Goal: Contribute content: Contribute content

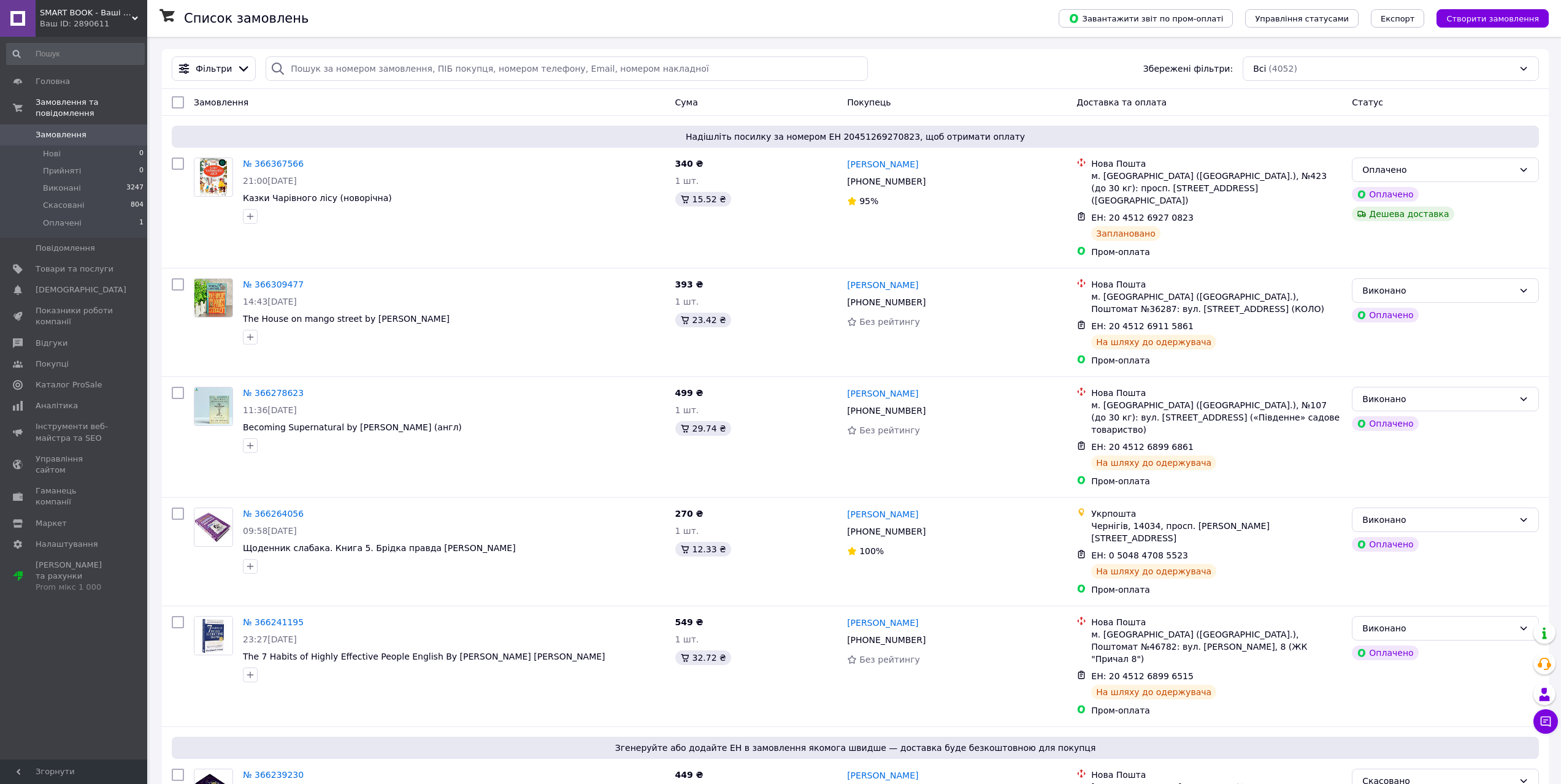
click at [62, 130] on span "Замовлення" at bounding box center [61, 135] width 51 height 11
click at [412, 66] on input "search" at bounding box center [566, 68] width 602 height 24
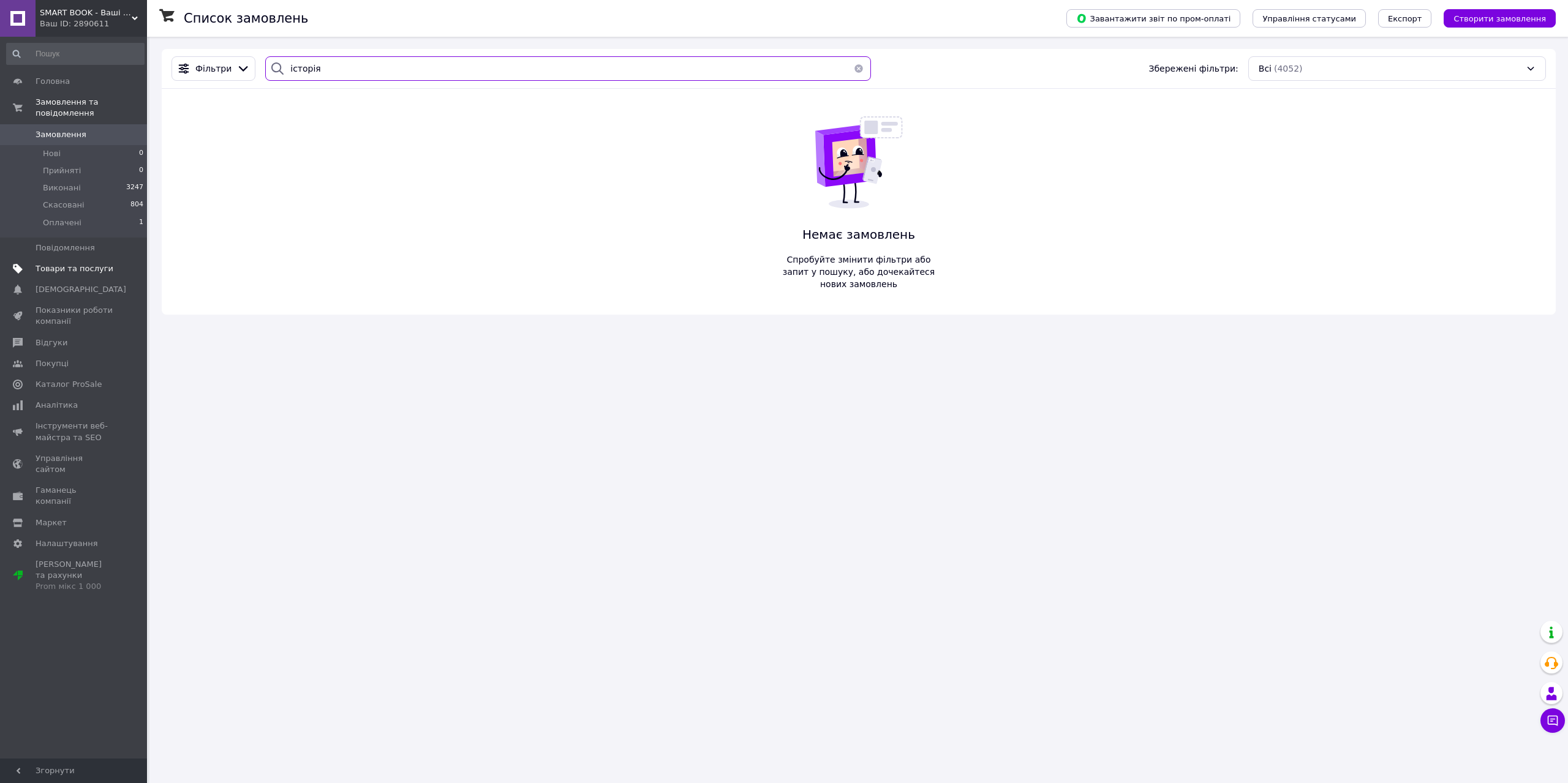
type input "історія"
click at [69, 263] on span "Товари та послуги" at bounding box center [74, 268] width 78 height 11
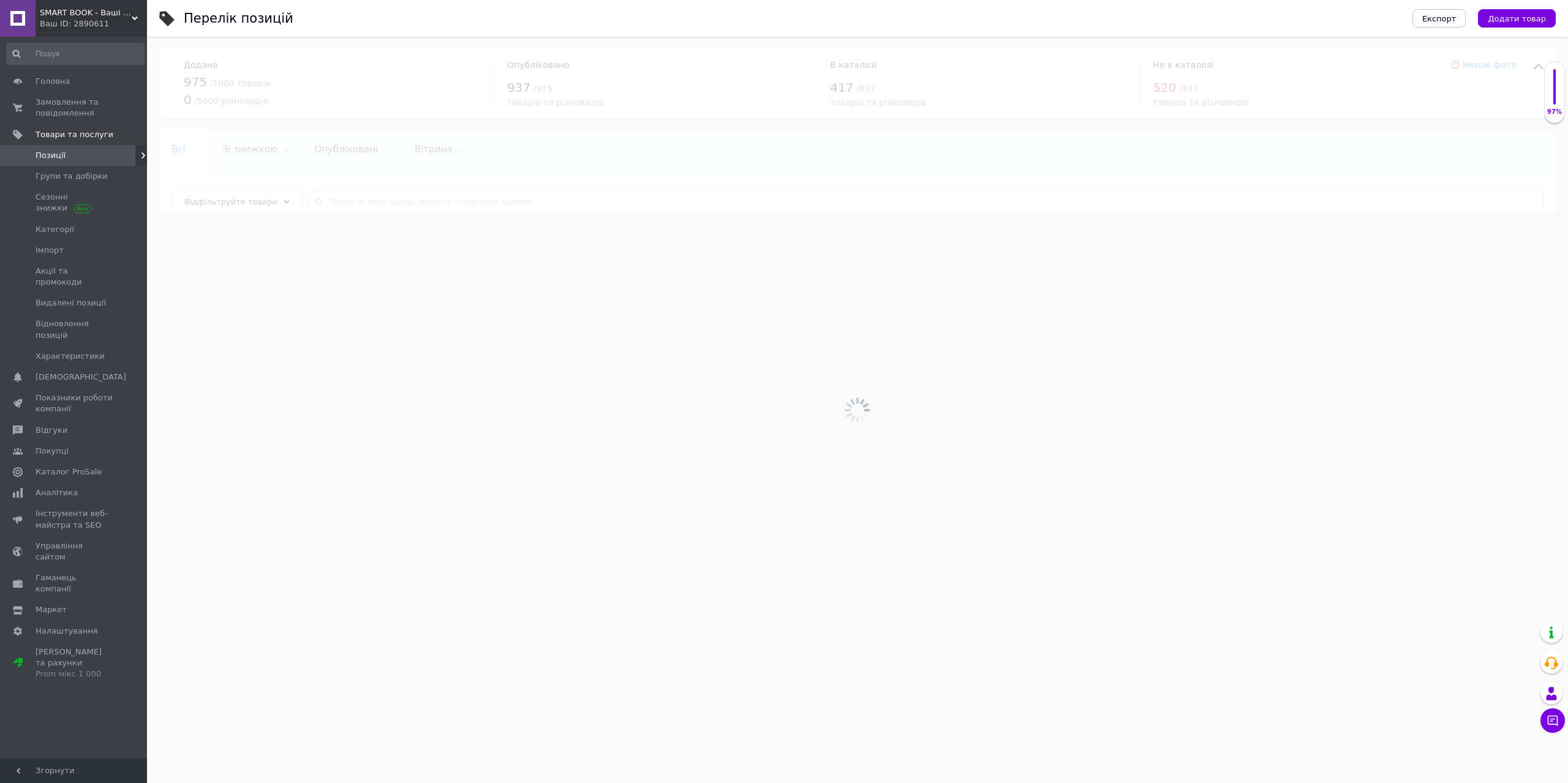
click at [450, 198] on div at bounding box center [857, 410] width 1421 height 747
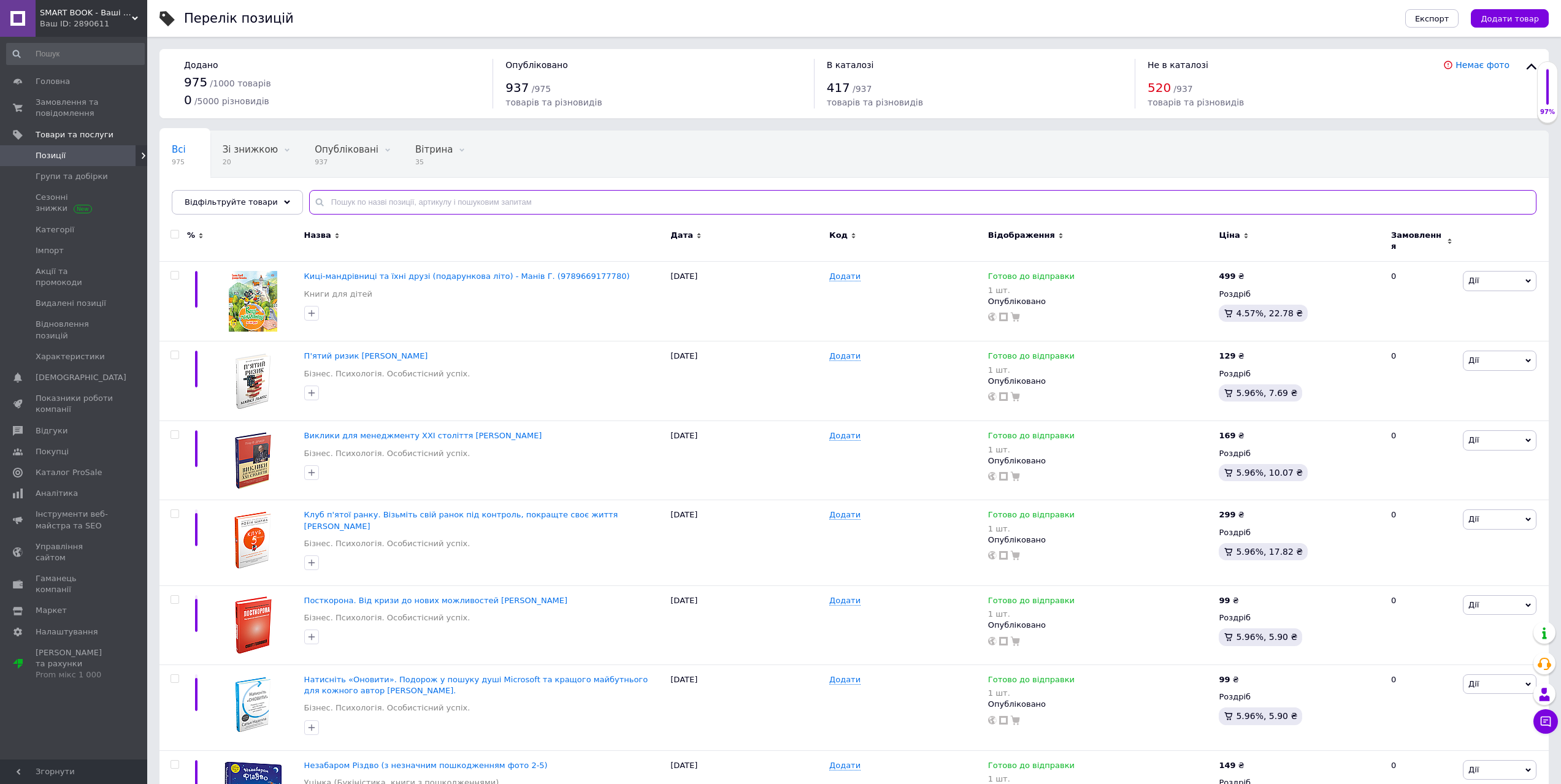
click at [450, 206] on input "text" at bounding box center [922, 202] width 1227 height 24
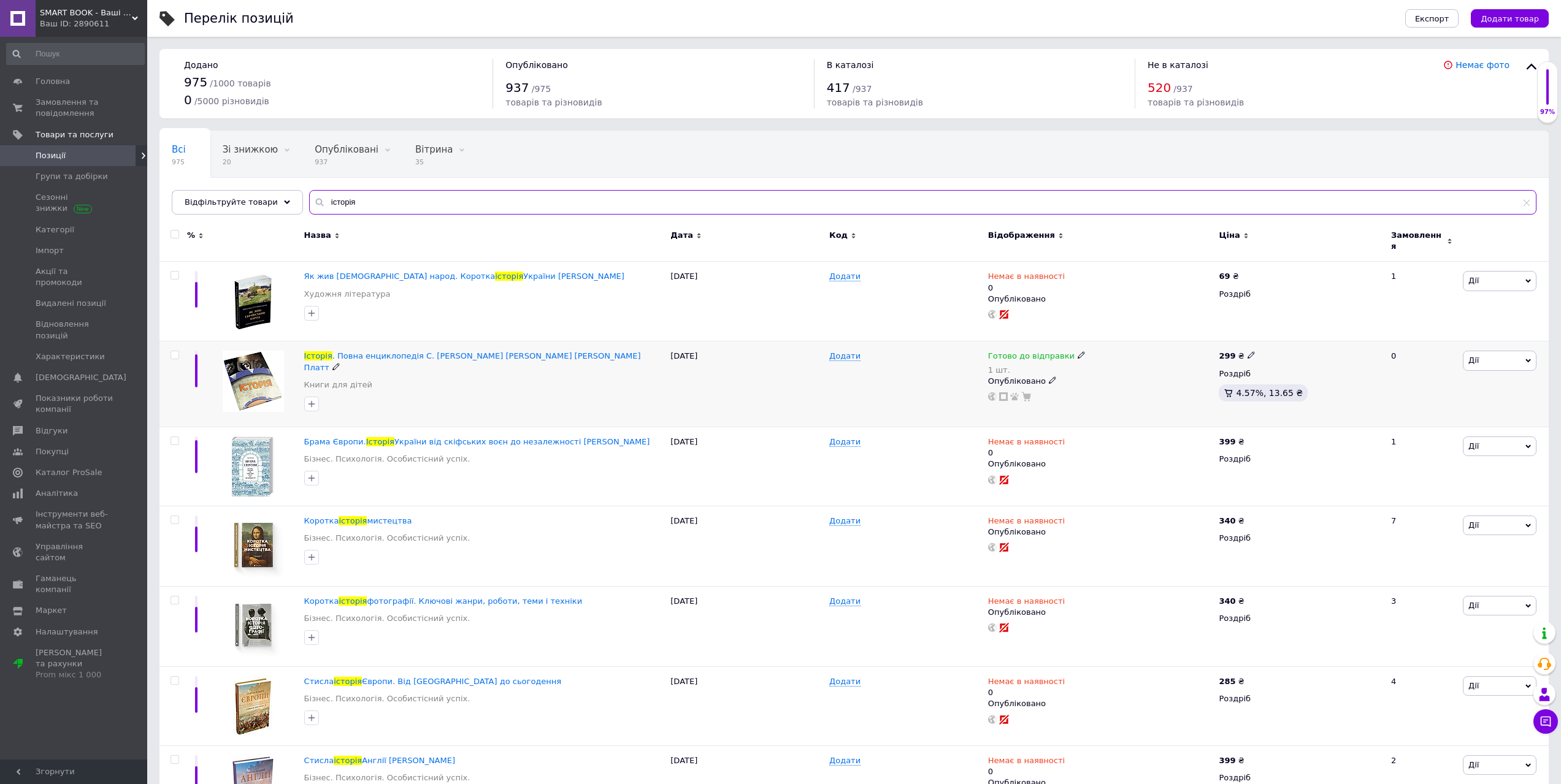
type input "історія"
click at [1249, 352] on icon at bounding box center [1251, 355] width 7 height 7
click at [1291, 341] on input "299" at bounding box center [1308, 342] width 93 height 24
type input "169"
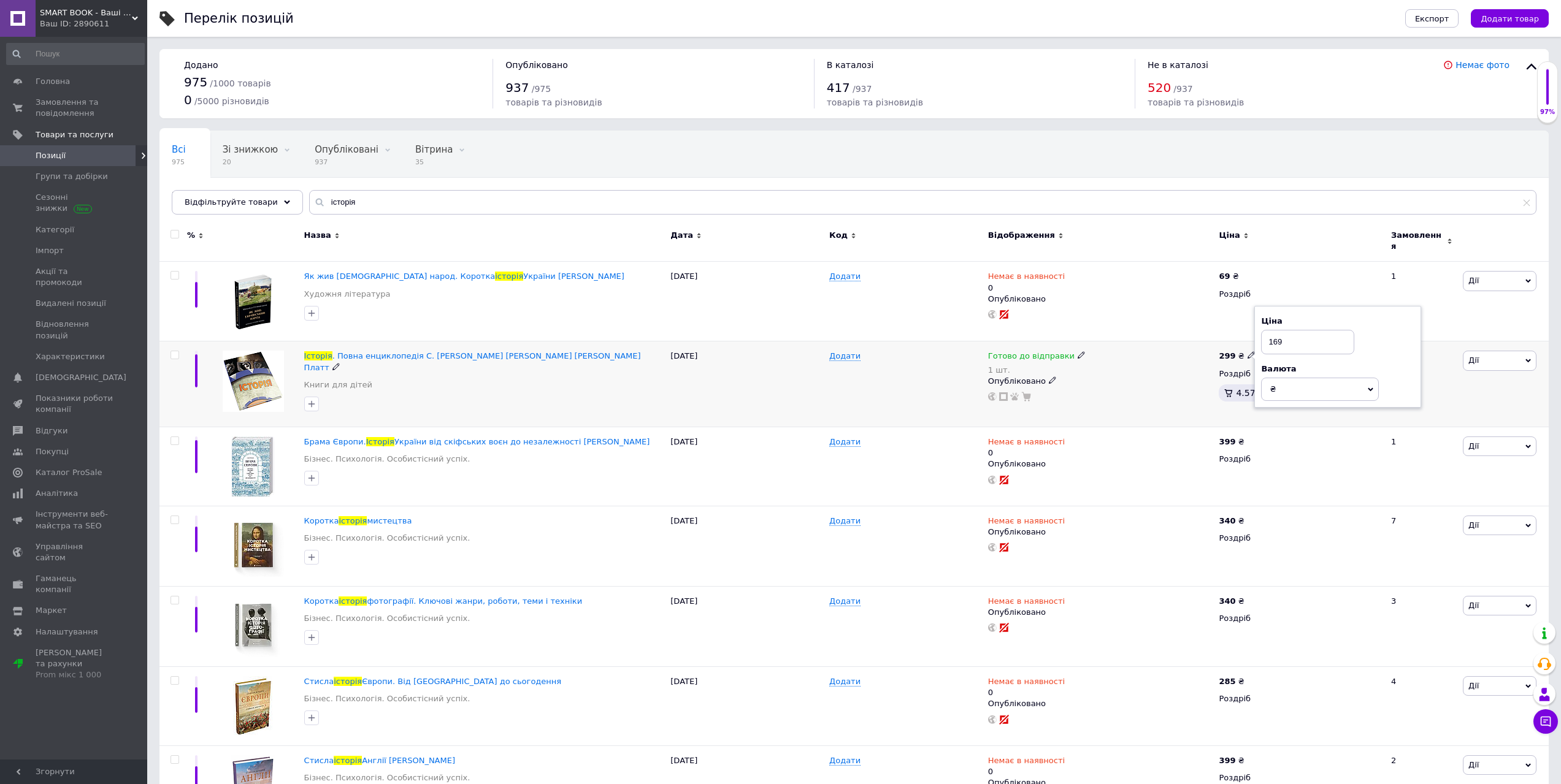
click at [1183, 352] on div "Готово до відправки 1 шт." at bounding box center [1100, 363] width 225 height 24
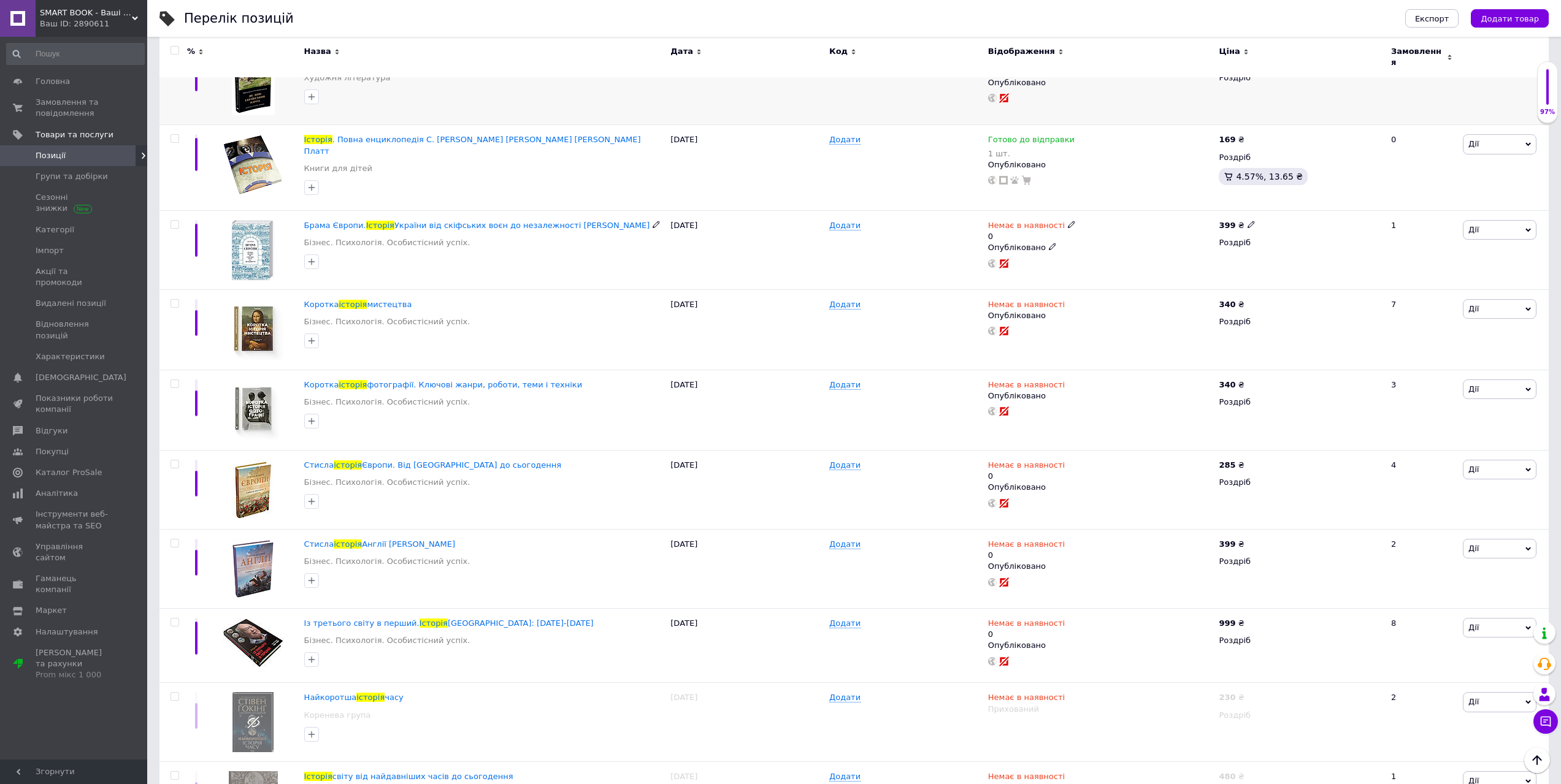
scroll to position [61, 0]
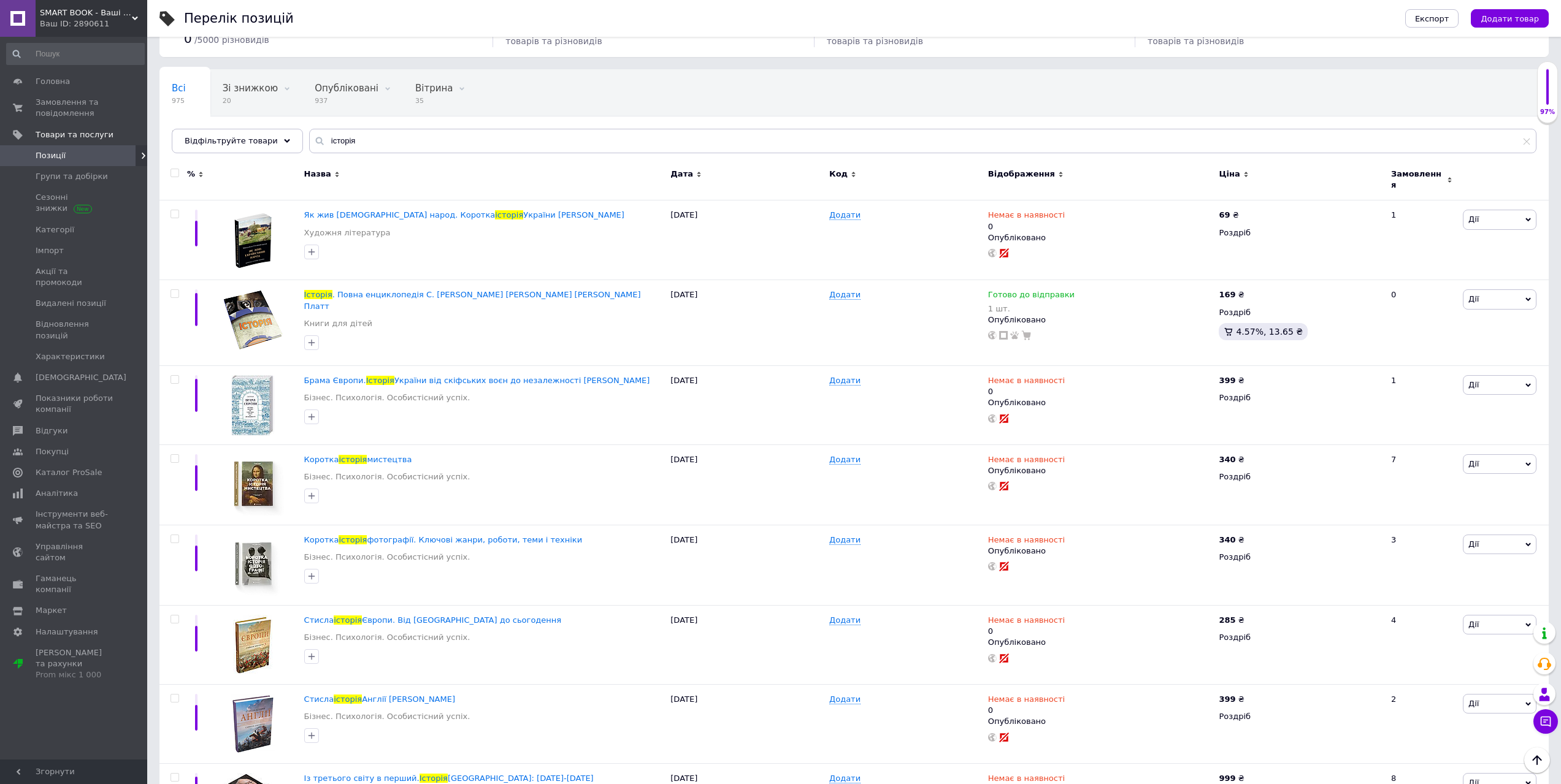
click at [66, 160] on span "Позиції" at bounding box center [74, 155] width 78 height 11
click at [395, 142] on input "історія" at bounding box center [922, 141] width 1227 height 24
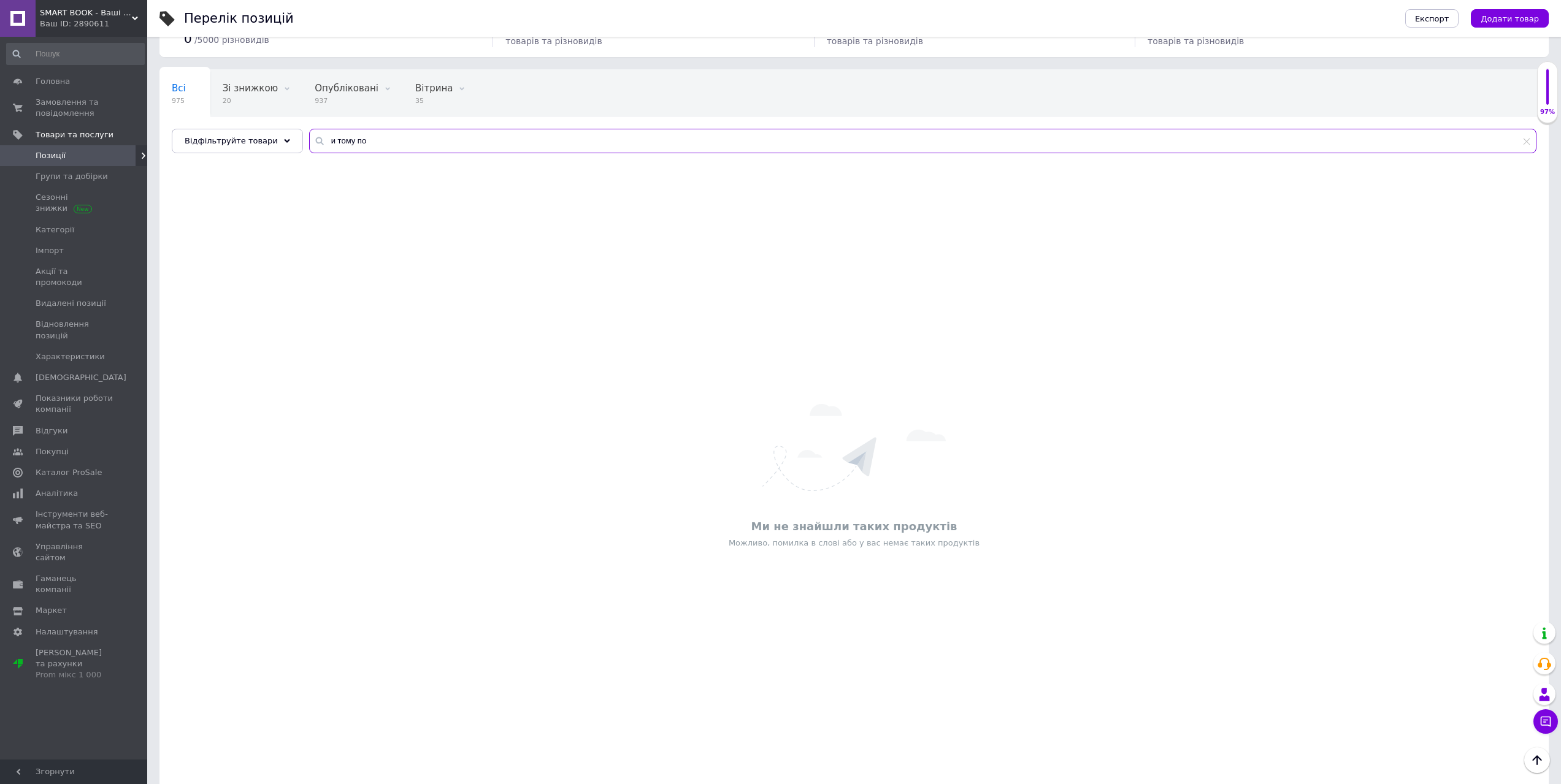
type input "и тому под"
drag, startPoint x: 384, startPoint y: 138, endPoint x: 241, endPoint y: 117, distance: 144.5
click at [244, 117] on div "Всі 975 Зі знижкою 20 Видалити Редагувати Опубліковані 937 Видалити Редагувати …" at bounding box center [854, 111] width 1389 height 84
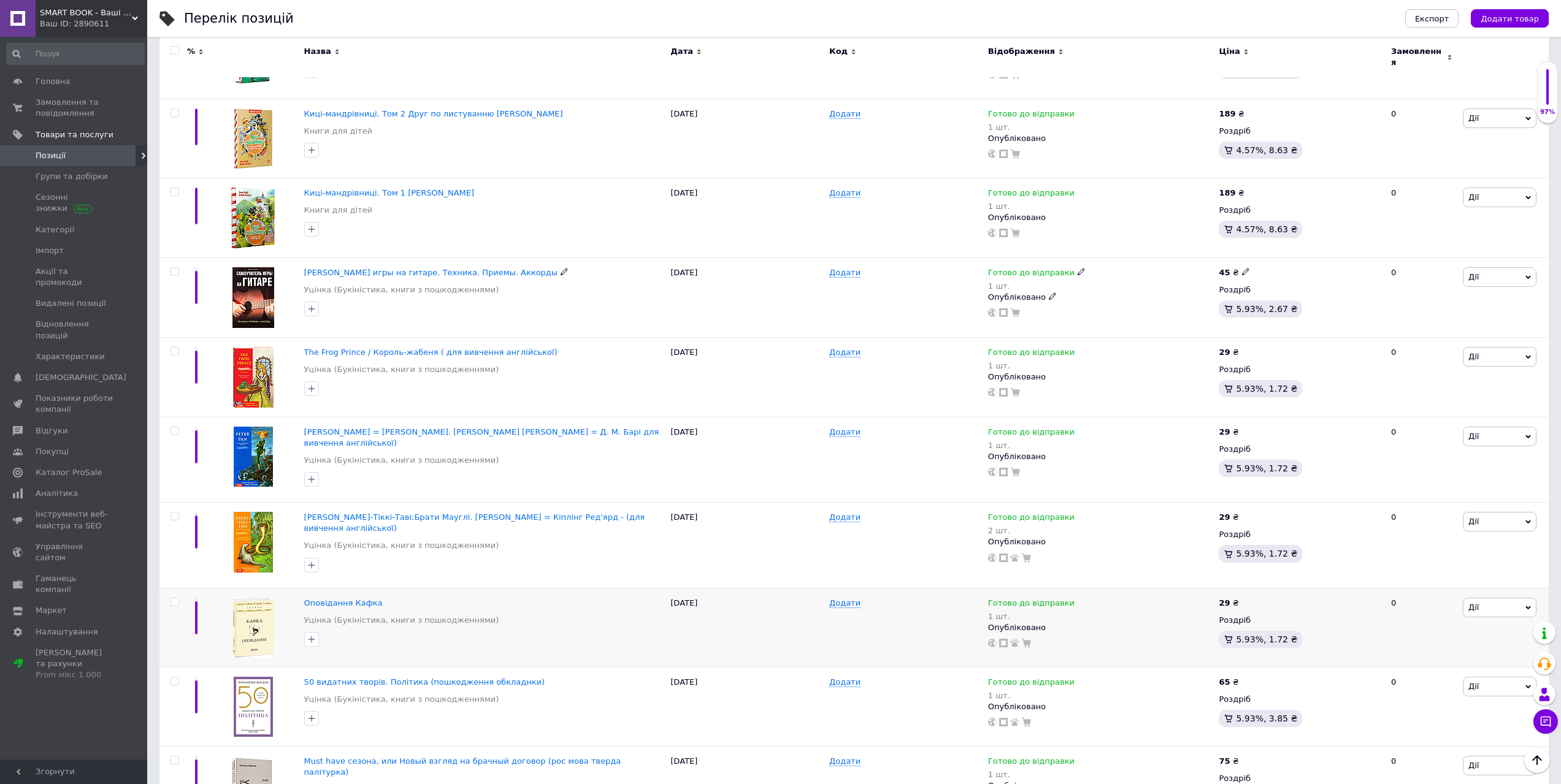
scroll to position [1104, 0]
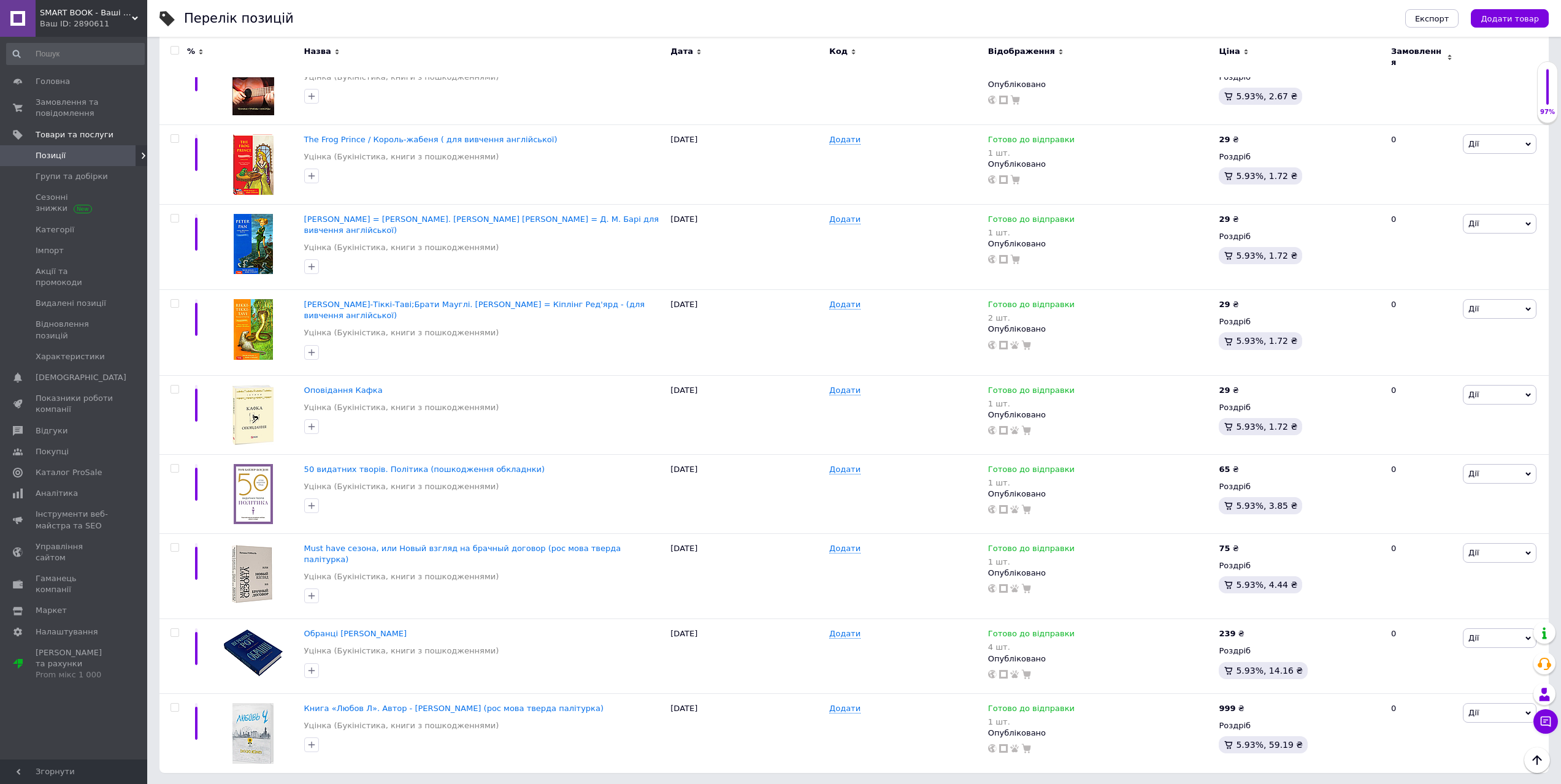
click at [205, 783] on link "2" at bounding box center [201, 798] width 27 height 26
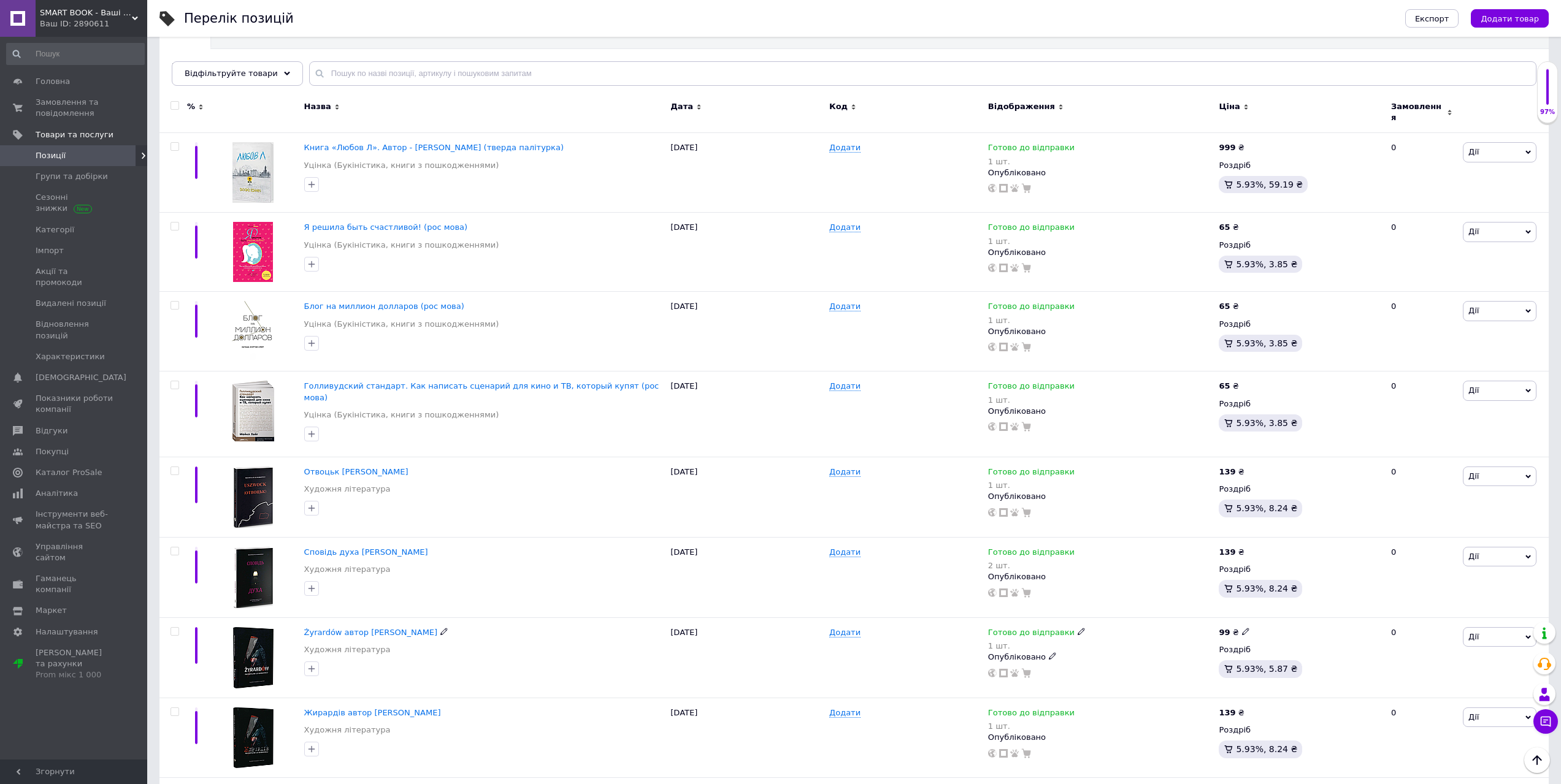
scroll to position [123, 0]
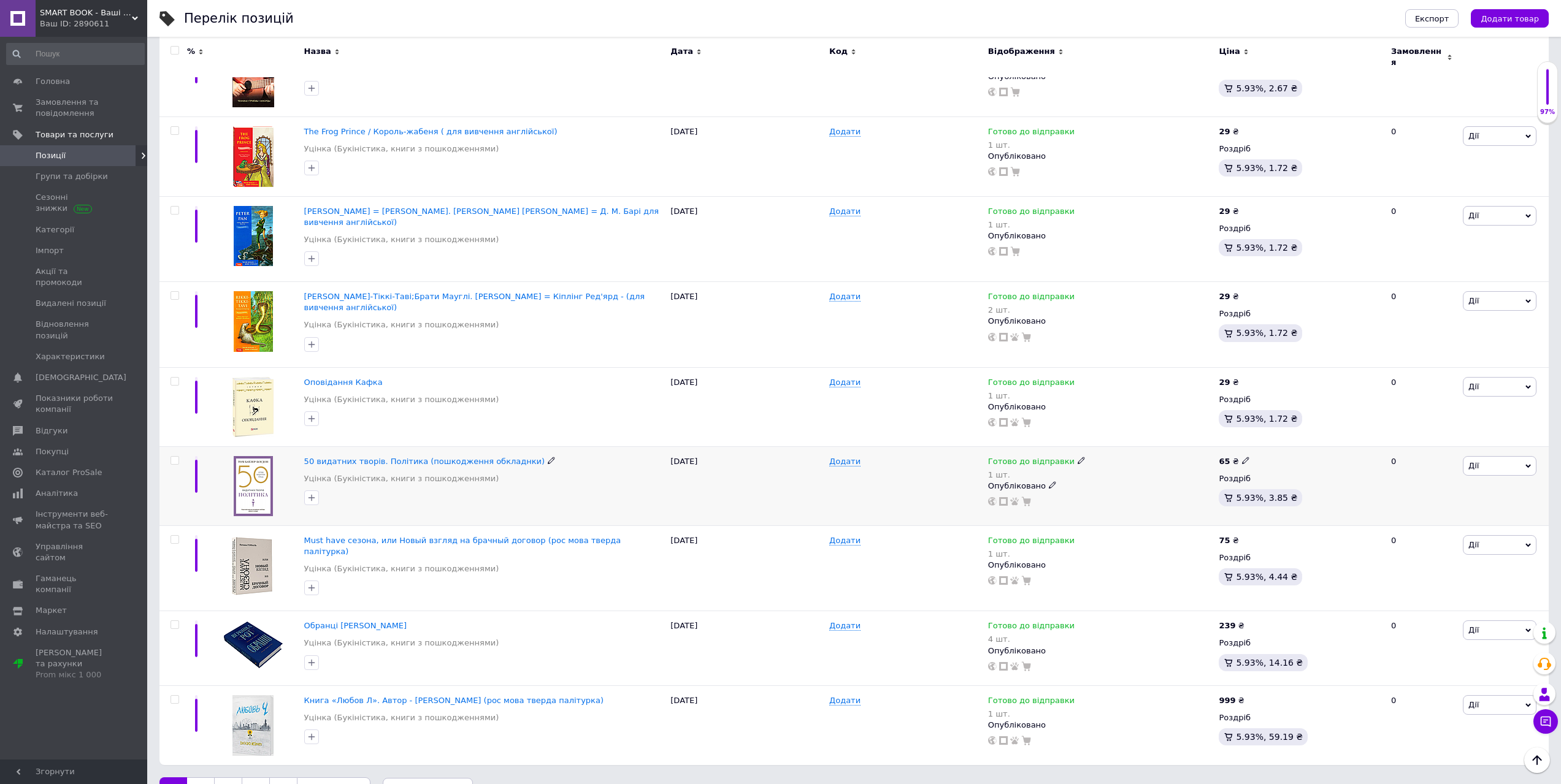
scroll to position [1112, 0]
click at [1512, 26] on button "Додати товар" at bounding box center [1509, 18] width 78 height 19
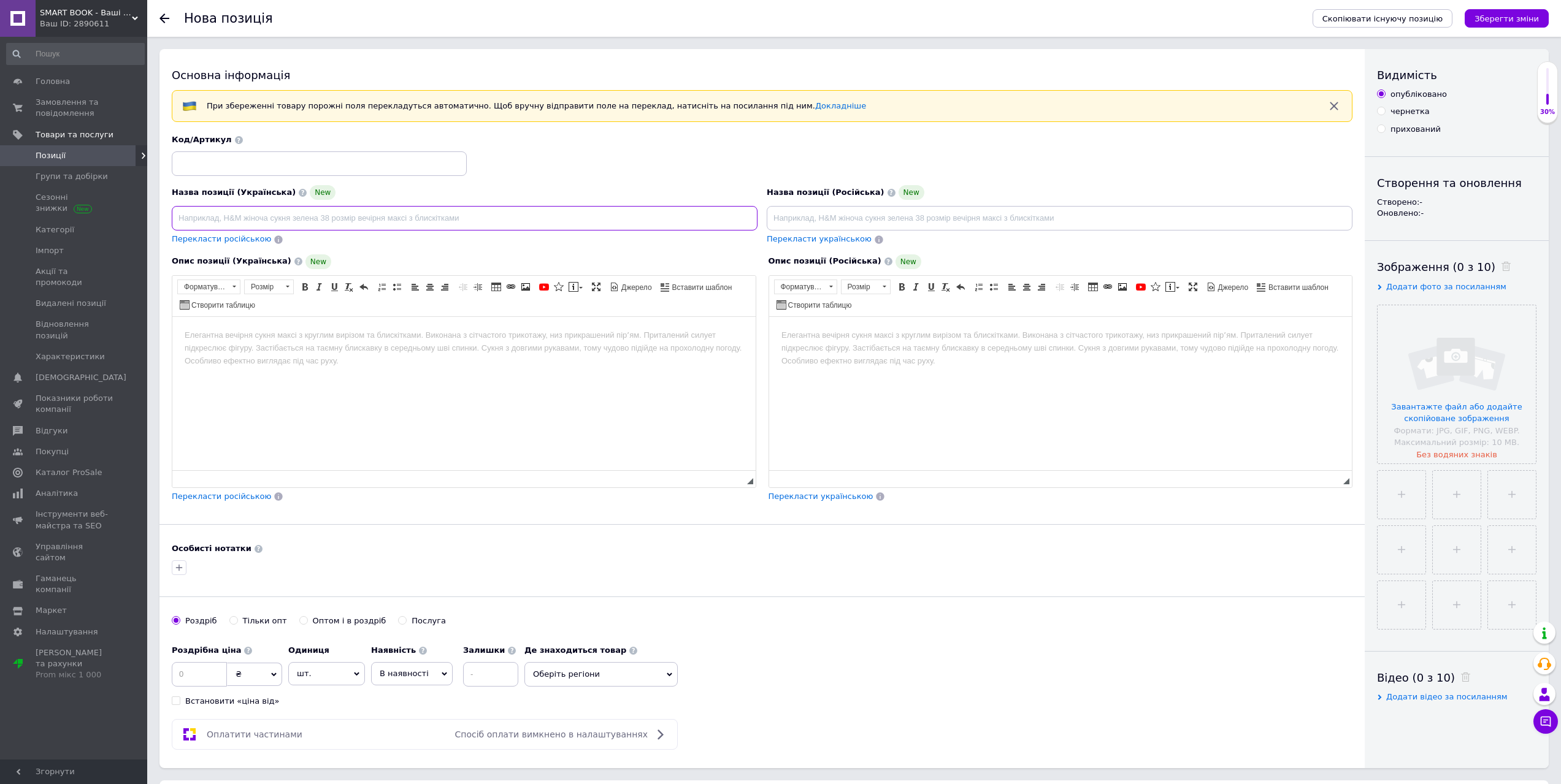
click at [288, 219] on input at bounding box center [464, 218] width 586 height 24
paste input "Про съедобное и тому подобное"
type input "Про съедобное и тому подобное"
click at [875, 212] on input at bounding box center [1059, 218] width 586 height 24
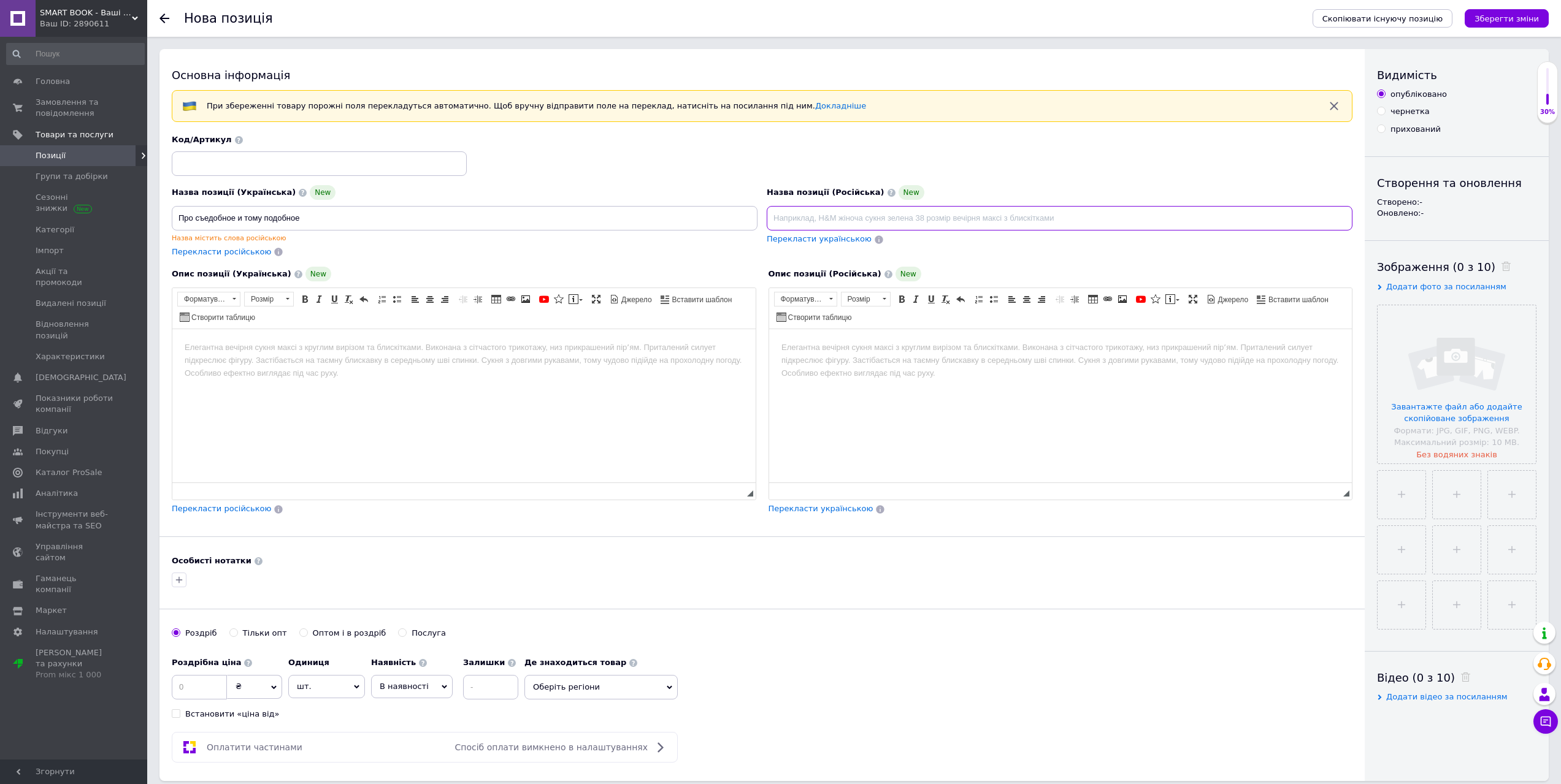
paste input "Про съедобное и тому подобное"
type input "Про съедобное и тому подобное"
click at [348, 347] on body "Редактор, CA11DE34-1970-44D7-AC60-BB2563BECD7B" at bounding box center [464, 347] width 559 height 13
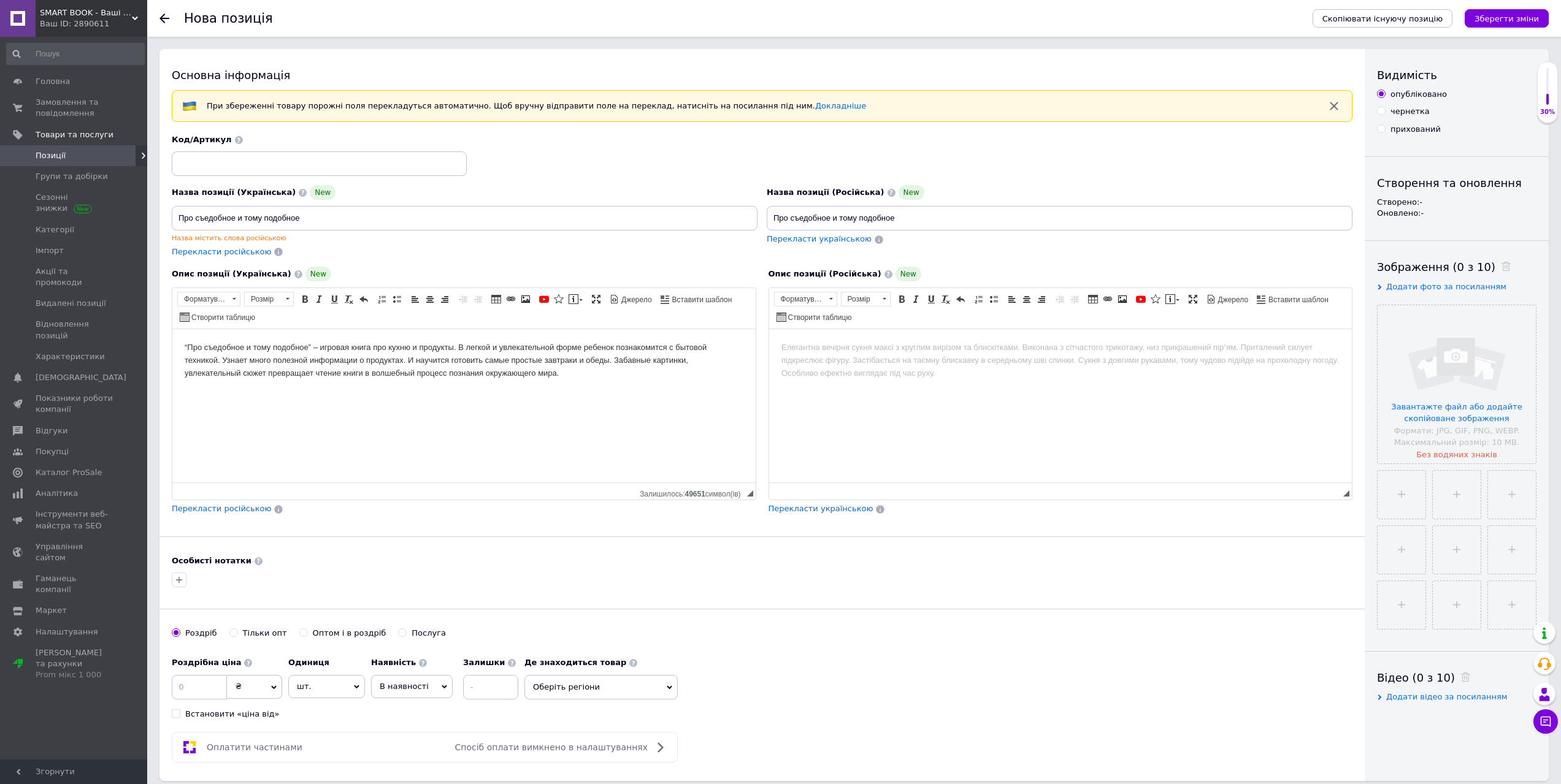
click at [827, 366] on html at bounding box center [1060, 348] width 584 height 38
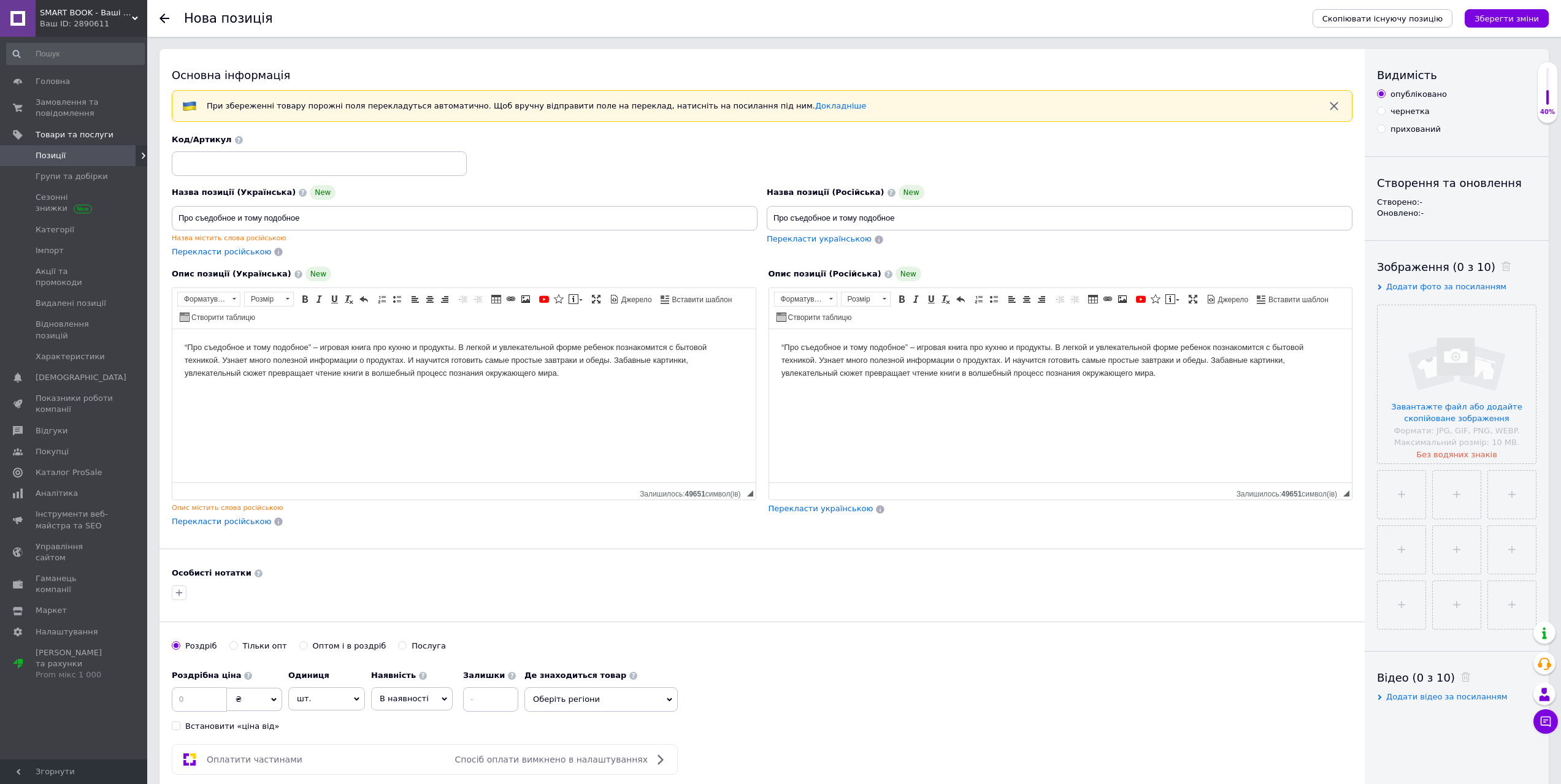
click at [1506, 275] on div "Зображення (0 з 10) Додати фото за посиланням Завантажте файл або додайте скопі…" at bounding box center [1456, 443] width 159 height 369
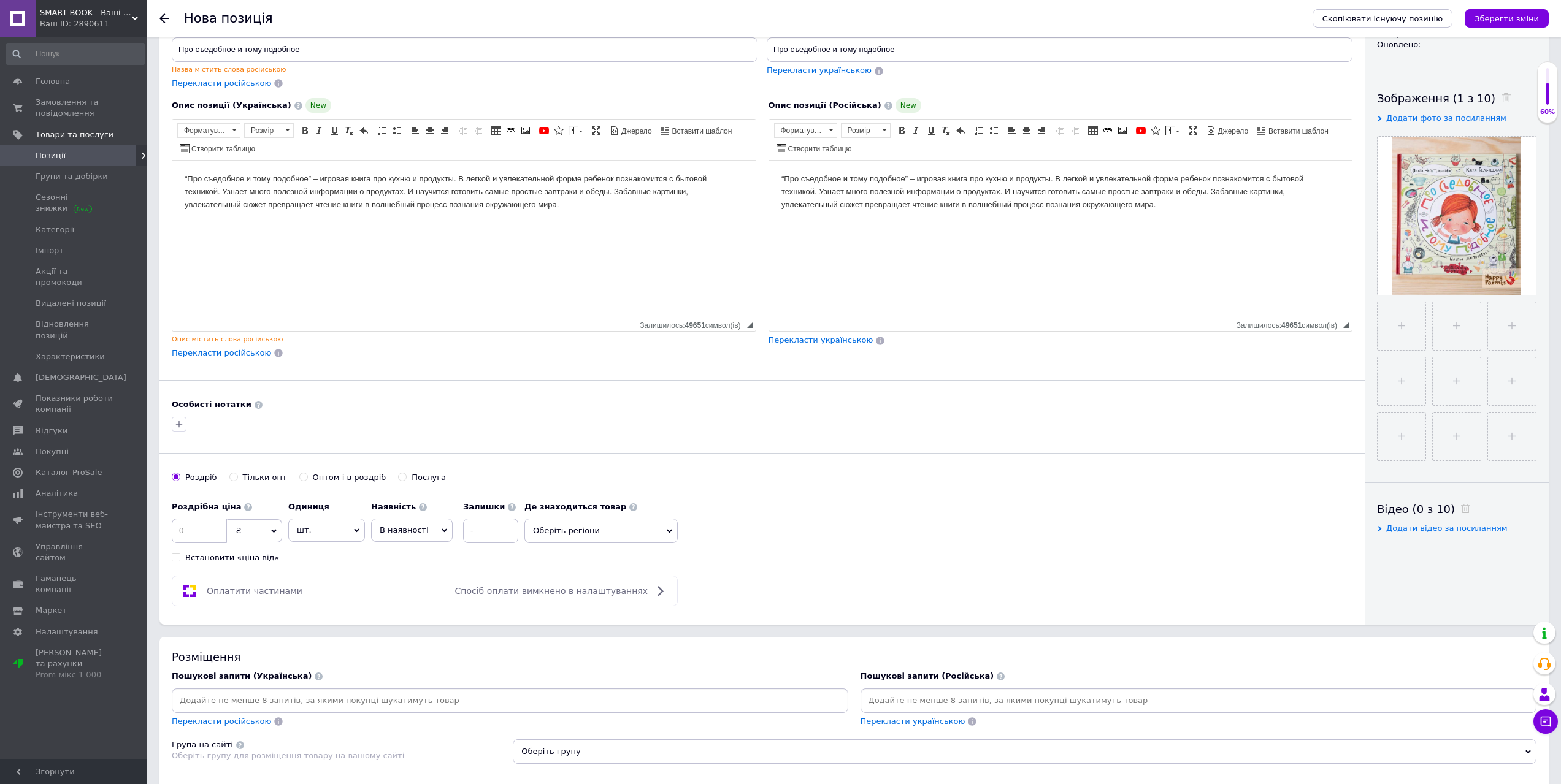
scroll to position [245, 0]
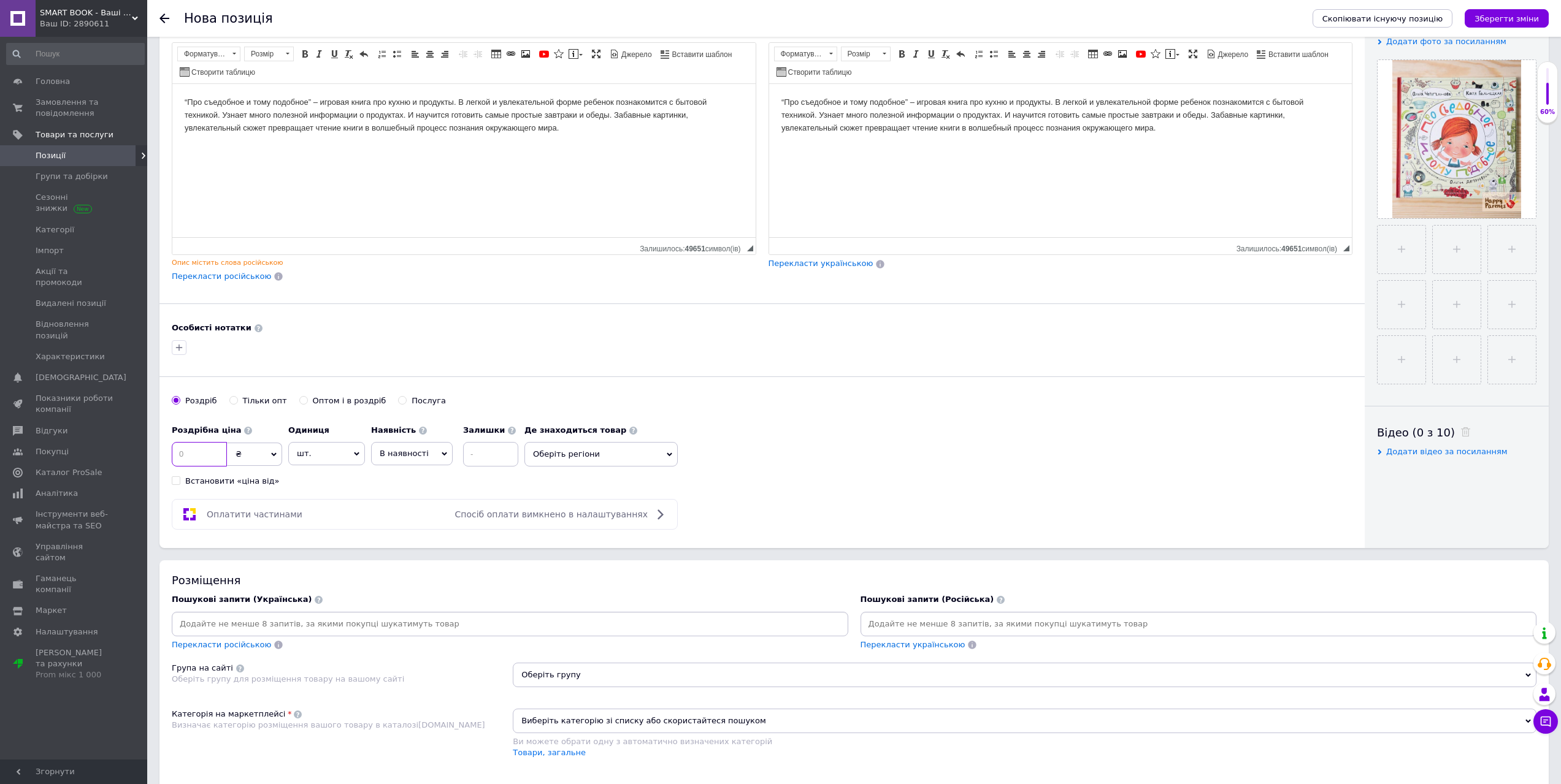
click at [207, 455] on input at bounding box center [199, 454] width 56 height 24
type input "59"
click at [392, 453] on span "В наявності" at bounding box center [404, 453] width 49 height 9
click at [409, 530] on li "Готово до відправки" at bounding box center [412, 530] width 80 height 28
click at [501, 463] on input at bounding box center [524, 454] width 56 height 24
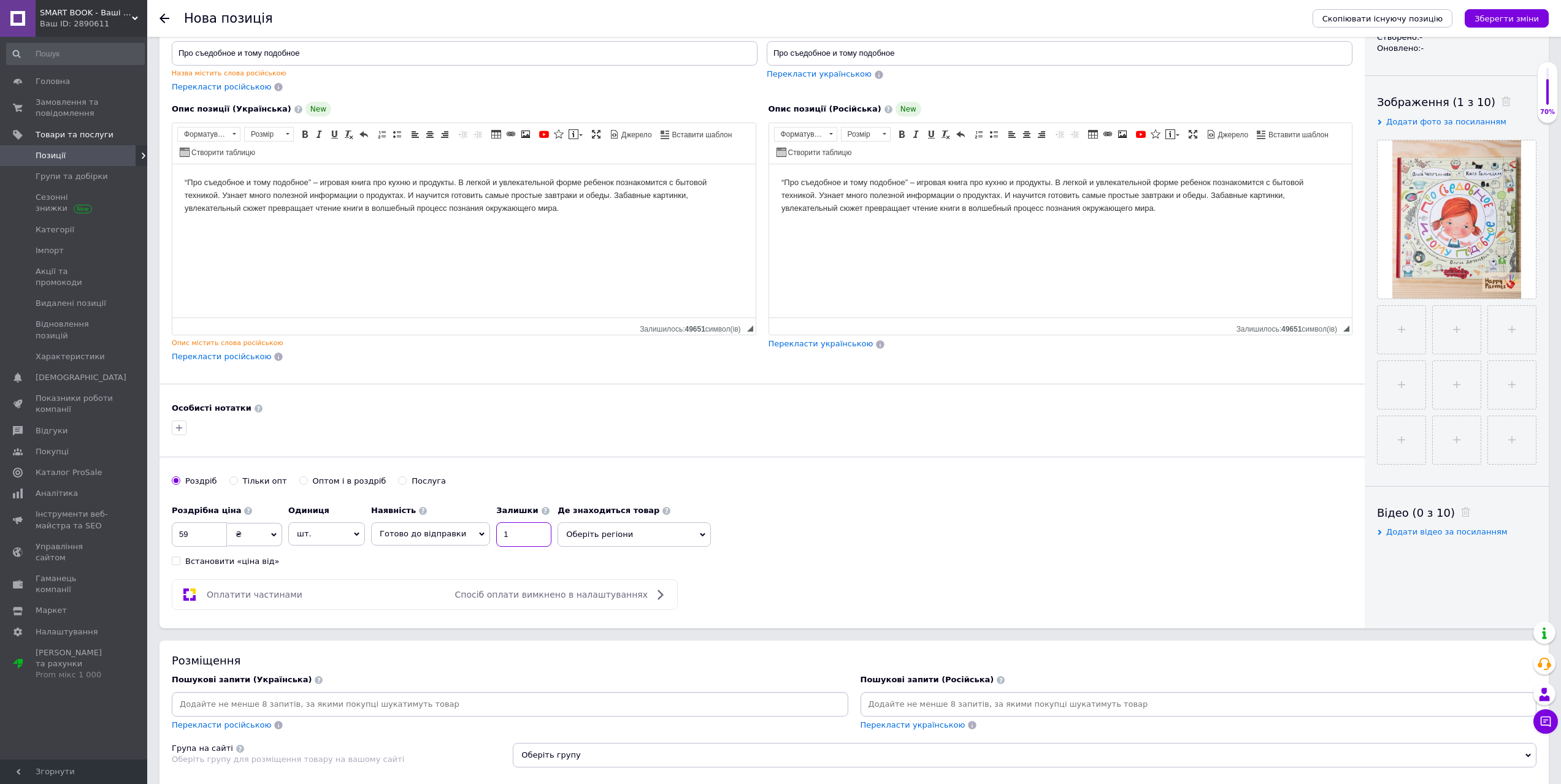
scroll to position [123, 0]
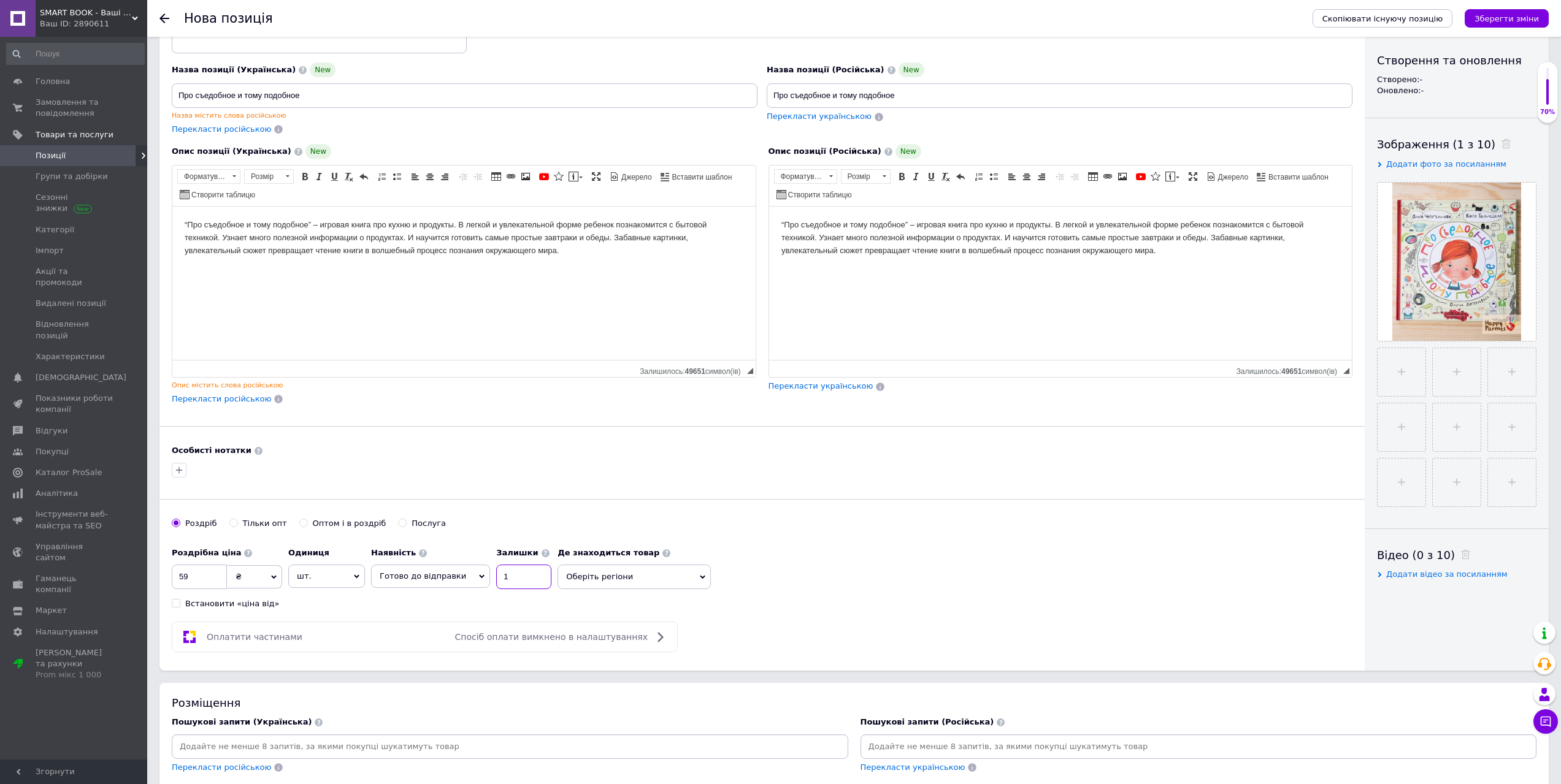
type input "1"
drag, startPoint x: 352, startPoint y: 90, endPoint x: 86, endPoint y: 160, distance: 275.1
click at [0, 46] on div "SMART BOOK - Ваші улюблені книги Ваш ID: 2890611 Сайт SMART BOOK - Ваші улюблен…" at bounding box center [780, 611] width 1561 height 1468
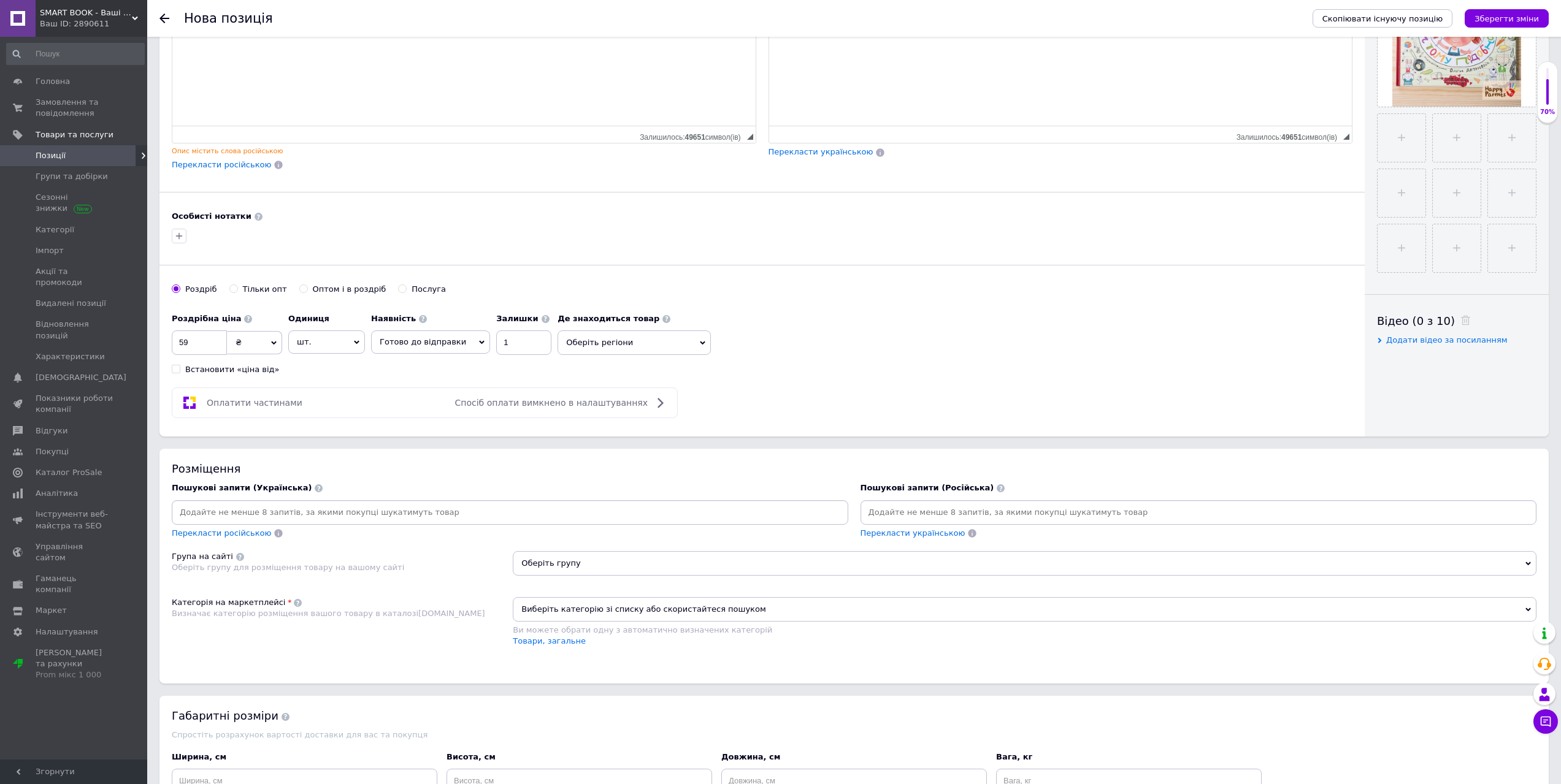
scroll to position [368, 0]
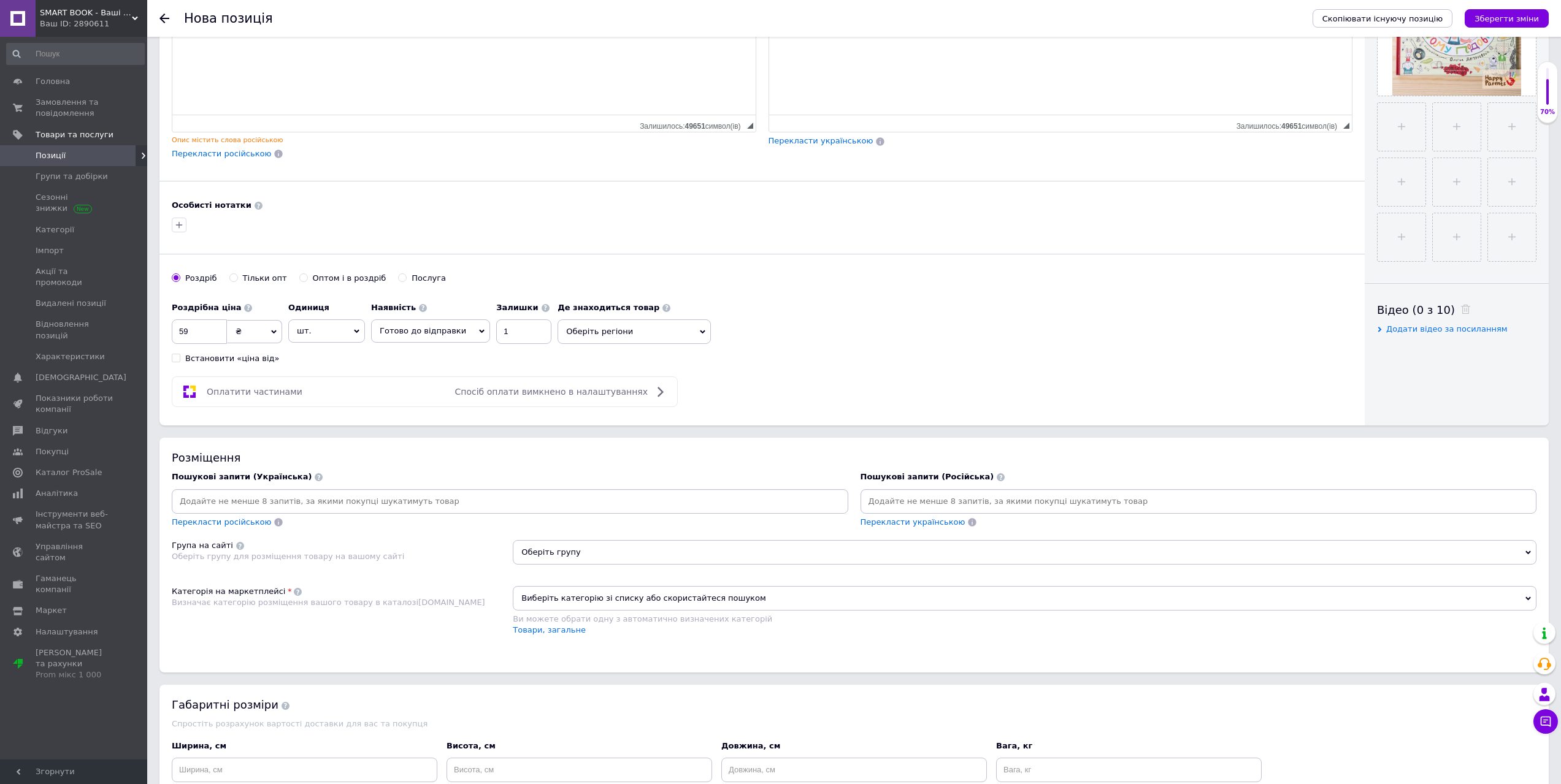
click at [391, 501] on input at bounding box center [509, 501] width 672 height 19
paste input "Про съедобное и тому подобное"
type input "Про съедобное и тому подобное"
click at [1039, 491] on div at bounding box center [1199, 501] width 677 height 24
click at [1023, 497] on input at bounding box center [1198, 501] width 672 height 19
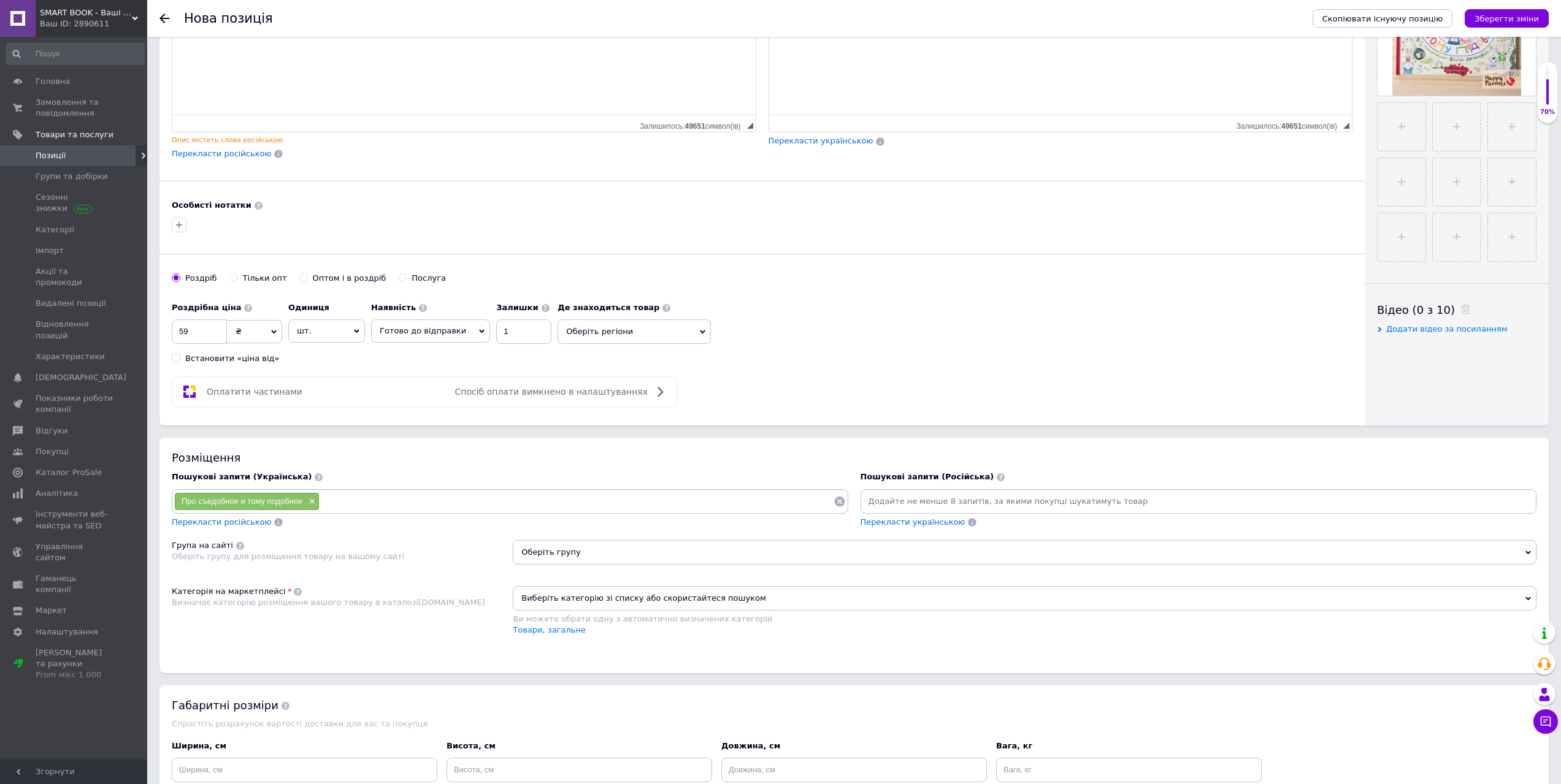
paste input "Про съедобное и тому подобное"
type input "Про съедобное и тому подобное"
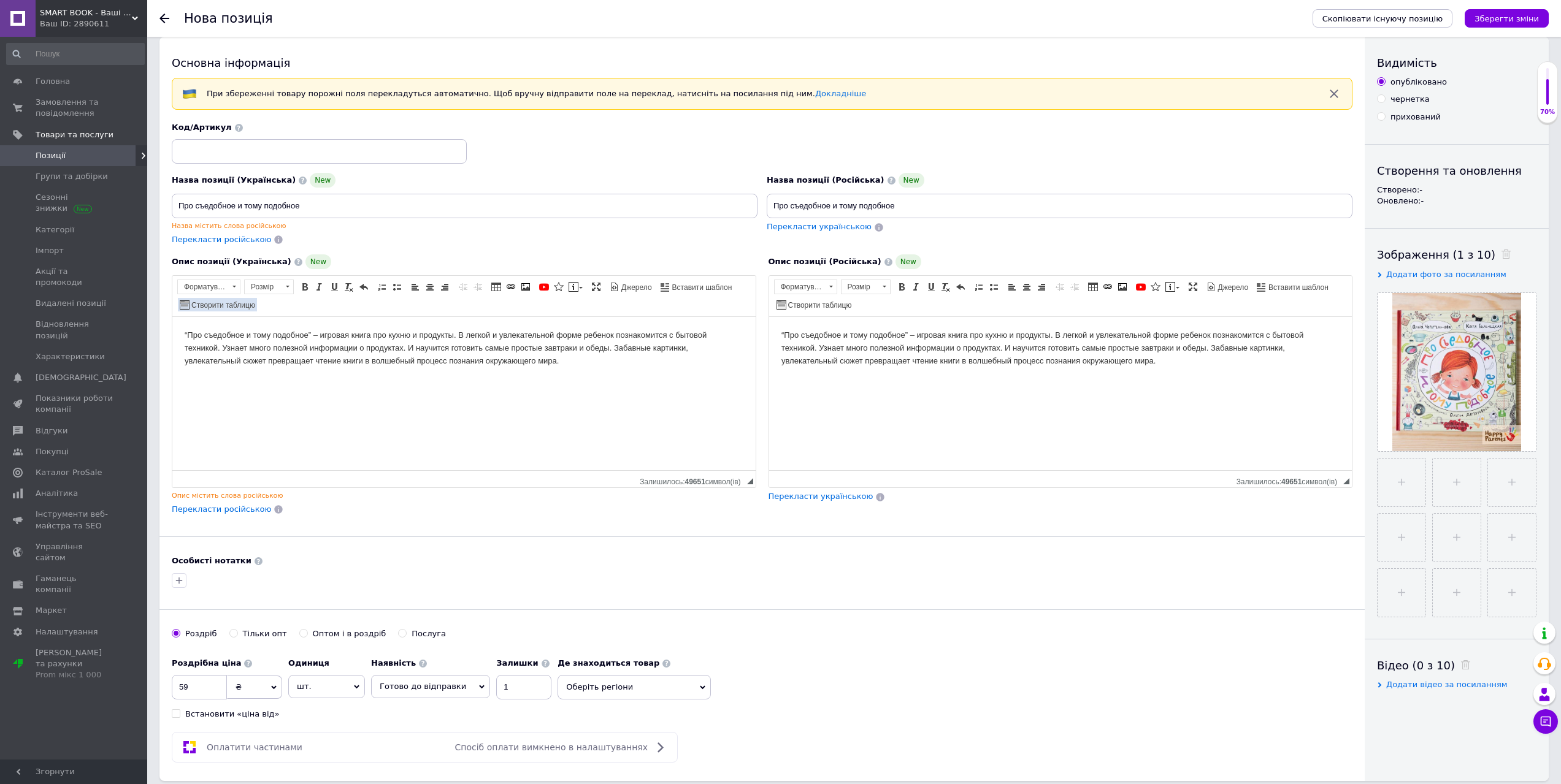
scroll to position [0, 0]
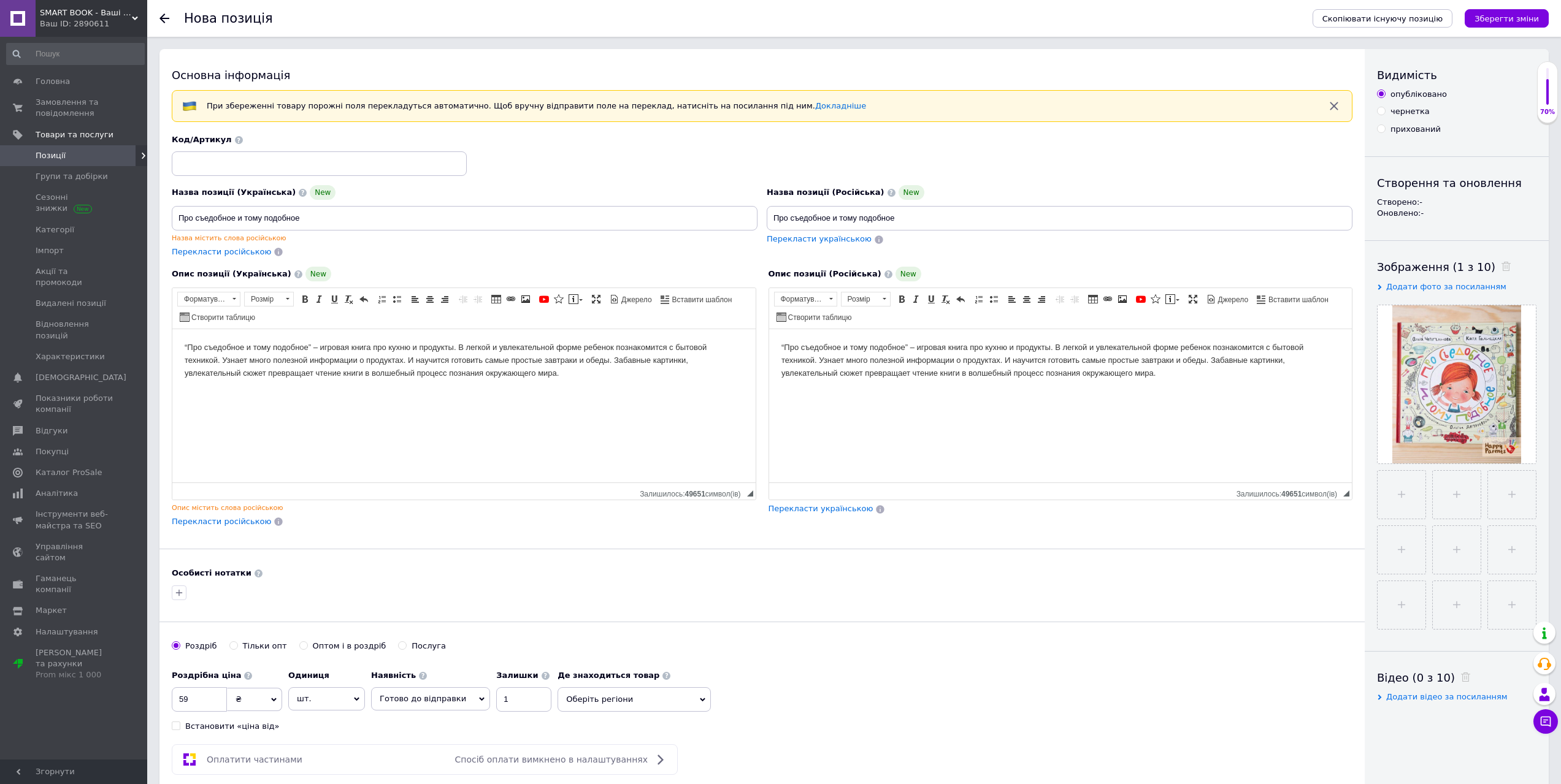
click at [180, 338] on html "“Про съедобное и тому подобное” – игровая книга про кухню и продукты. В легкой …" at bounding box center [464, 361] width 584 height 62
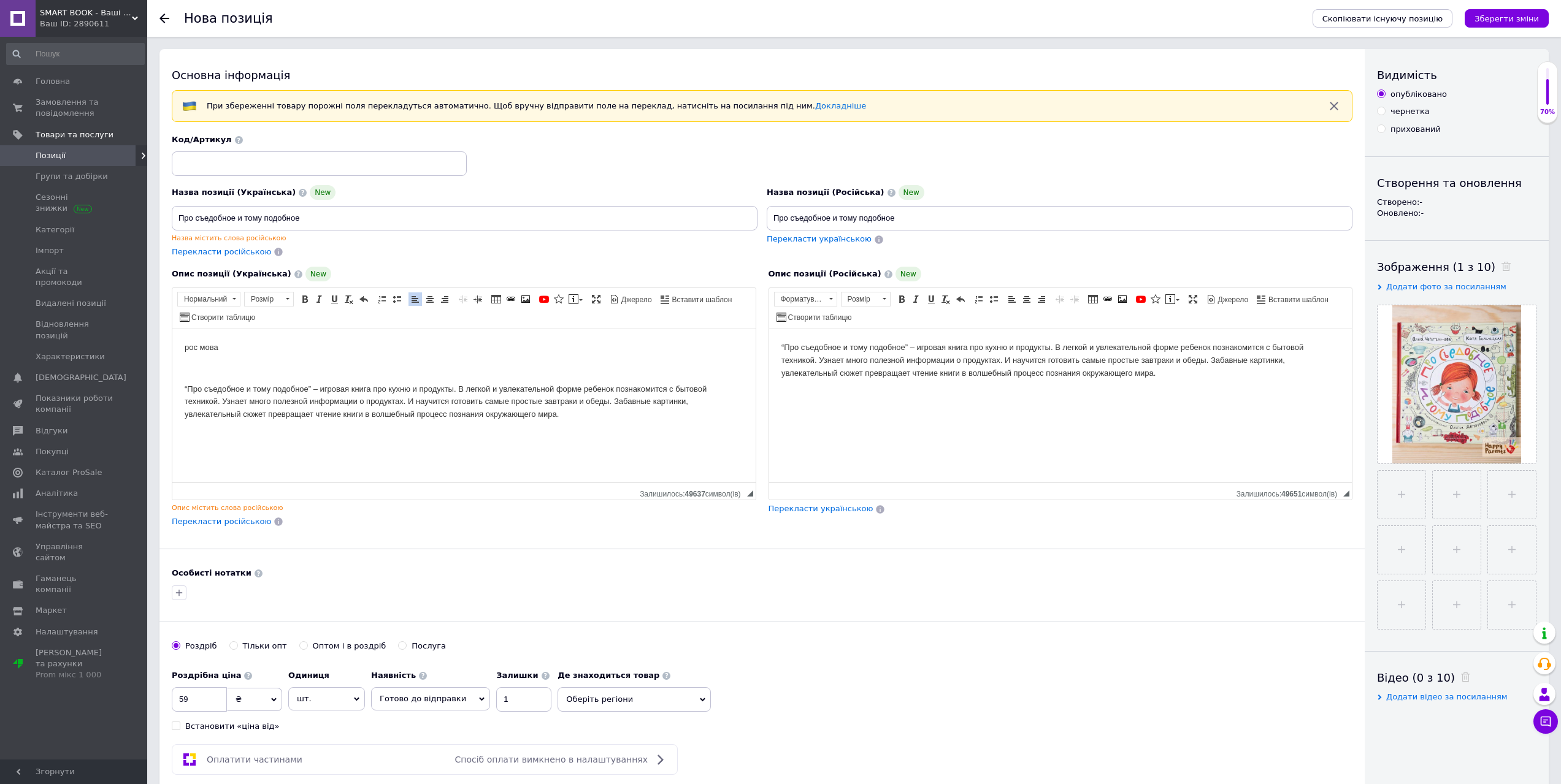
click at [775, 352] on html "“Про съедобное и тому подобное” – игровая книга про кухню и продукты. В легкой …" at bounding box center [1060, 361] width 584 height 62
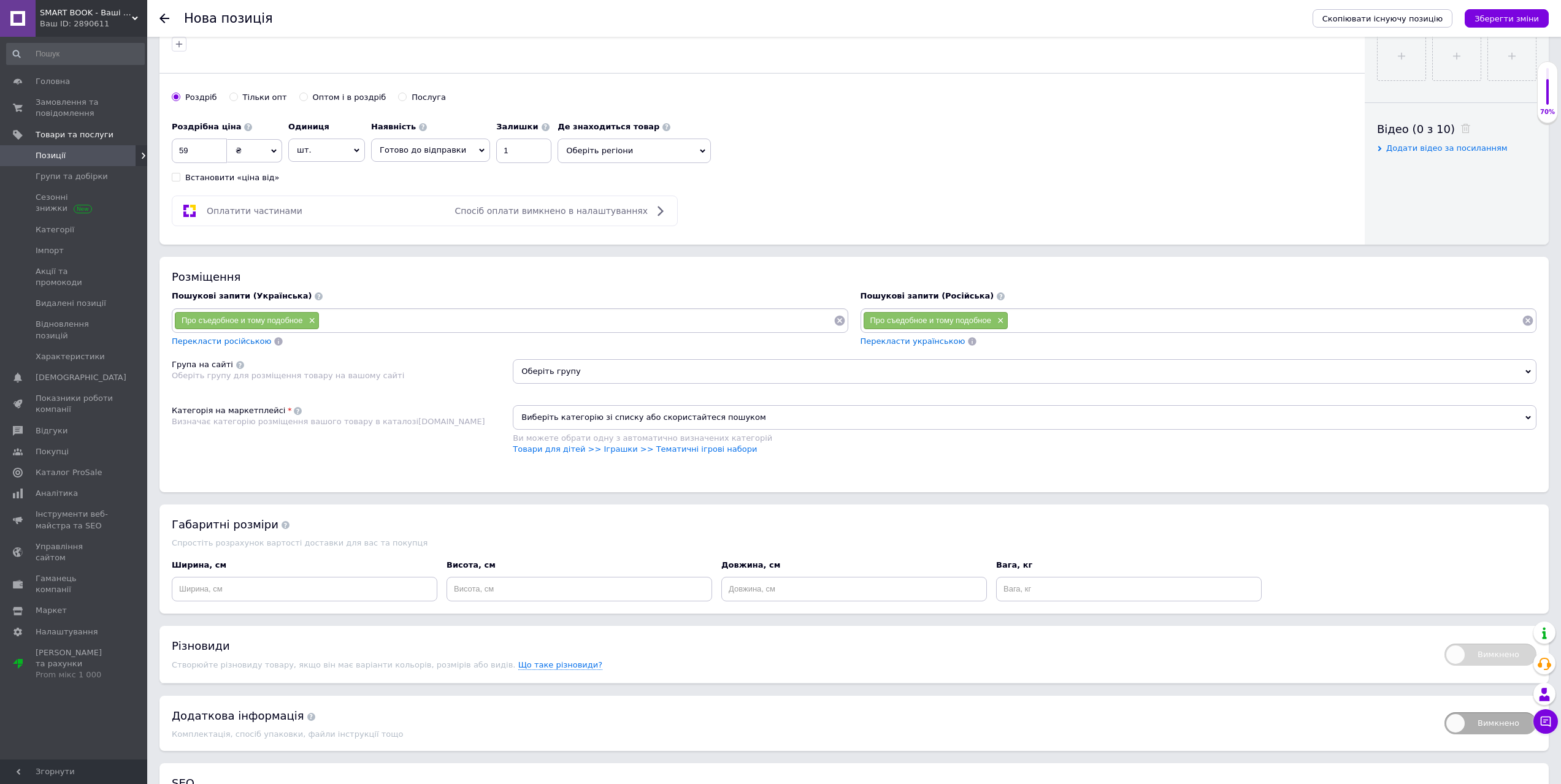
scroll to position [613, 0]
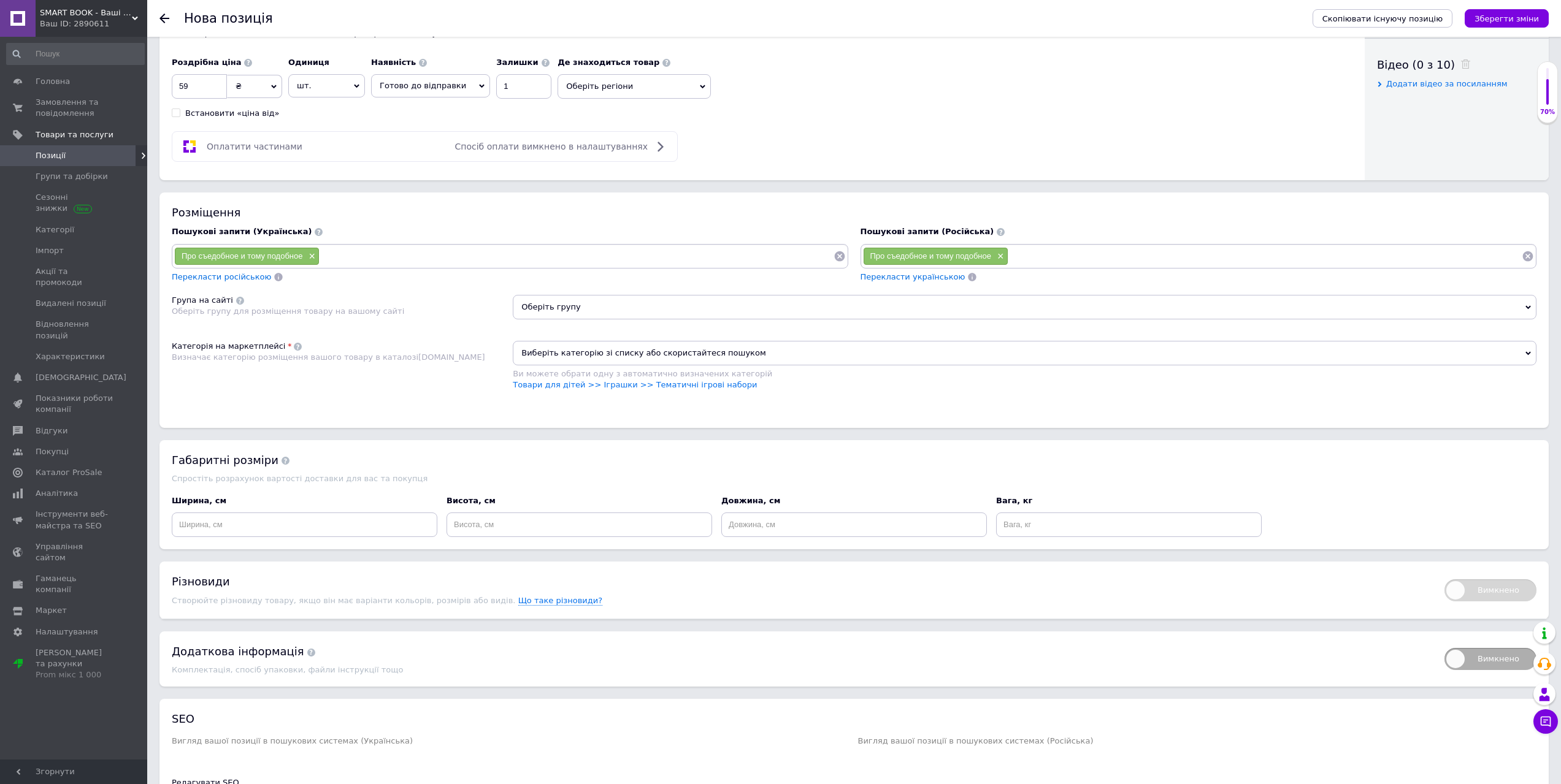
click at [580, 307] on span "Оберіть групу" at bounding box center [1024, 306] width 1023 height 24
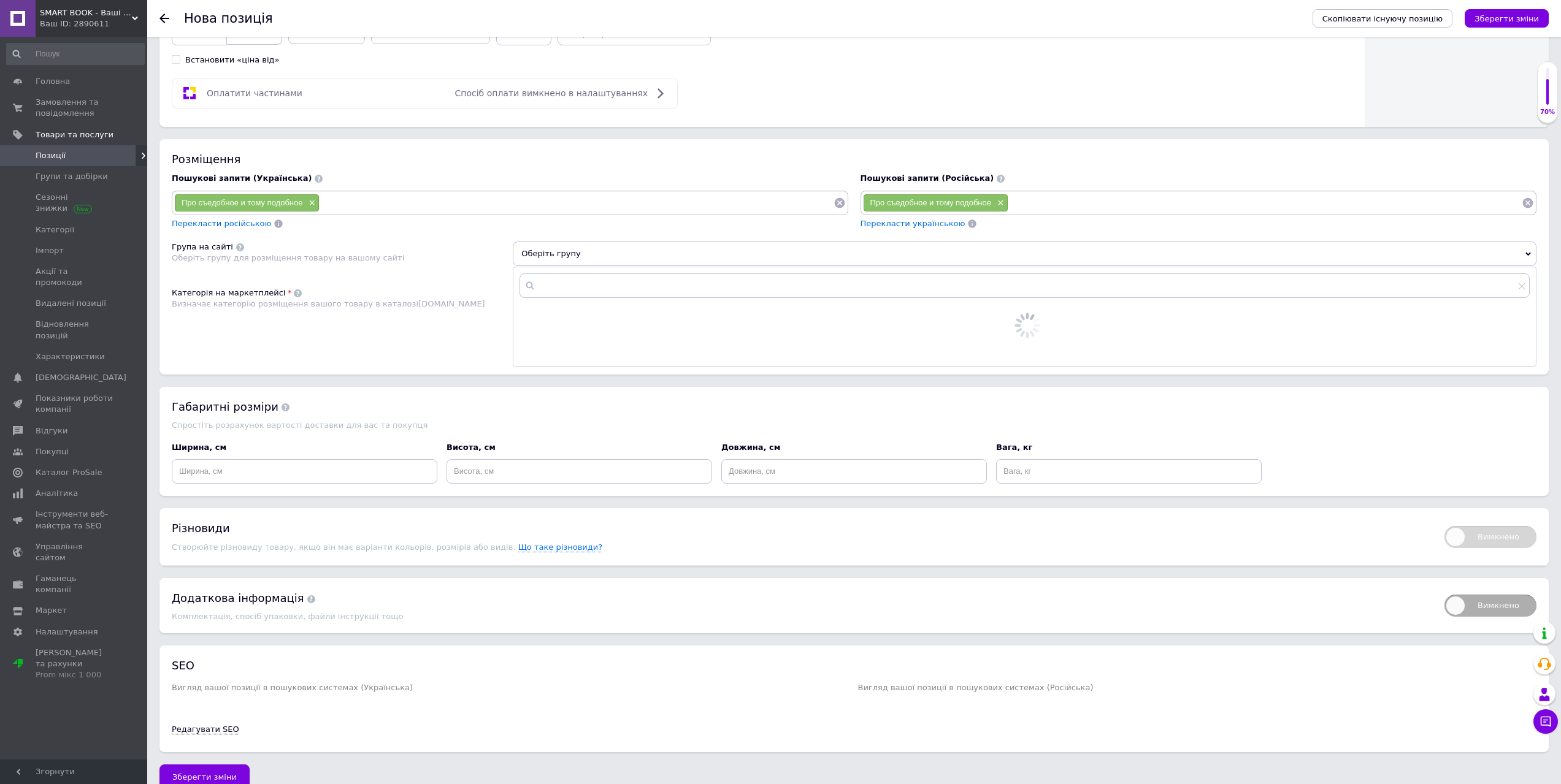
scroll to position [687, 0]
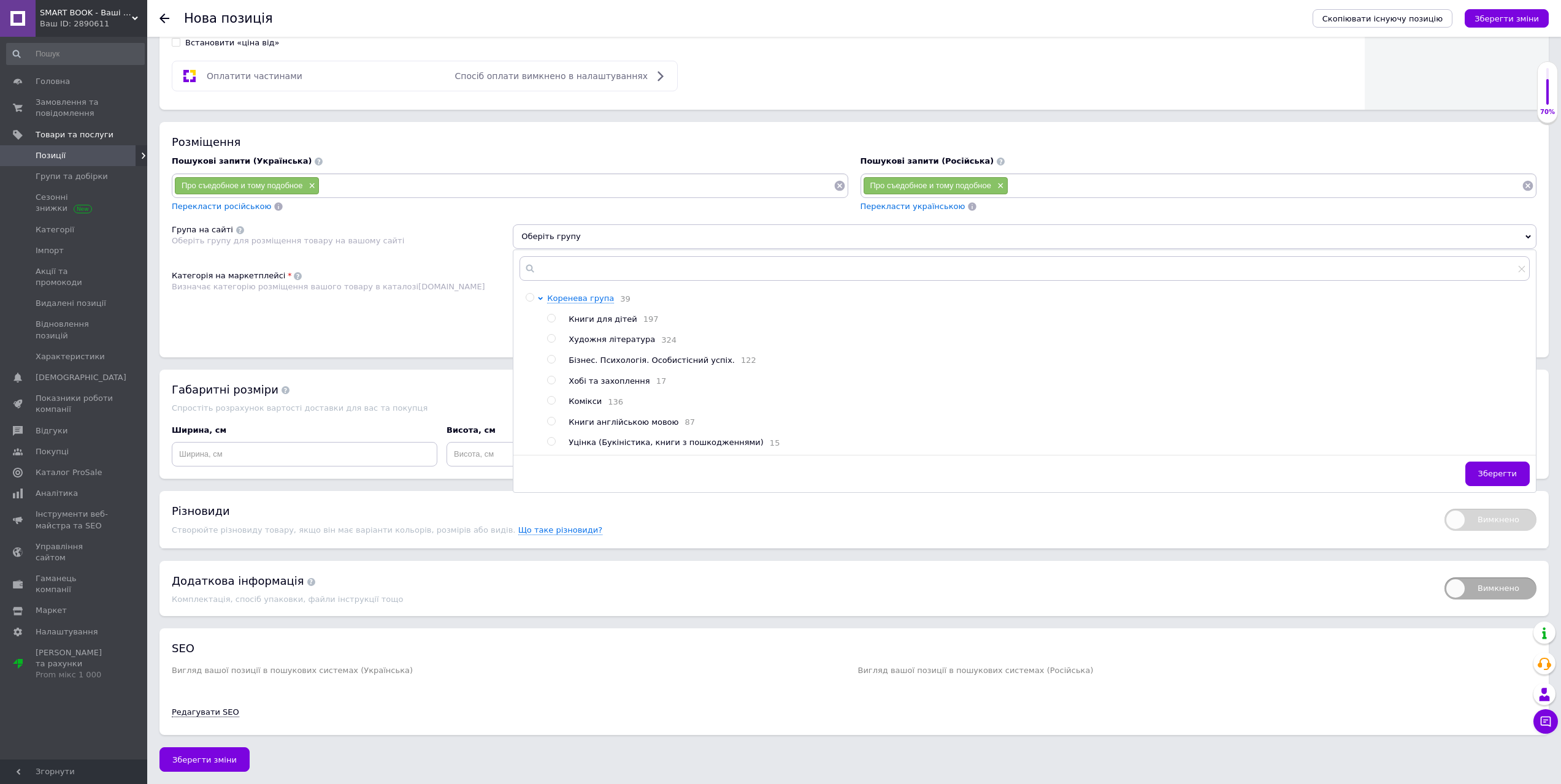
click at [552, 446] on input "radio" at bounding box center [551, 441] width 8 height 8
radio input "true"
click at [1499, 471] on span "Зберегти" at bounding box center [1497, 474] width 39 height 9
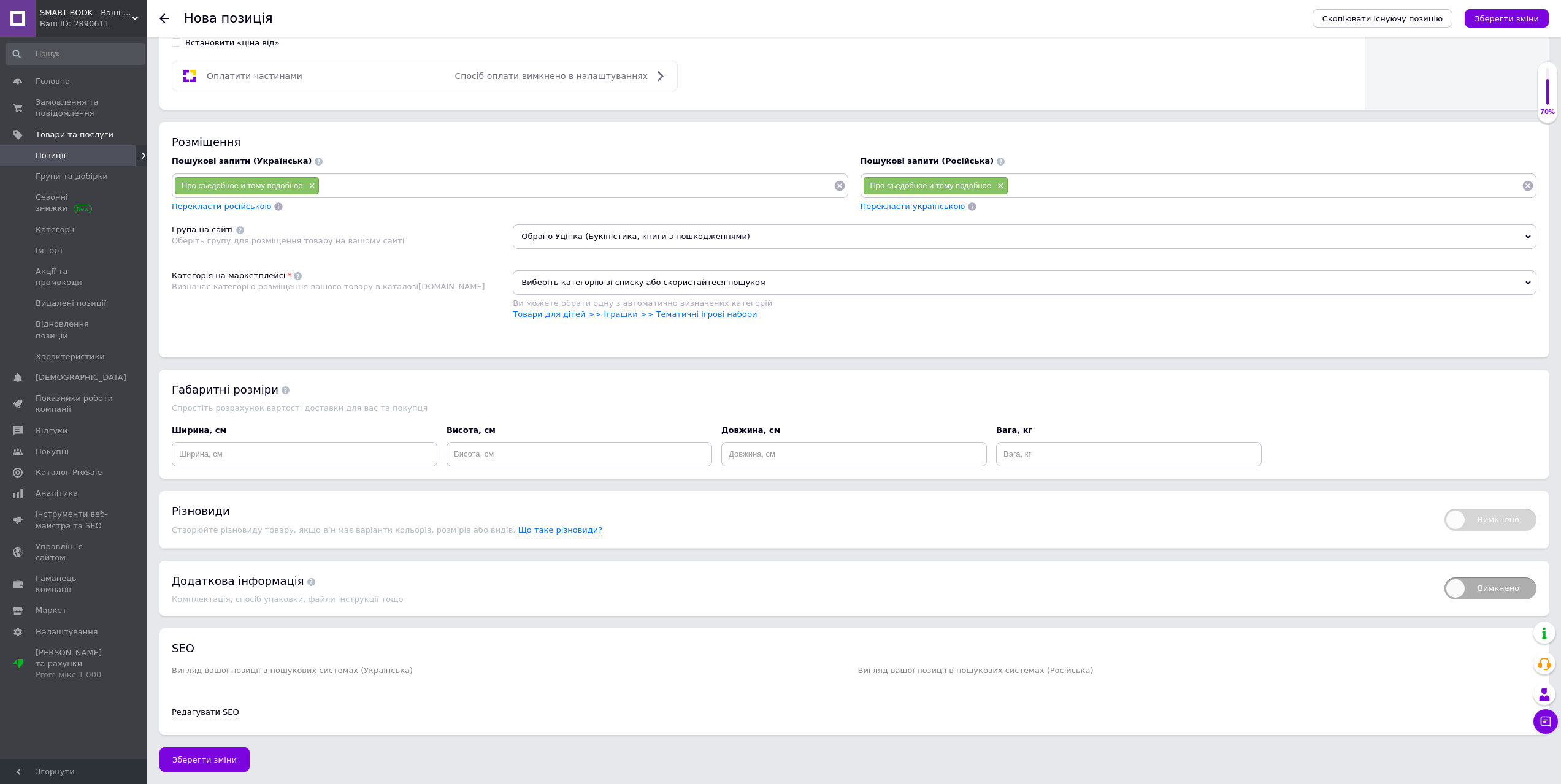
click at [692, 285] on span "Виберіть категорію зі списку або скористайтеся пошуком" at bounding box center [1024, 282] width 1023 height 24
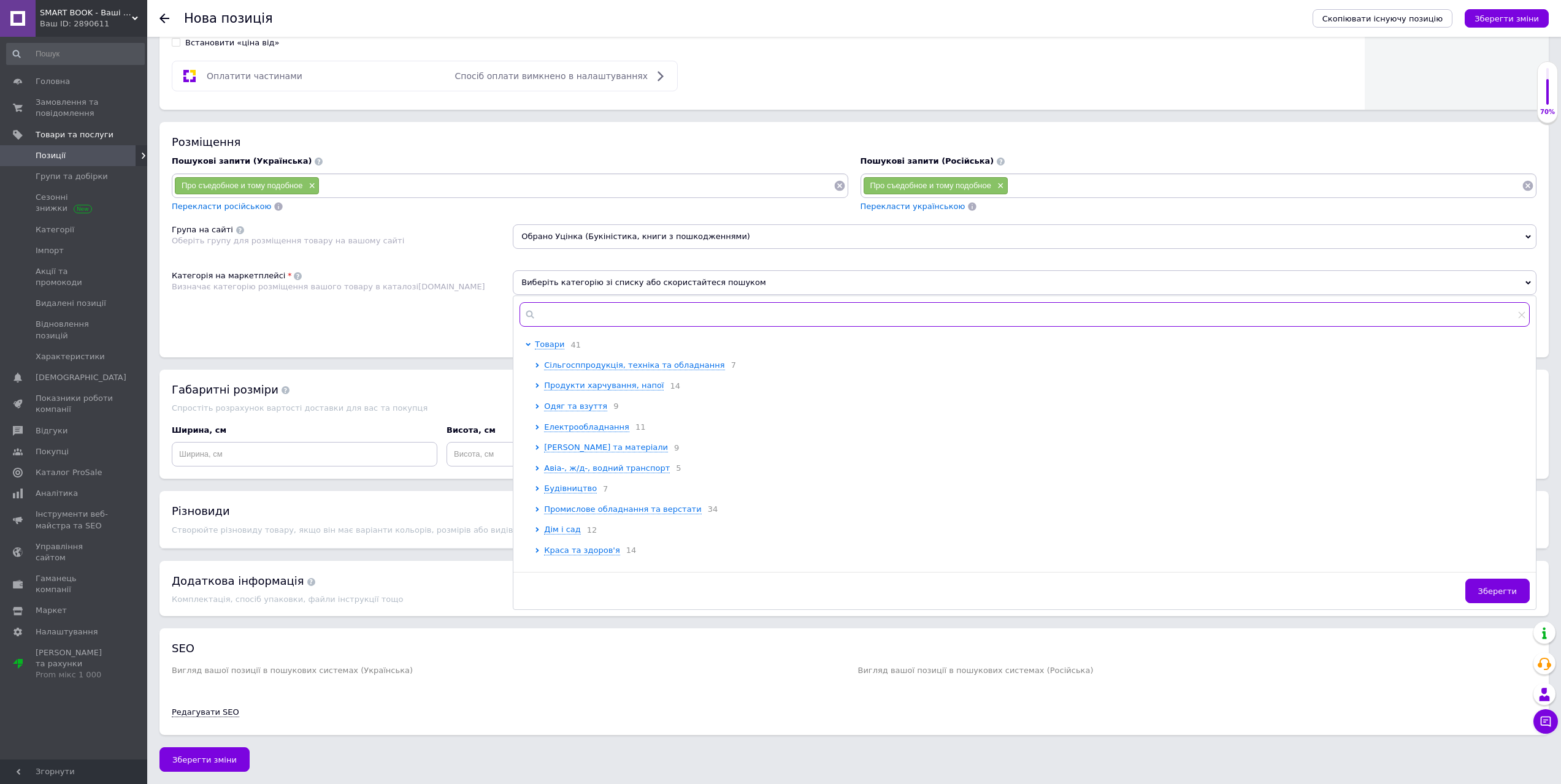
click at [666, 304] on input "text" at bounding box center [1025, 314] width 1010 height 24
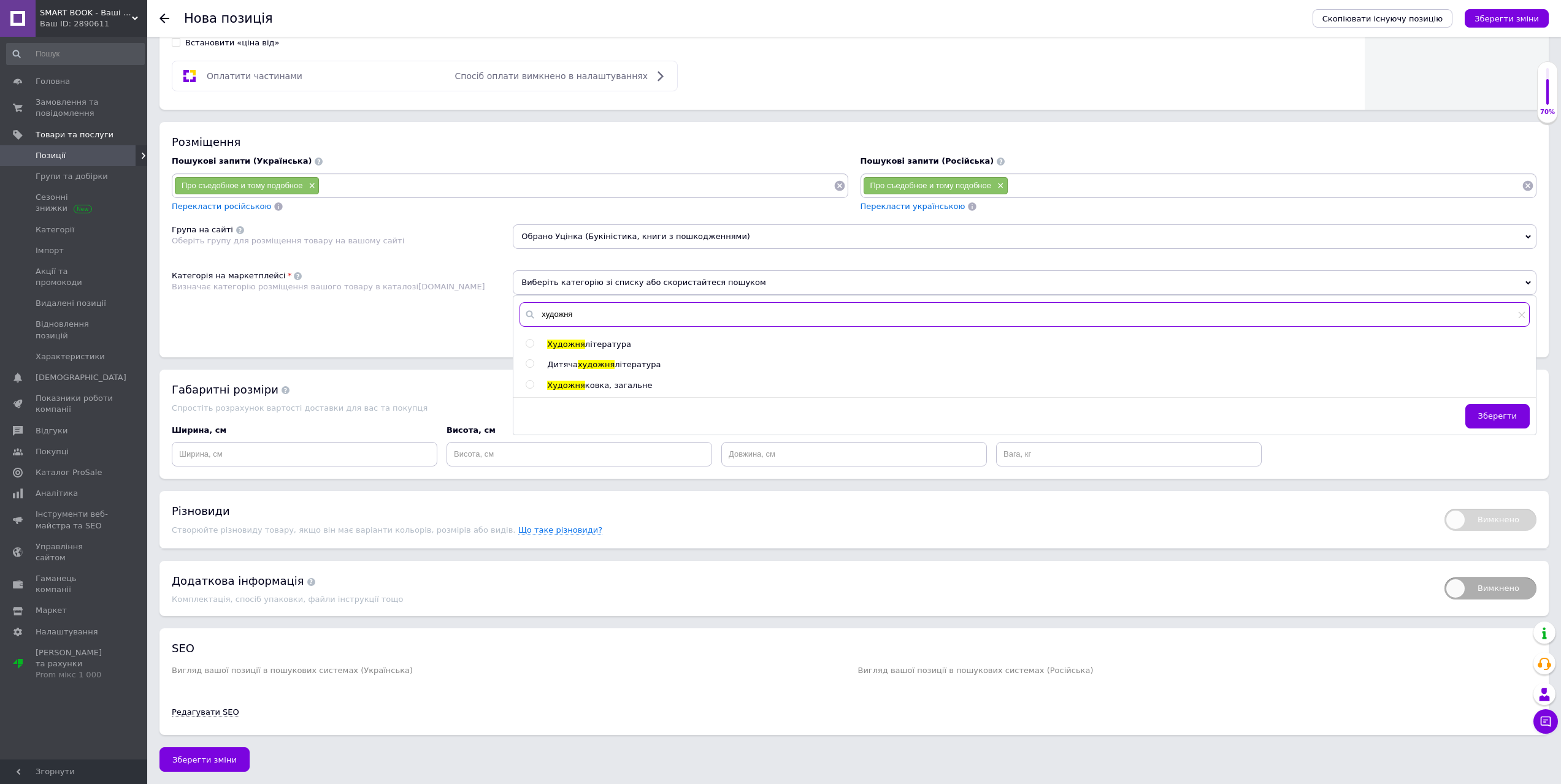
type input "художня"
click at [532, 359] on label at bounding box center [530, 363] width 9 height 9
click at [532, 360] on input "radio" at bounding box center [529, 363] width 8 height 8
radio input "true"
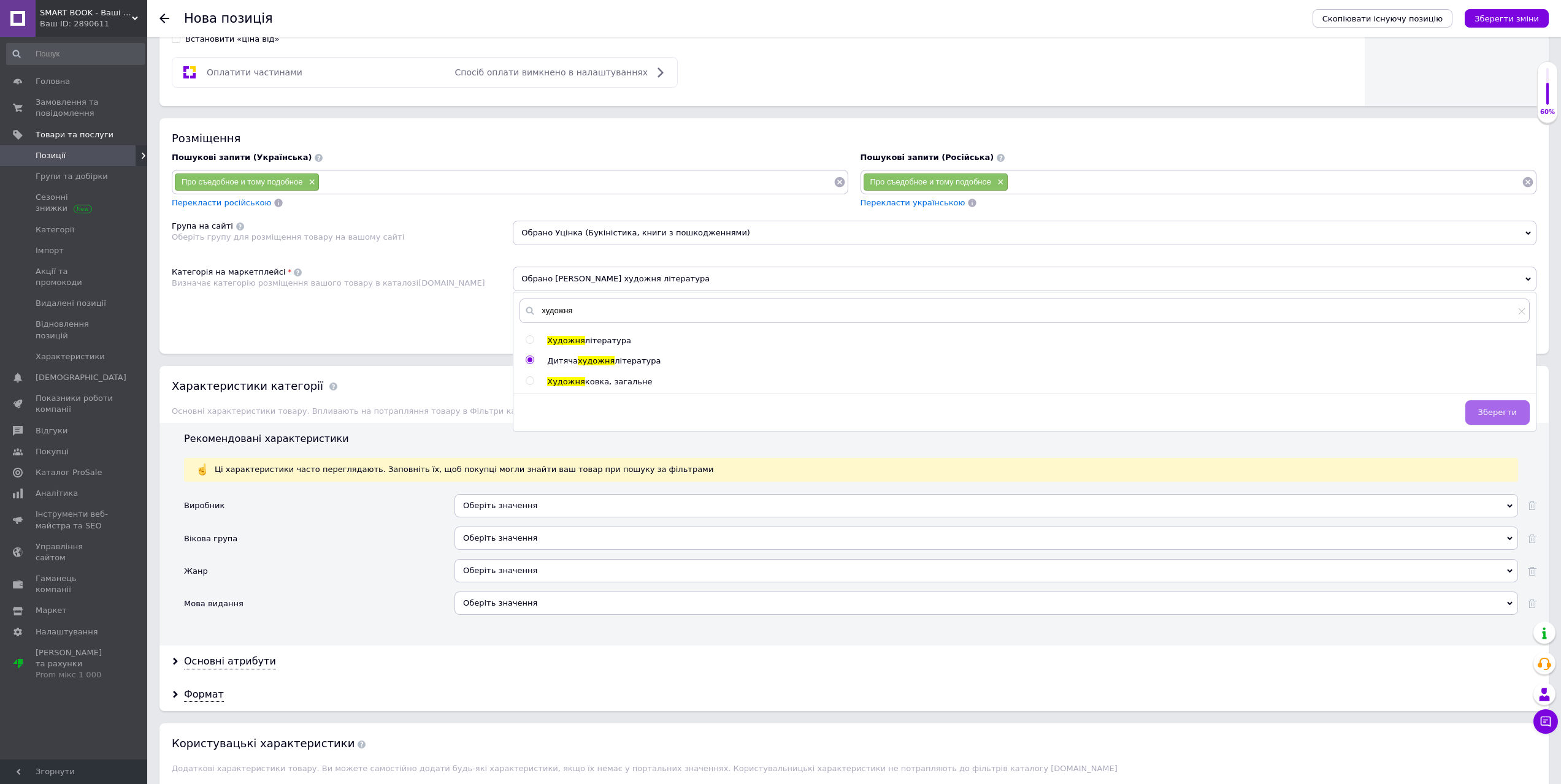
click at [1490, 410] on span "Зберегти" at bounding box center [1497, 412] width 39 height 9
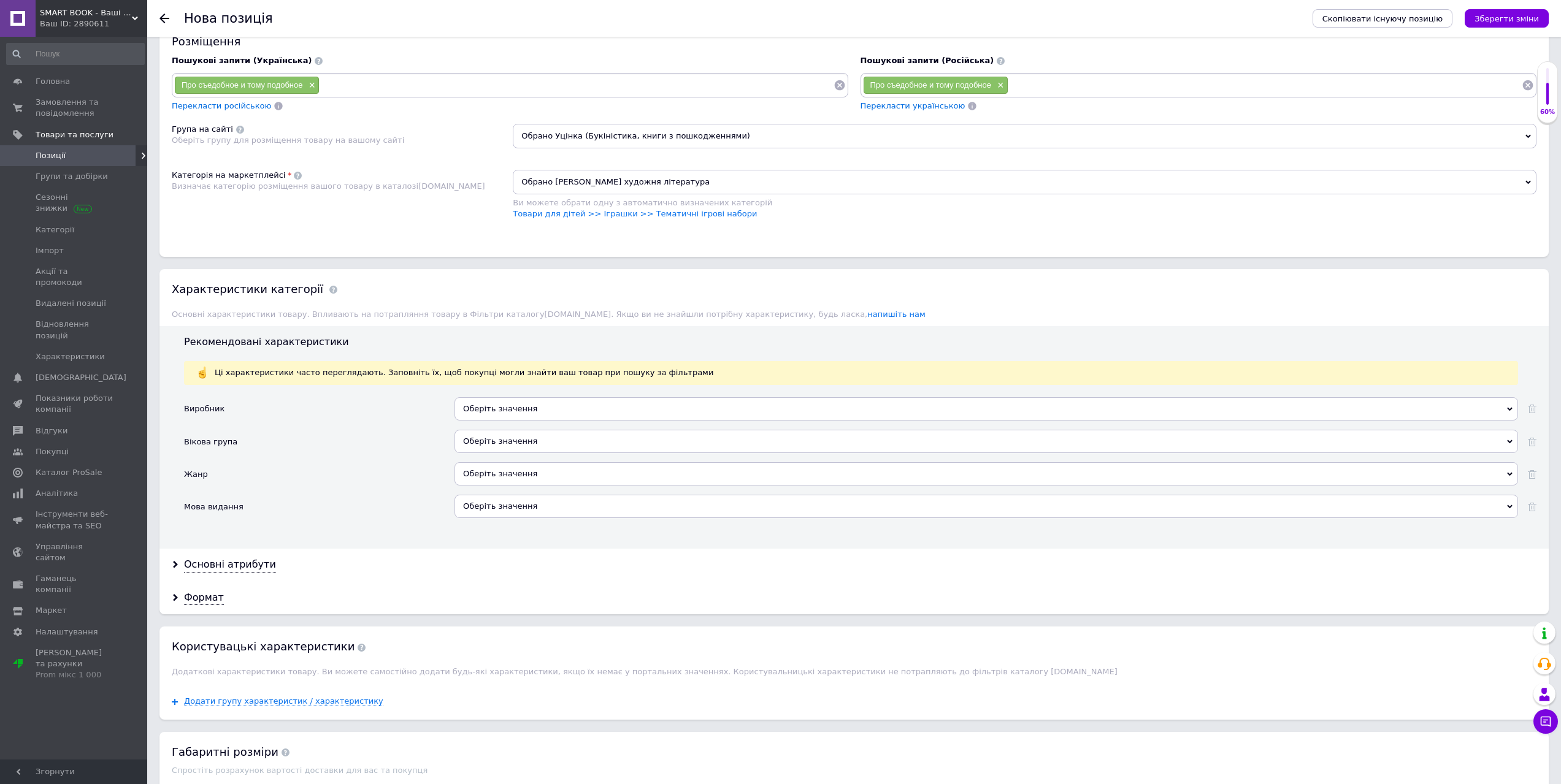
scroll to position [810, 0]
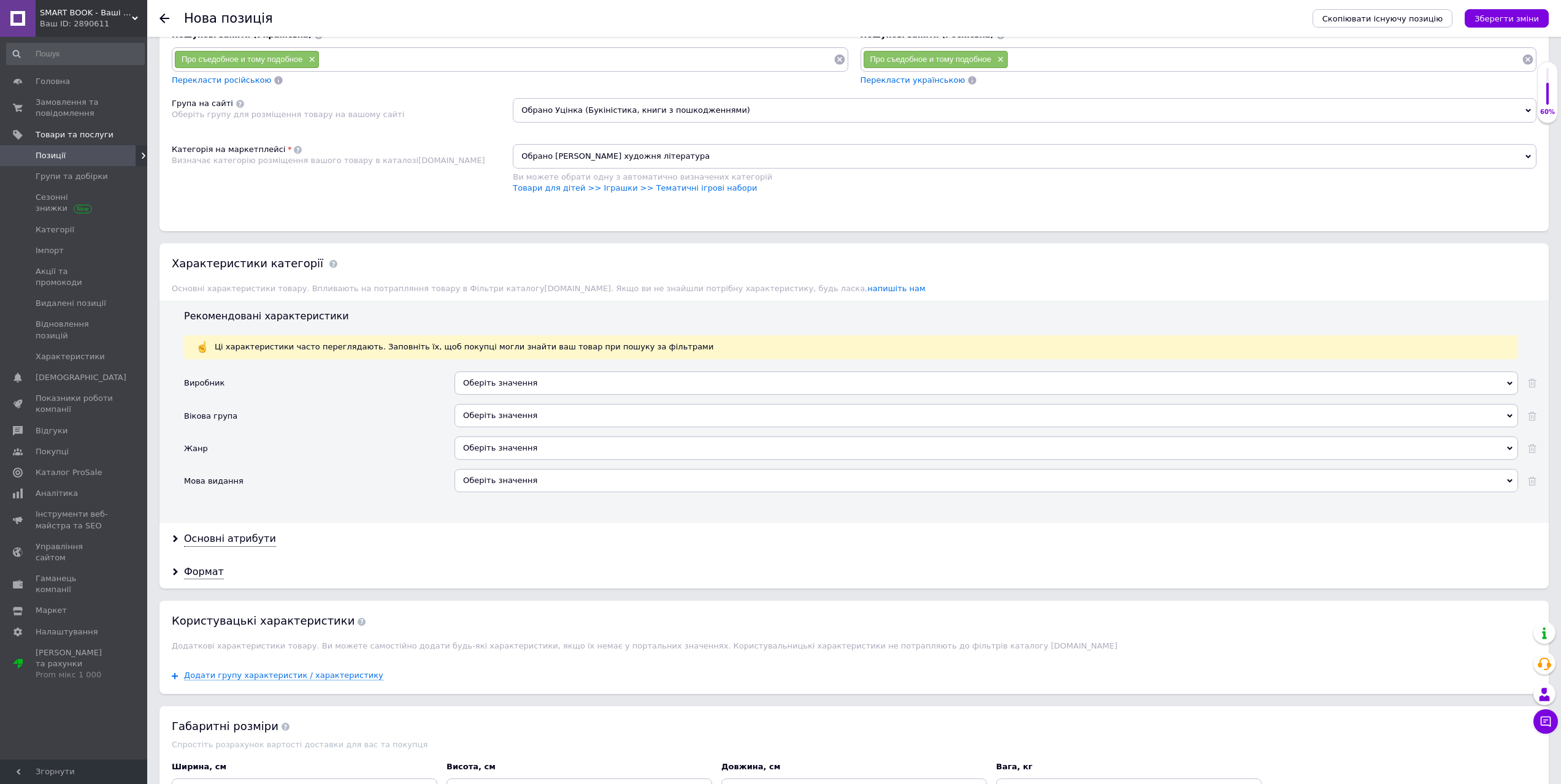
click at [487, 484] on div "Оберіть значення" at bounding box center [986, 480] width 1063 height 23
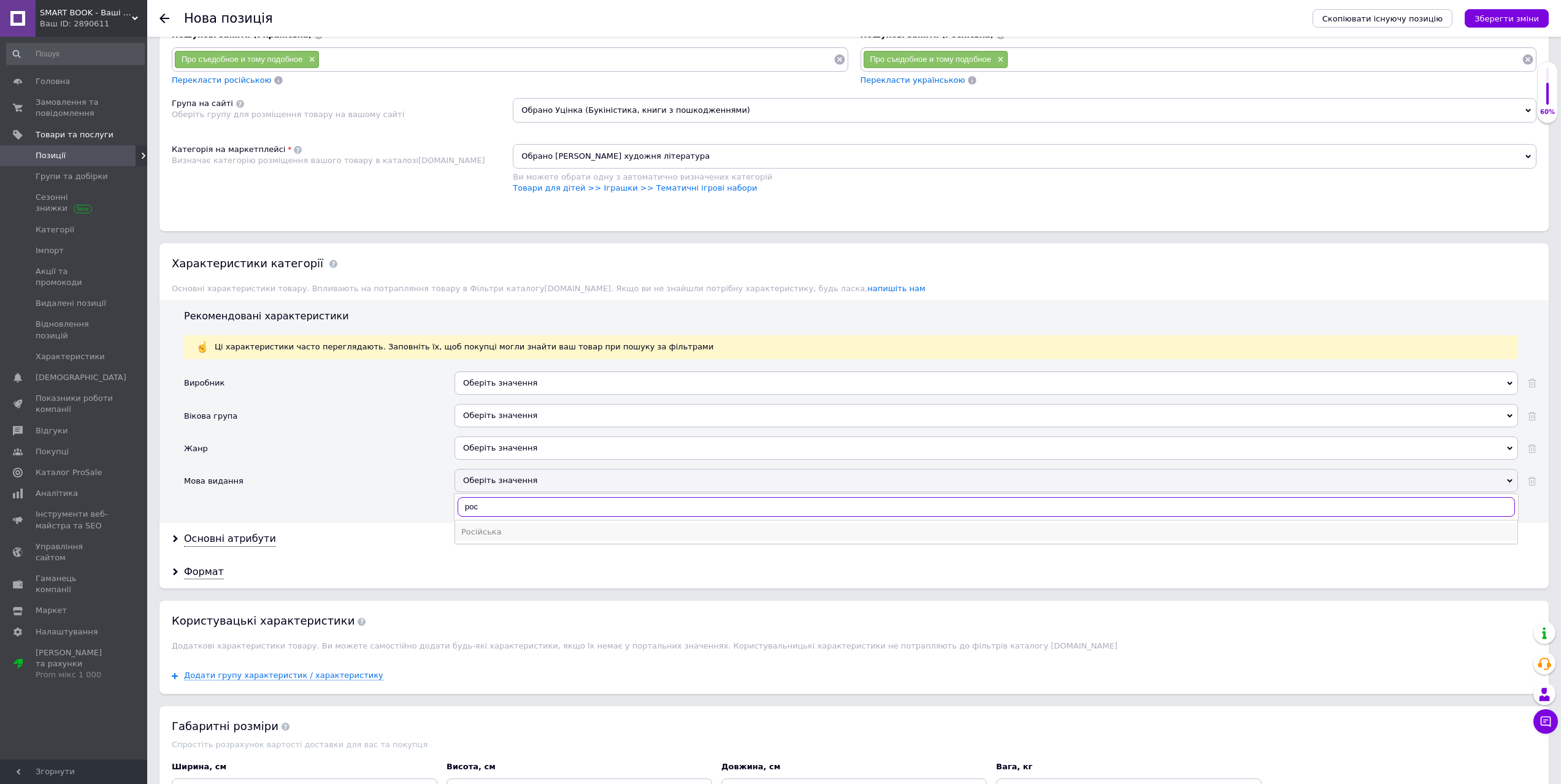
type input "рос"
click at [505, 533] on div "Російська" at bounding box center [986, 532] width 1050 height 11
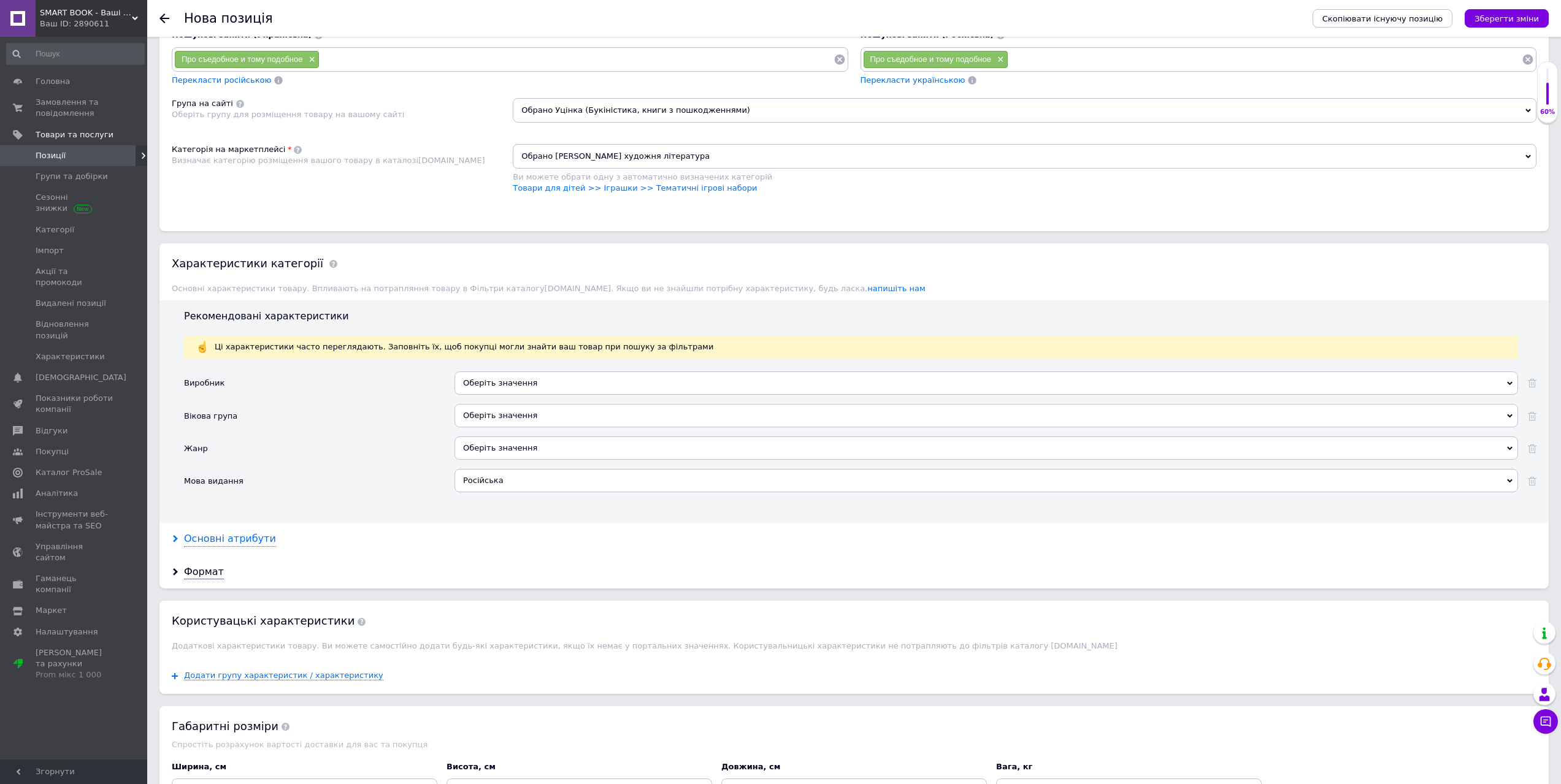
click at [205, 534] on div "Основні атрибути" at bounding box center [230, 539] width 92 height 14
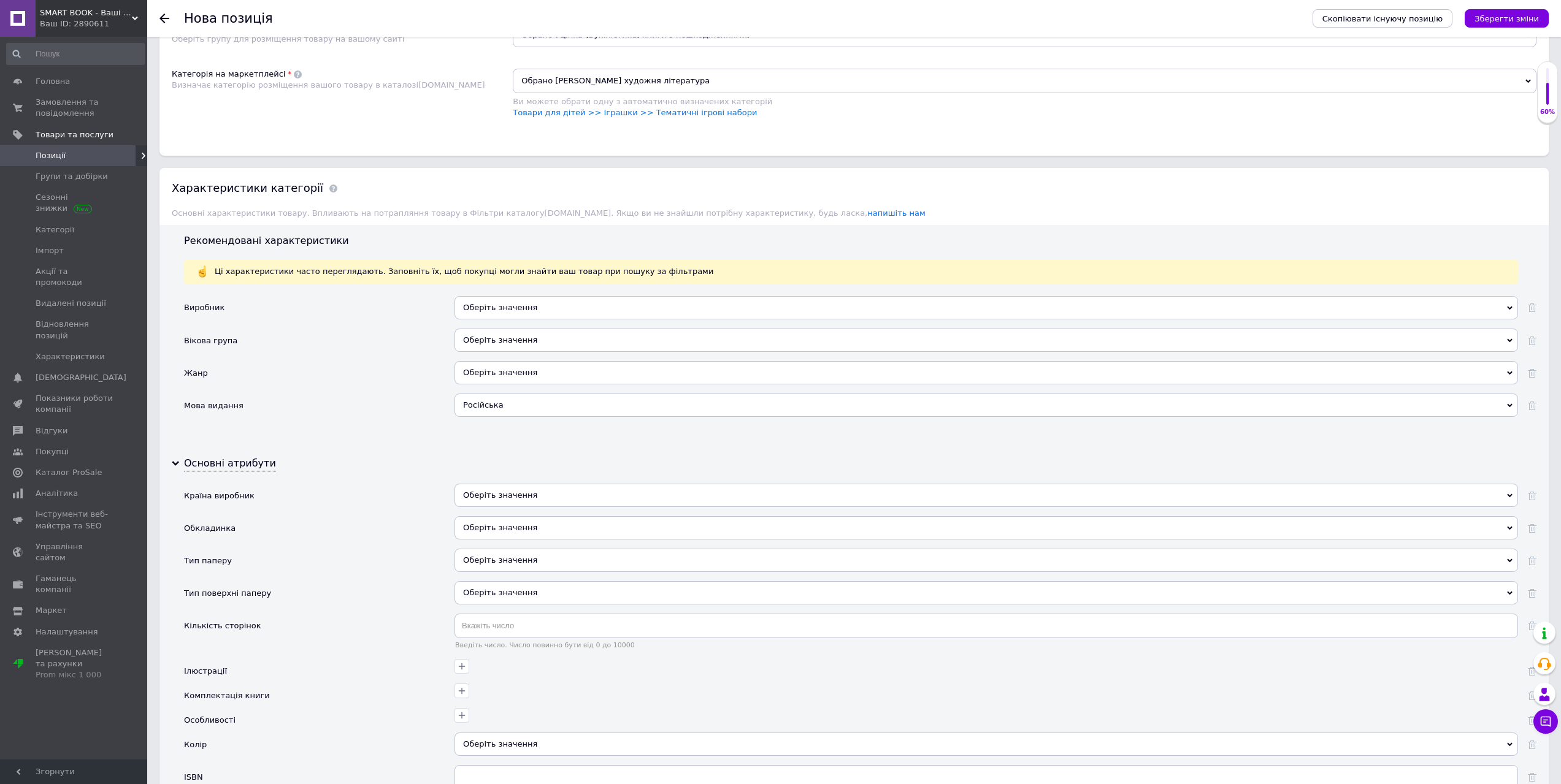
scroll to position [1055, 0]
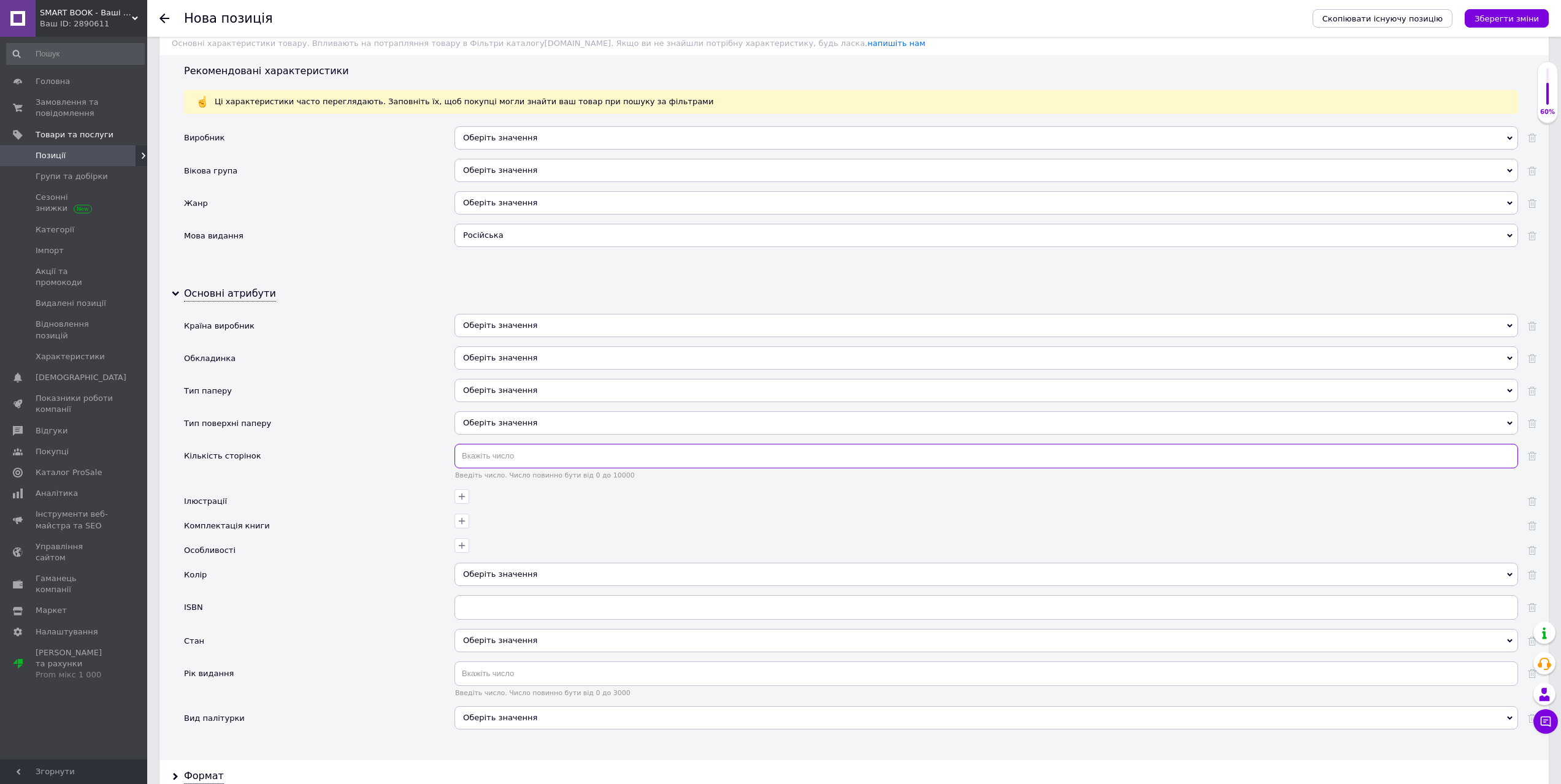
click at [493, 455] on input "text" at bounding box center [986, 456] width 1063 height 24
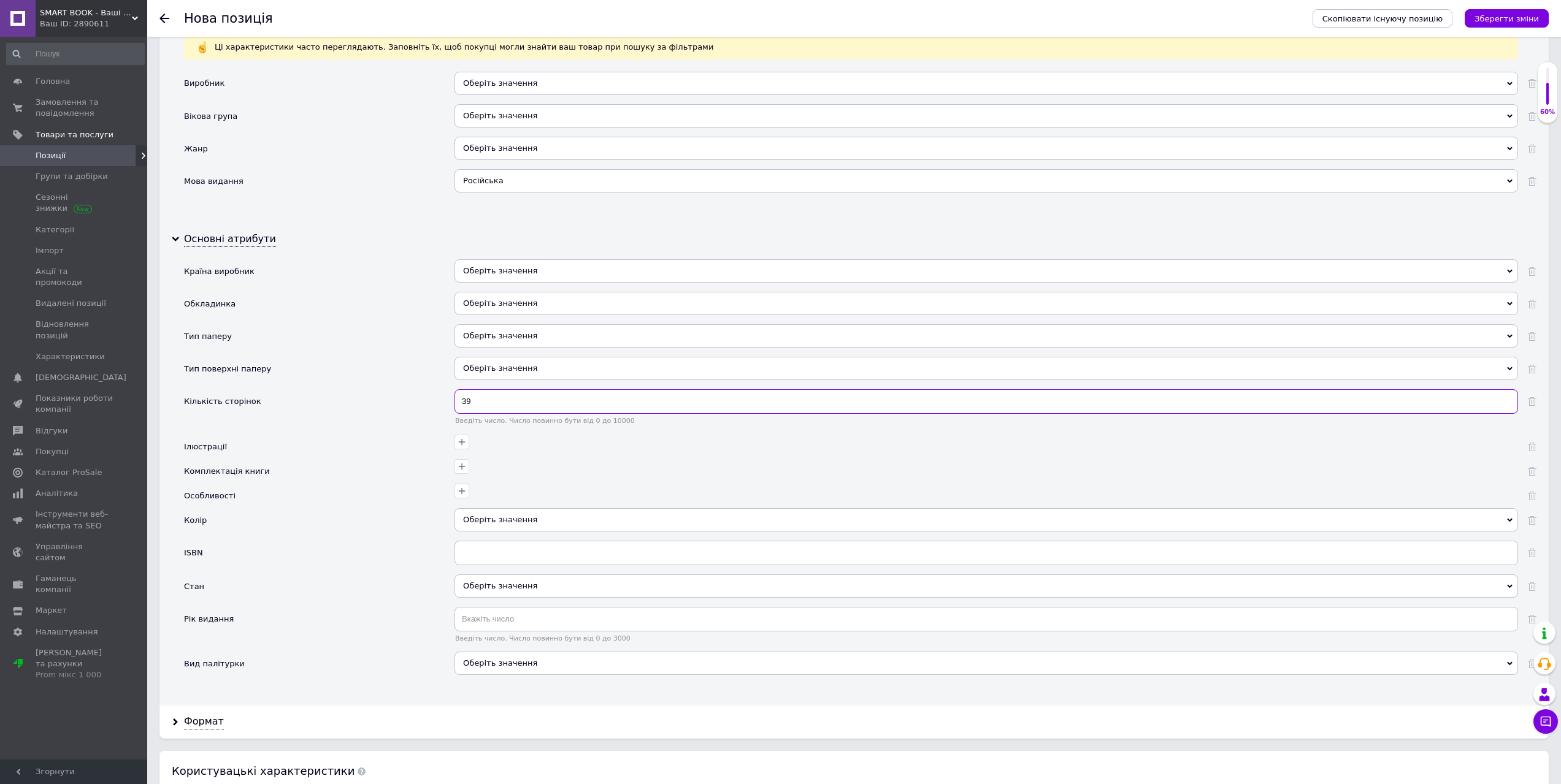
scroll to position [1116, 0]
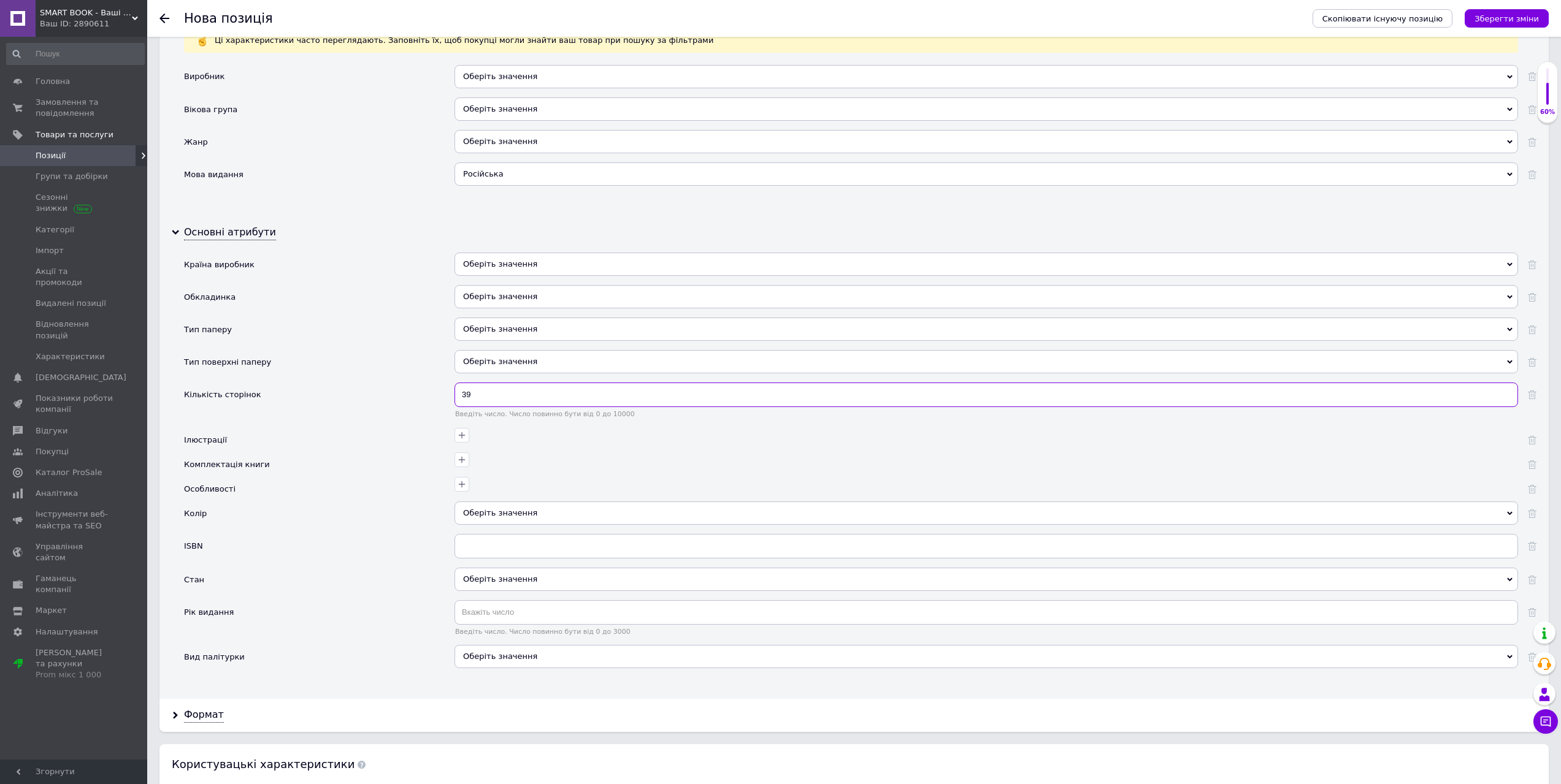
type input "39"
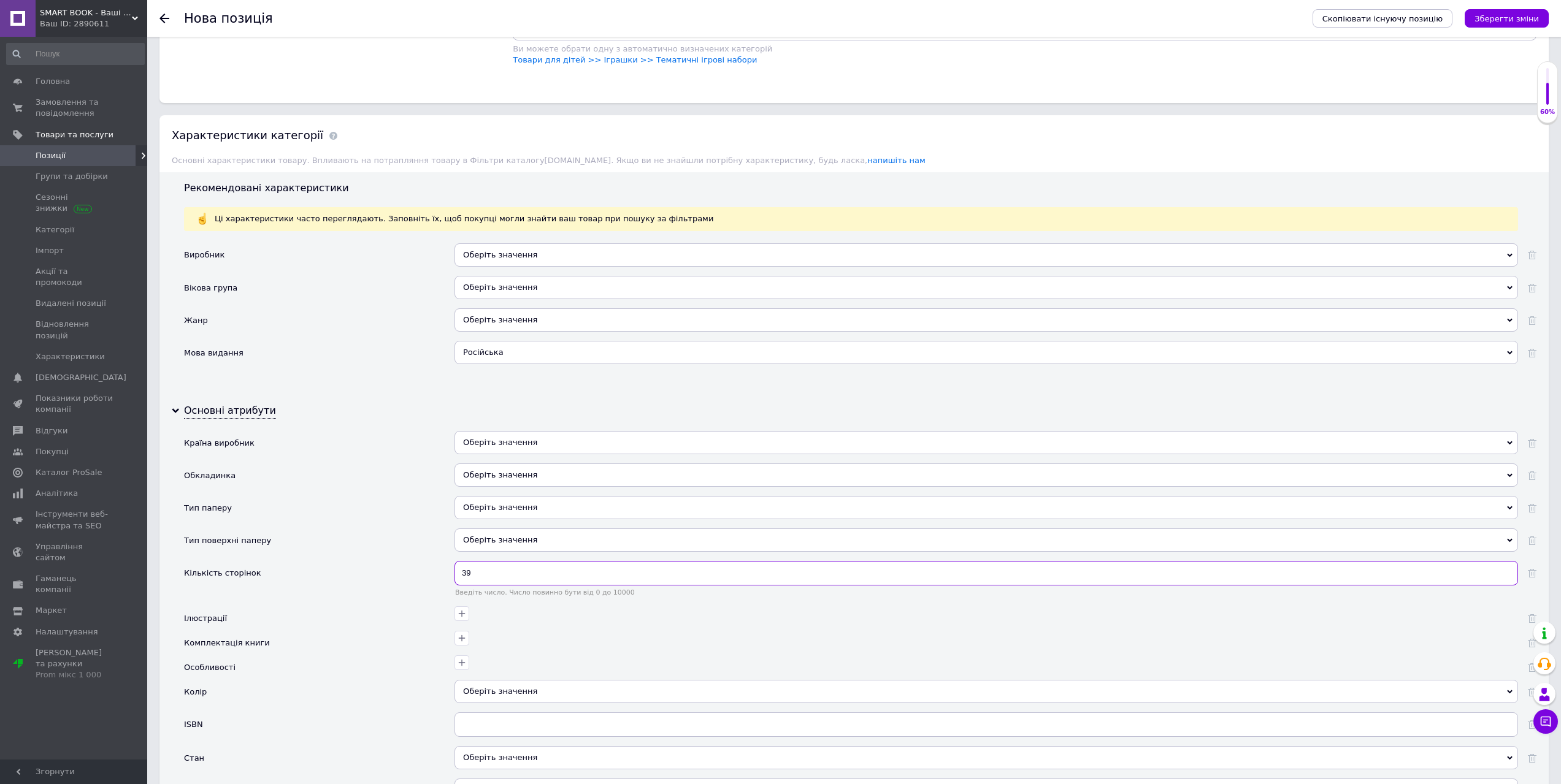
scroll to position [933, 0]
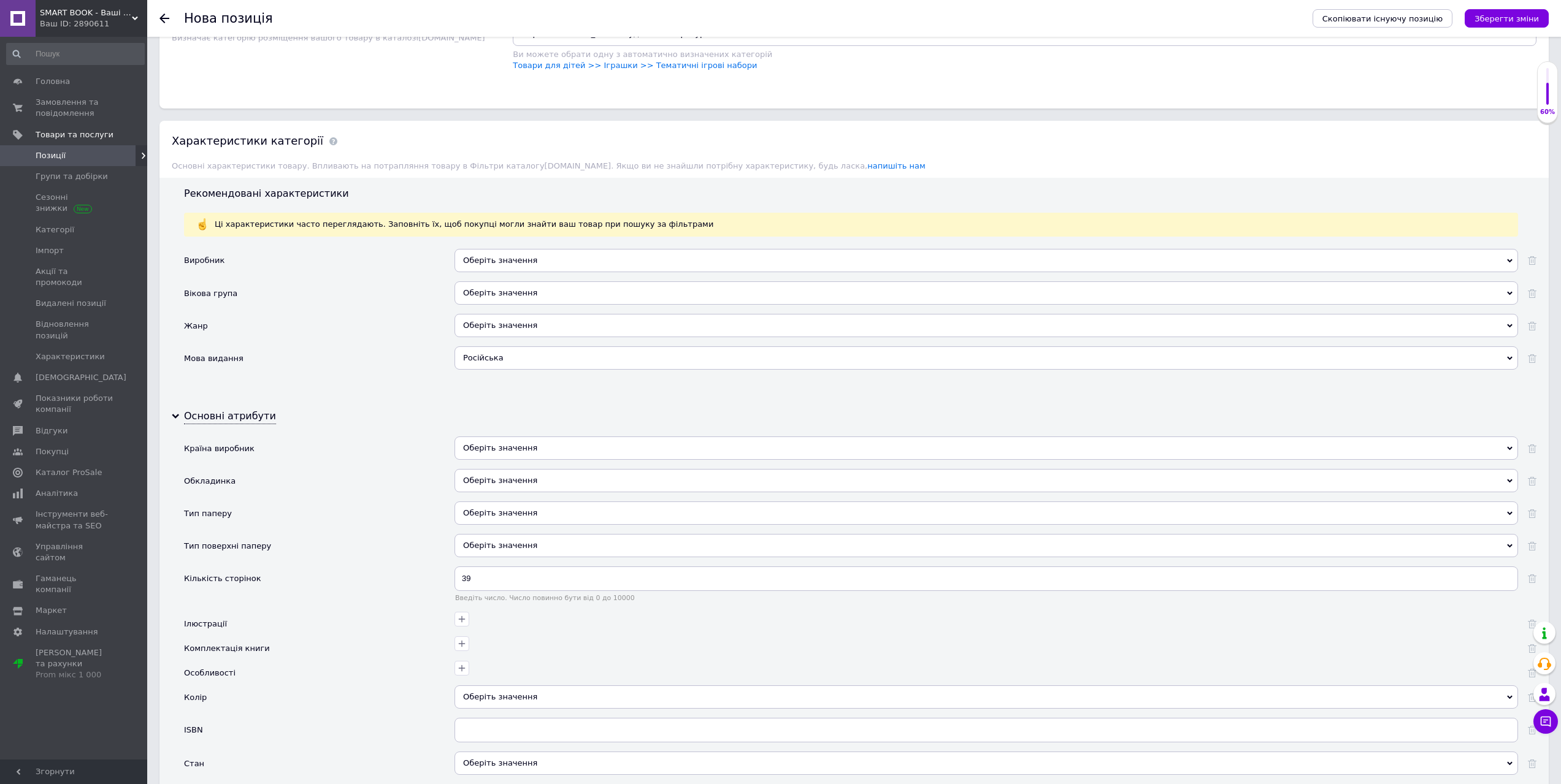
click at [535, 252] on div "Оберіть значення" at bounding box center [986, 260] width 1063 height 23
paste input "Glowberry Books"
type input "Glowberry Books"
click at [401, 306] on div "Вікова група" at bounding box center [318, 298] width 270 height 33
click at [519, 295] on div "Оберіть значення" at bounding box center [986, 292] width 1063 height 23
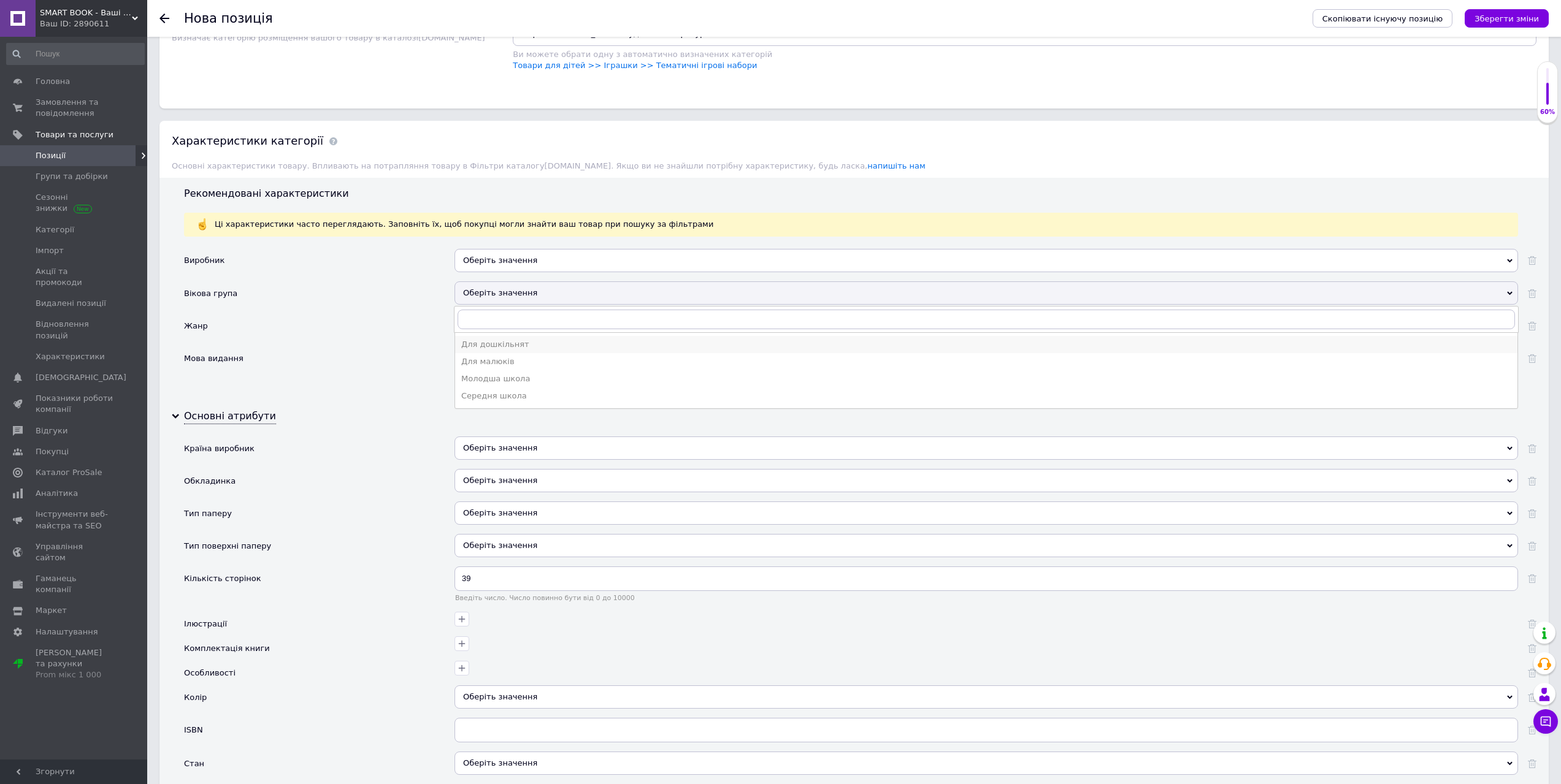
click at [515, 348] on div "Для дошкільнят" at bounding box center [986, 344] width 1050 height 11
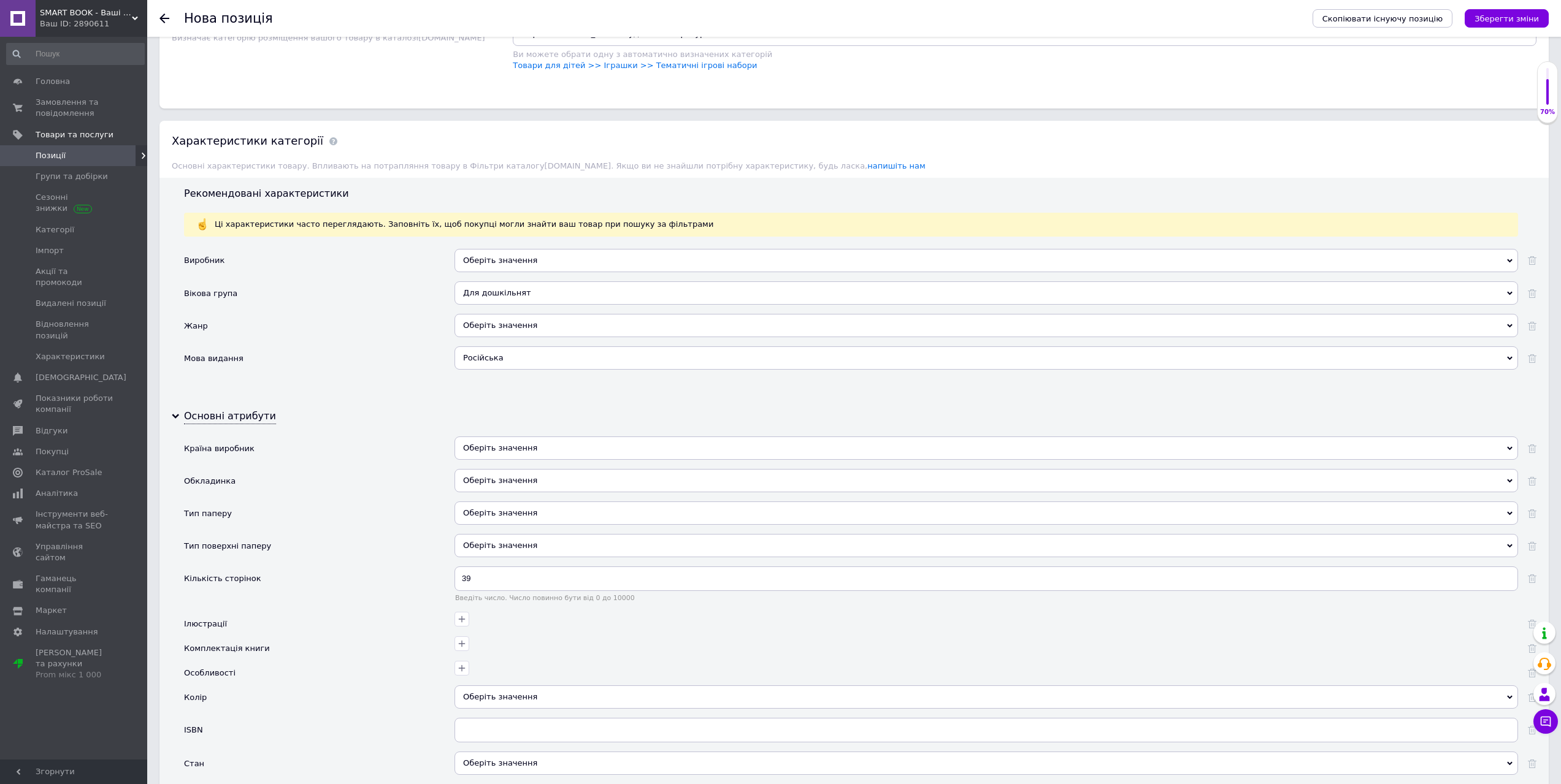
click at [486, 444] on div "Оберіть значення" at bounding box center [986, 448] width 1063 height 23
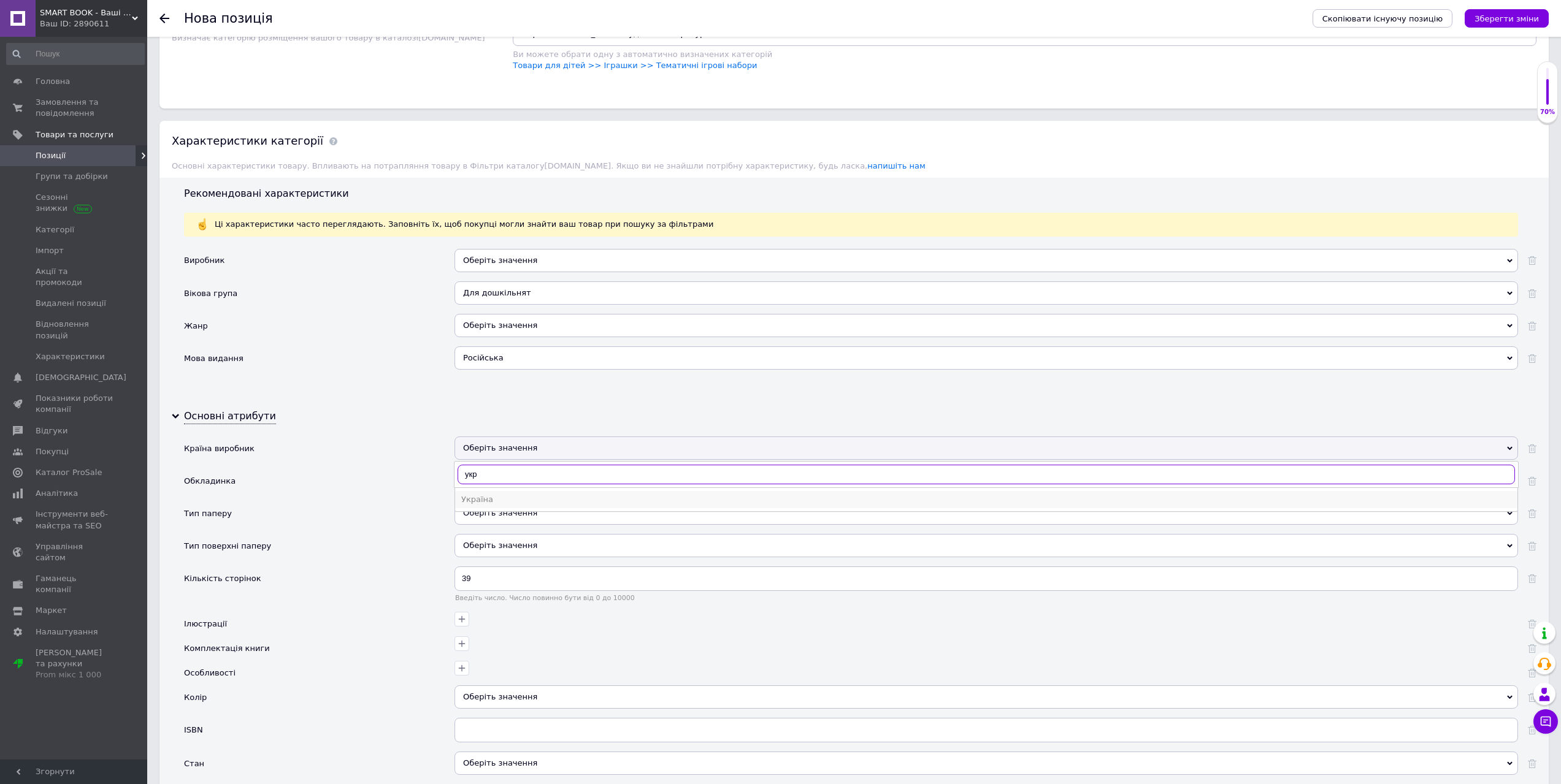
type input "укр"
click at [501, 497] on div "Україна" at bounding box center [986, 500] width 1050 height 11
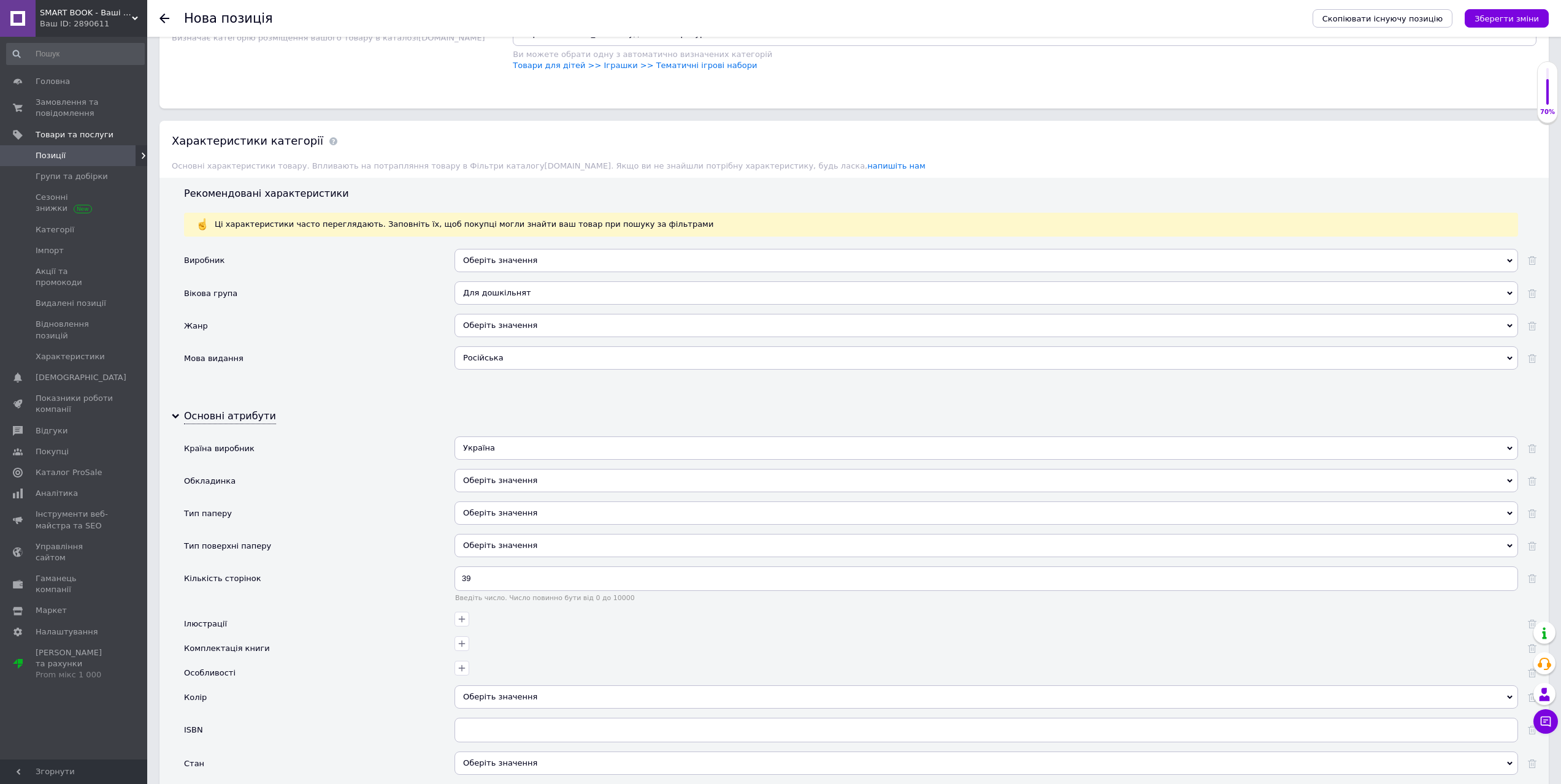
click at [524, 483] on div "Оберіть значення" at bounding box center [986, 480] width 1063 height 23
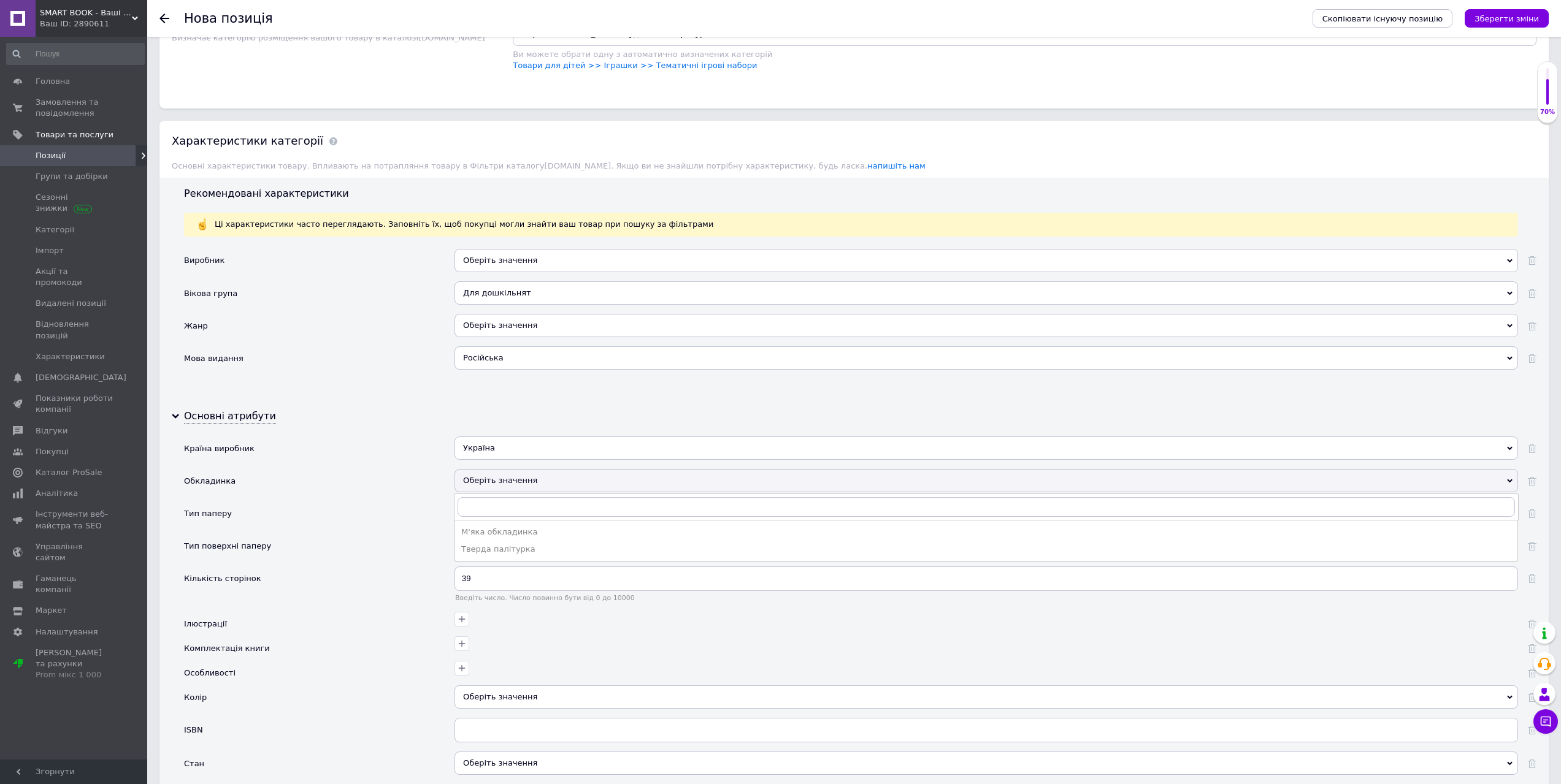
click at [475, 483] on div "Оберіть значення" at bounding box center [986, 480] width 1063 height 23
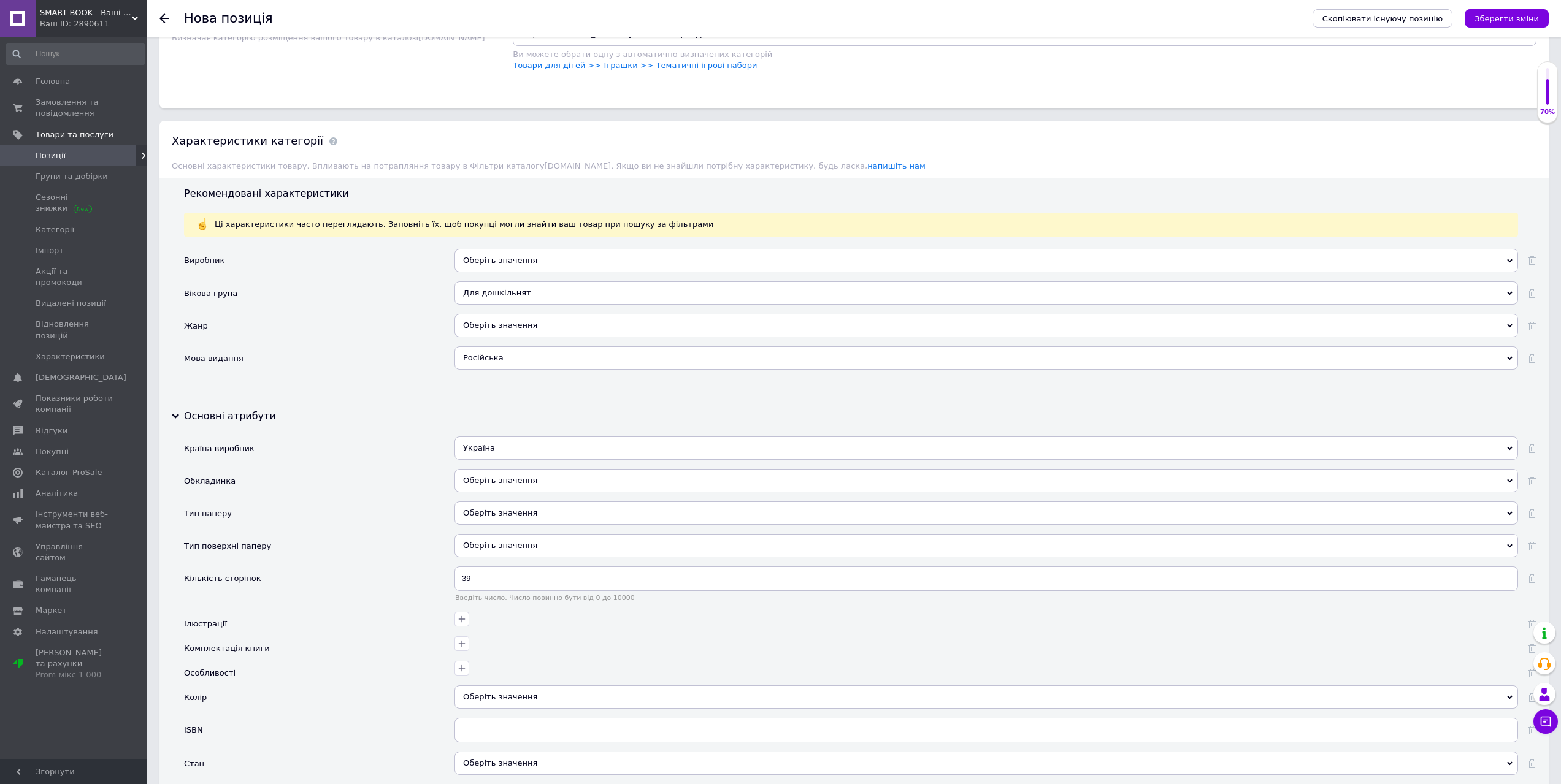
click at [498, 477] on div "Оберіть значення" at bounding box center [986, 480] width 1063 height 23
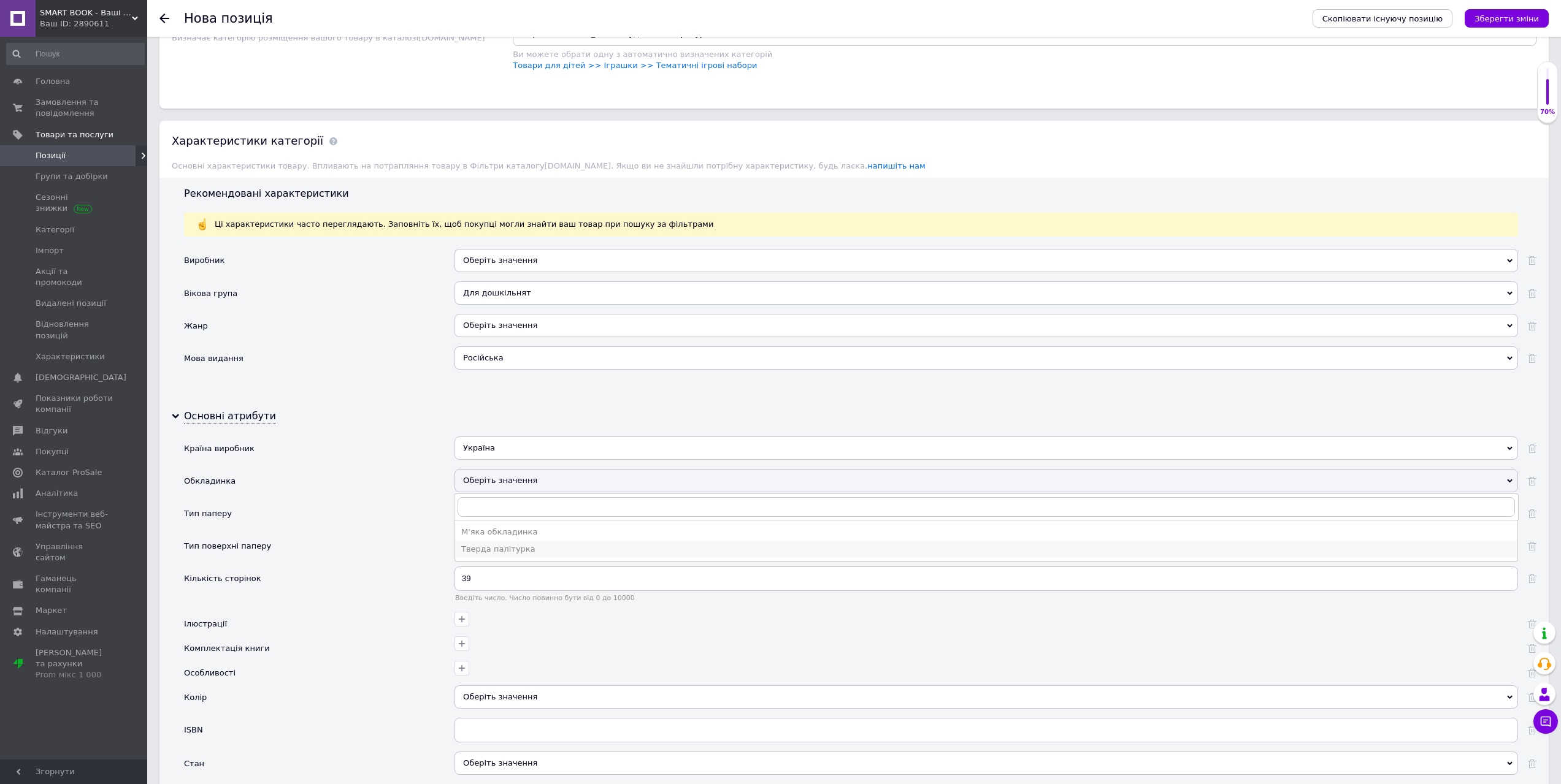
click at [498, 548] on div "Тверда палітурка" at bounding box center [986, 549] width 1050 height 11
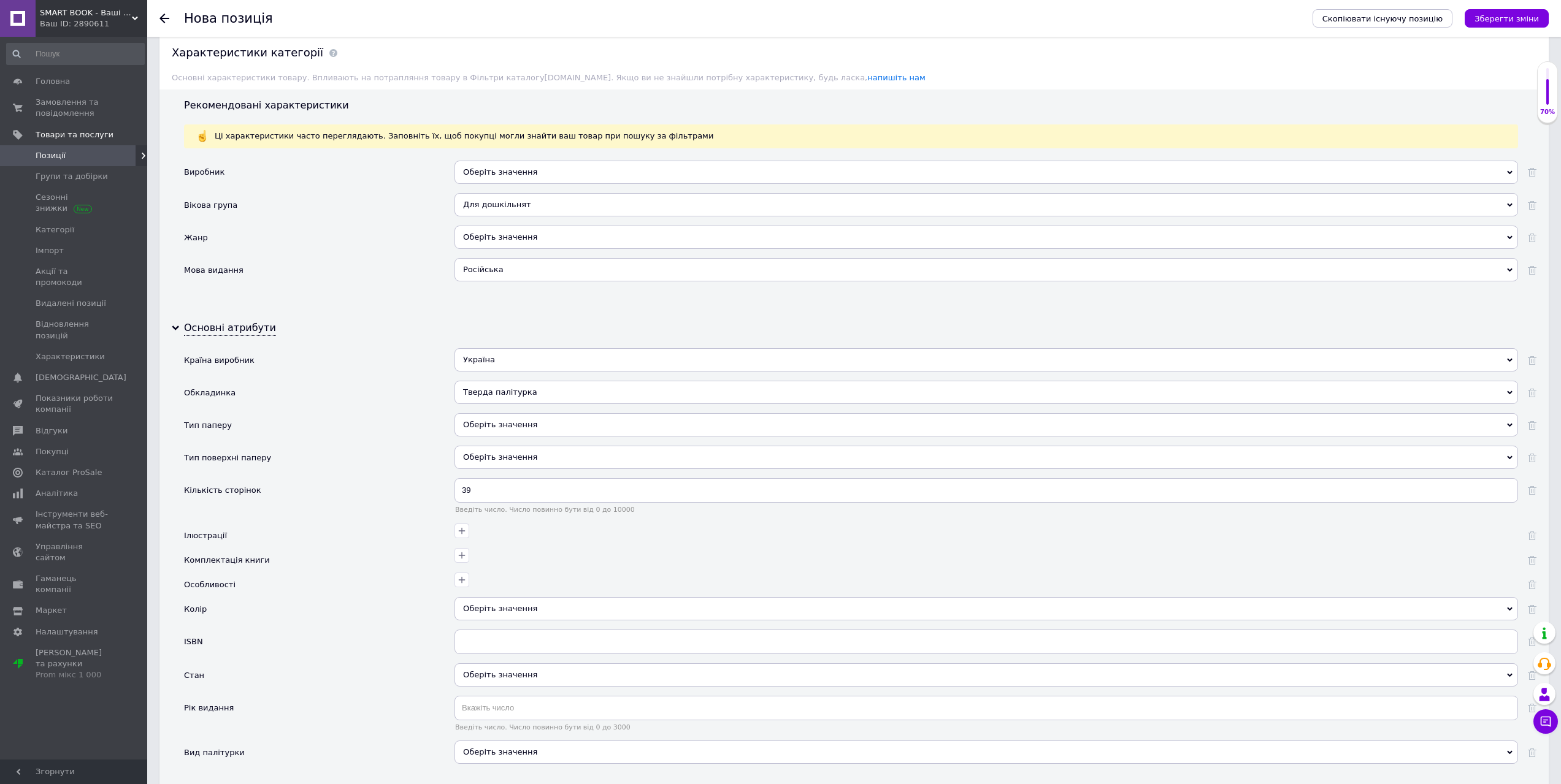
scroll to position [1055, 0]
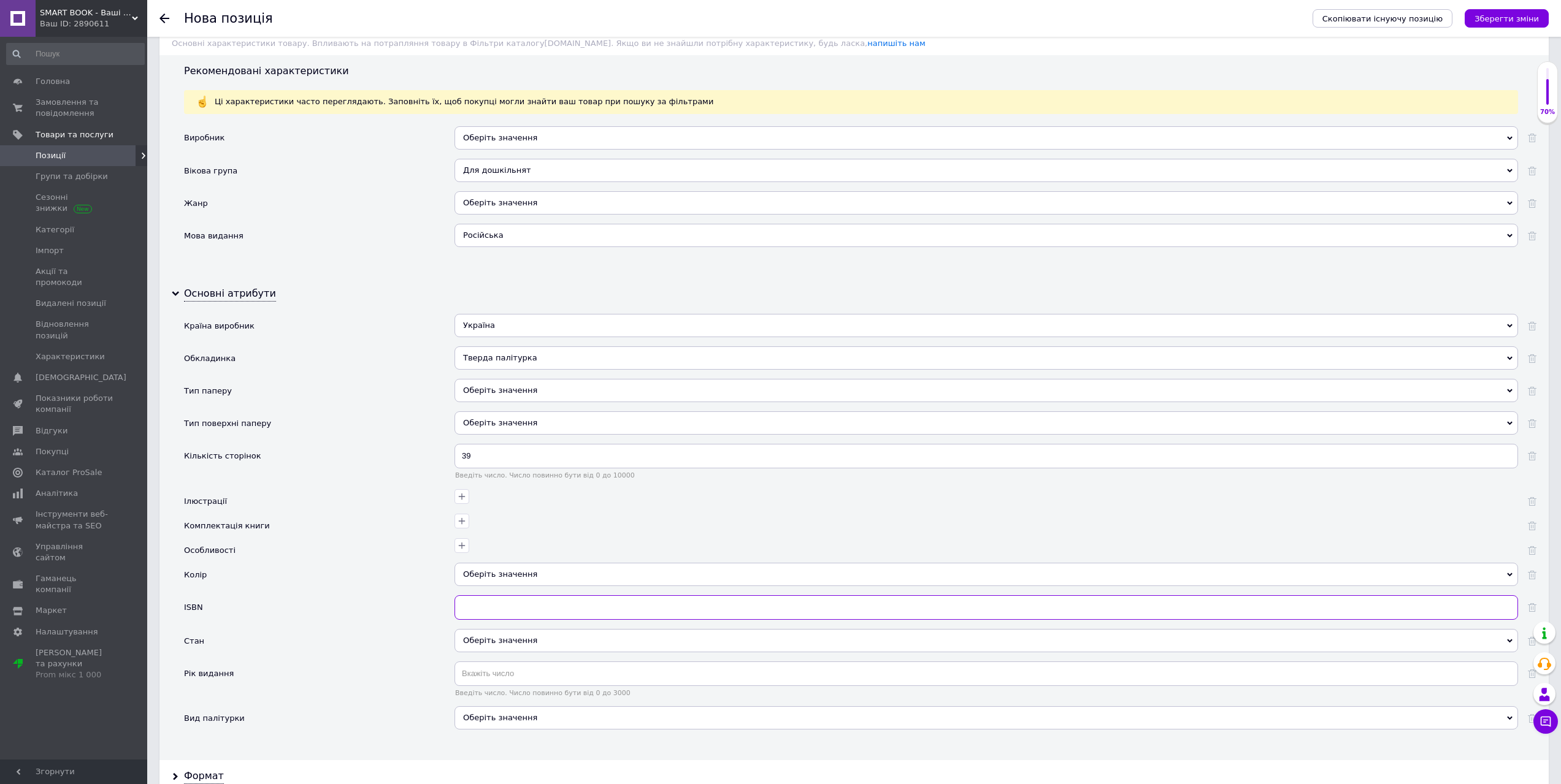
drag, startPoint x: 503, startPoint y: 616, endPoint x: 503, endPoint y: 626, distance: 10.0
click at [503, 616] on input "text" at bounding box center [986, 607] width 1063 height 24
paste input "978-966-97106-9-7"
type input "978-966-97106-9-7"
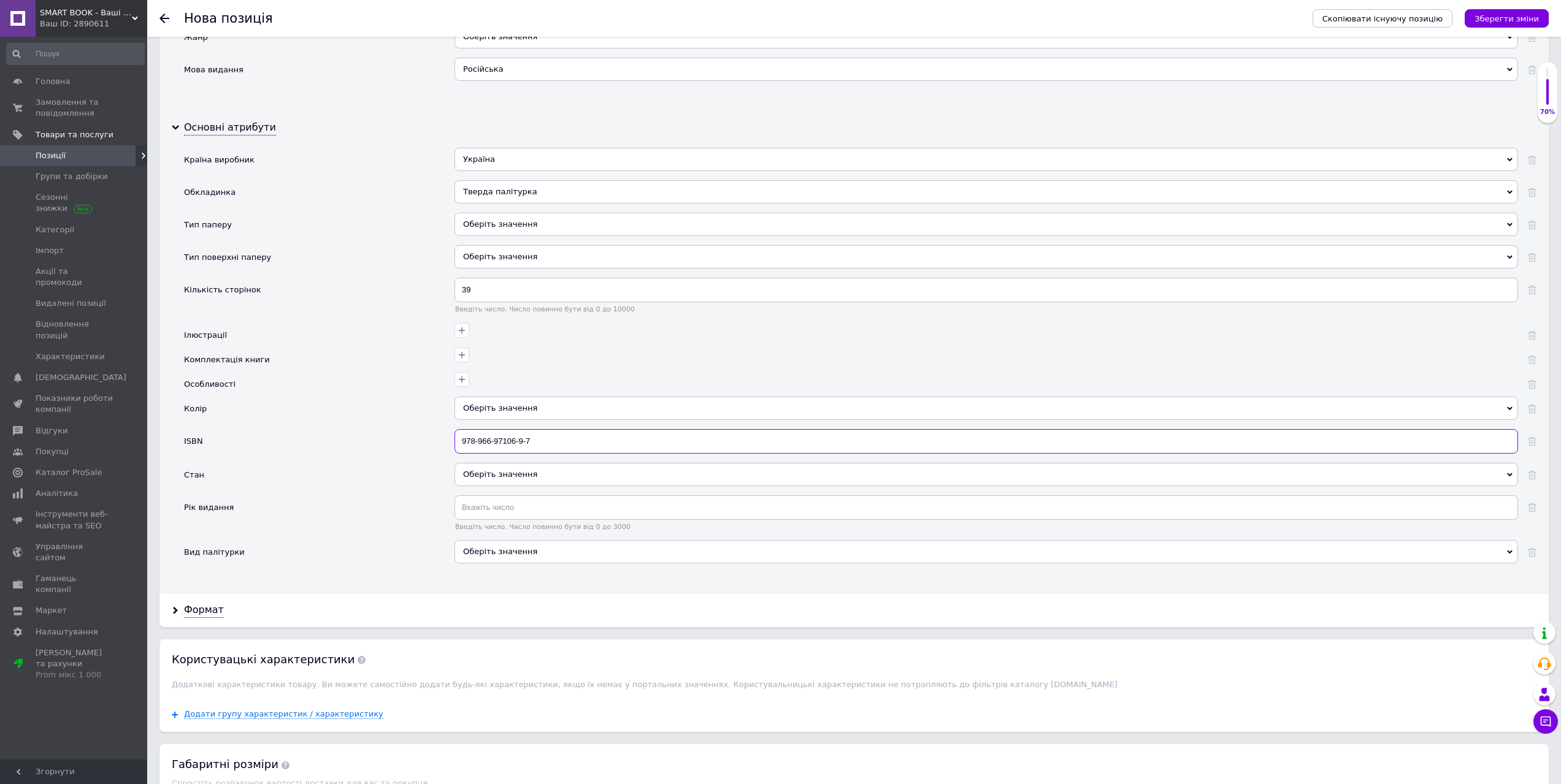
scroll to position [1239, 0]
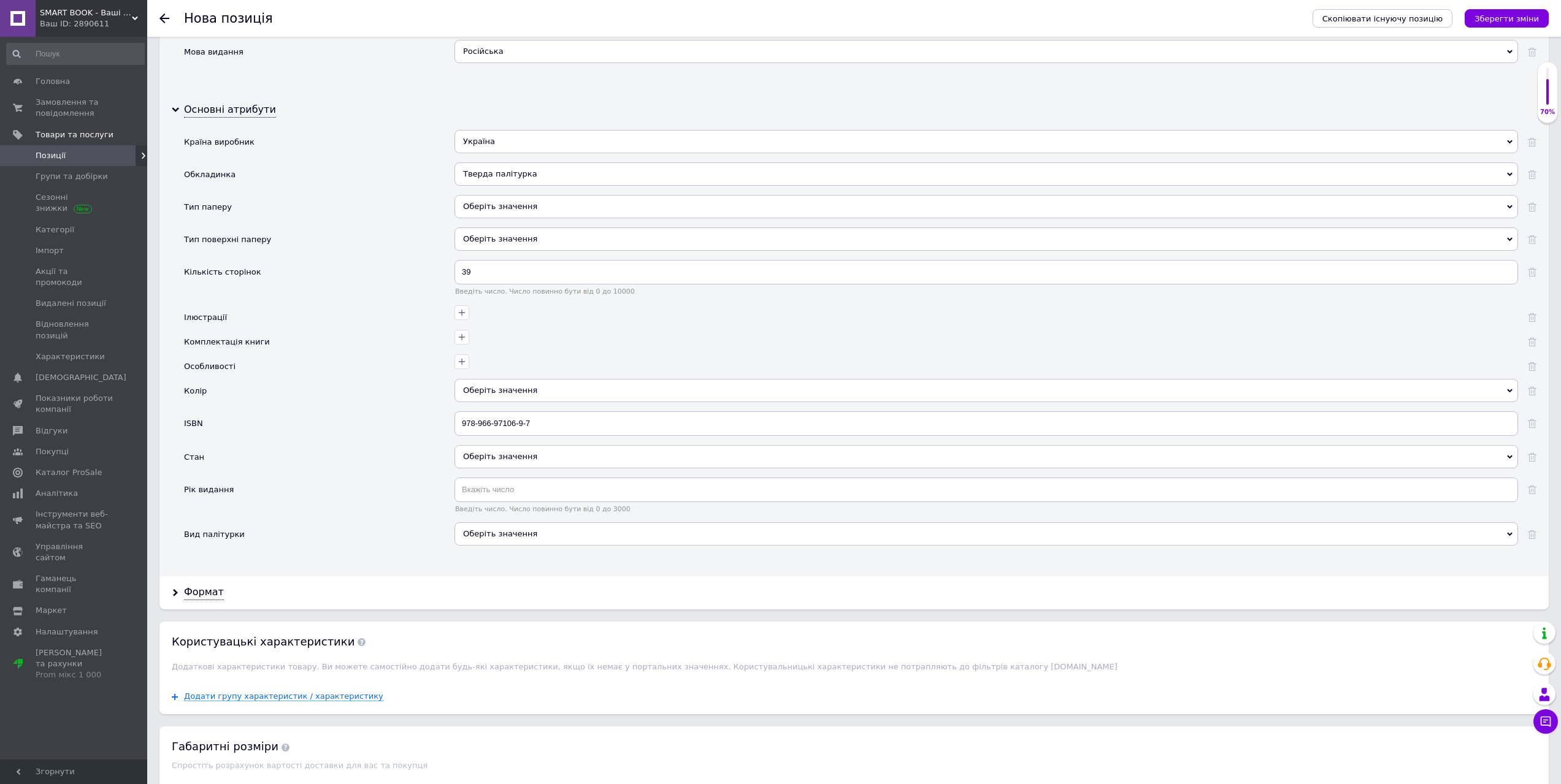
click at [518, 459] on div "Оберіть значення" at bounding box center [986, 456] width 1063 height 23
click at [487, 504] on div "Вживані" at bounding box center [986, 508] width 1050 height 11
click at [1519, 21] on icon "Зберегти зміни" at bounding box center [1506, 19] width 64 height 9
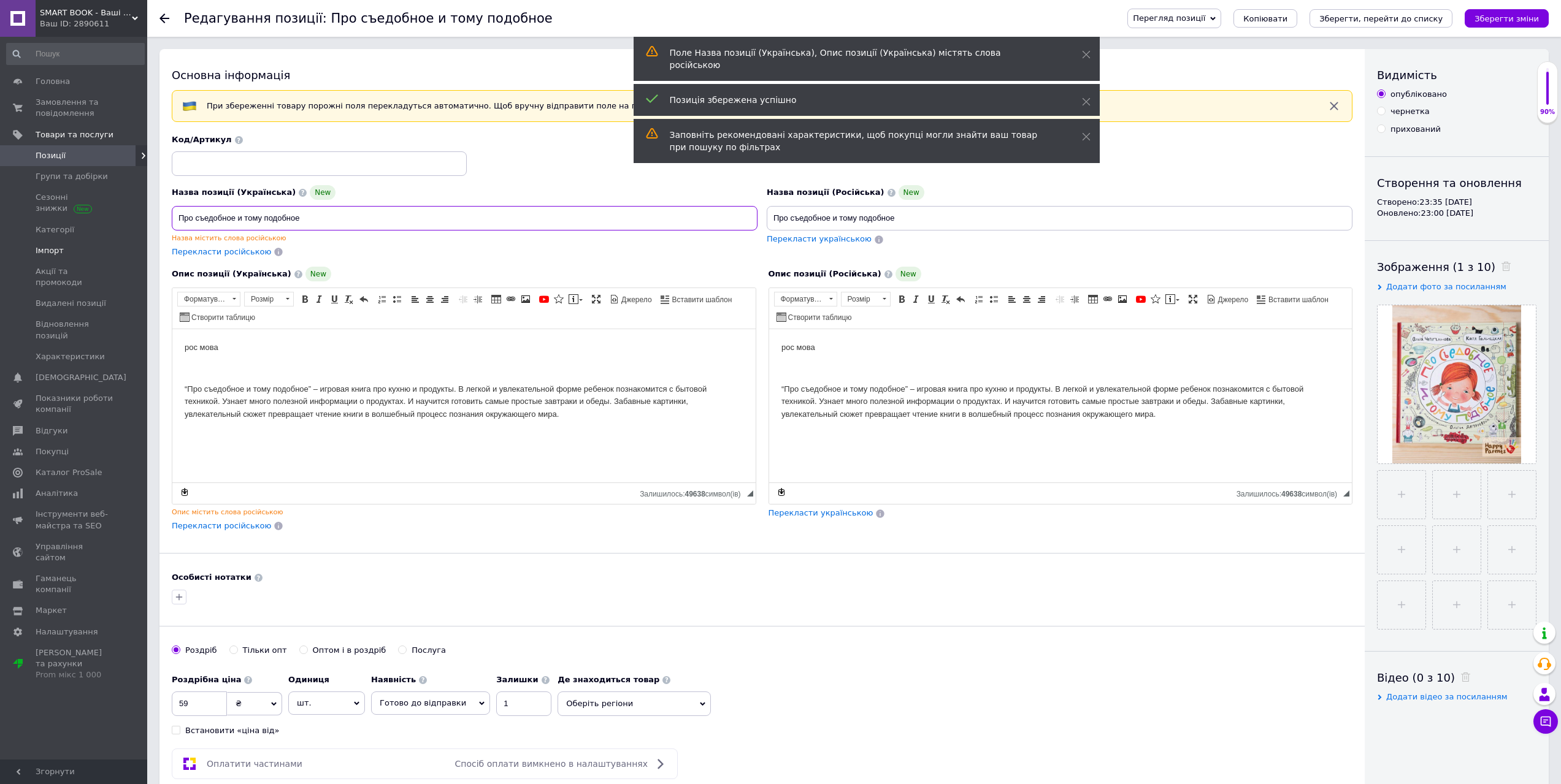
drag, startPoint x: 315, startPoint y: 220, endPoint x: 0, endPoint y: 246, distance: 316.1
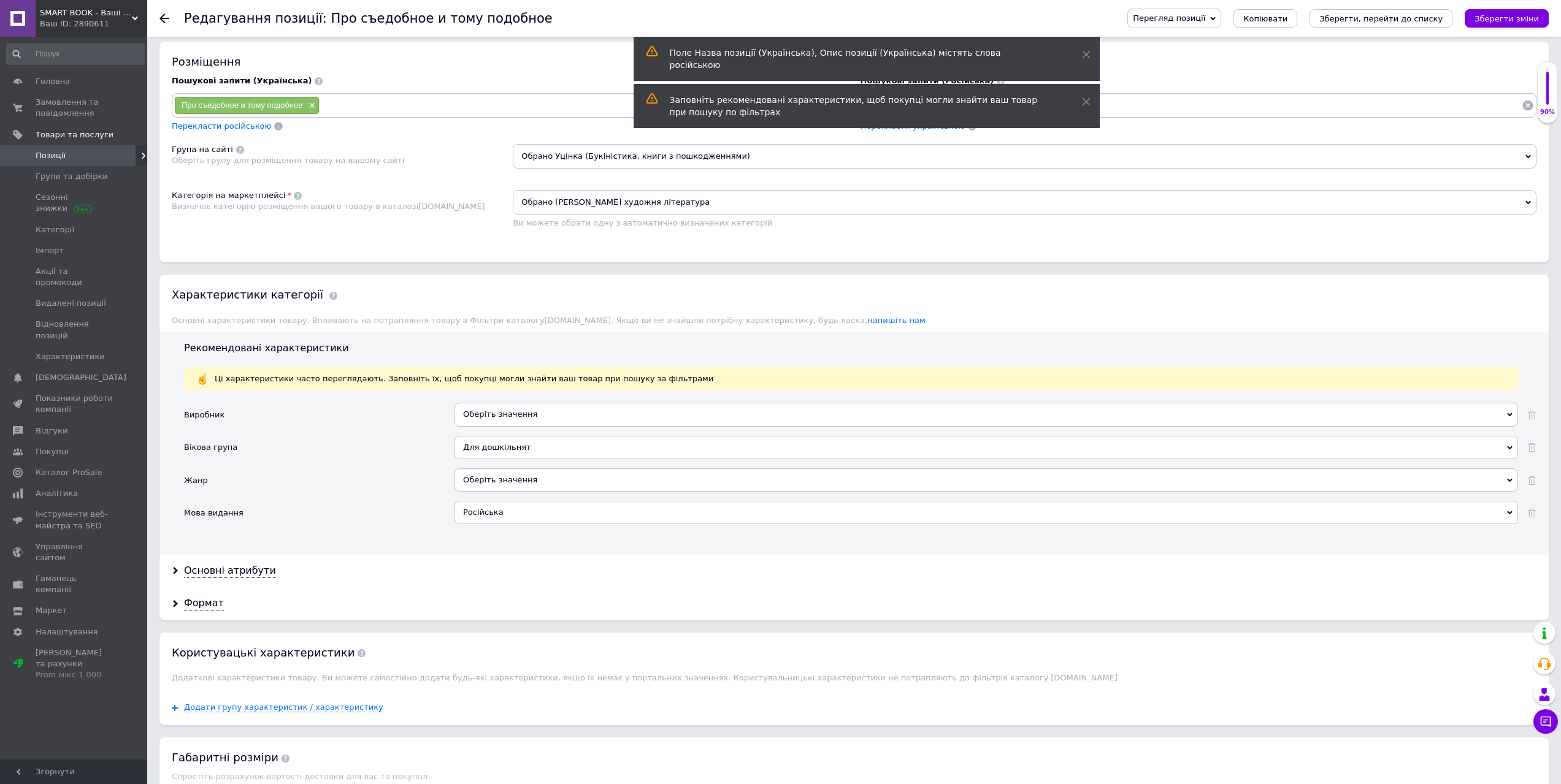
scroll to position [859, 0]
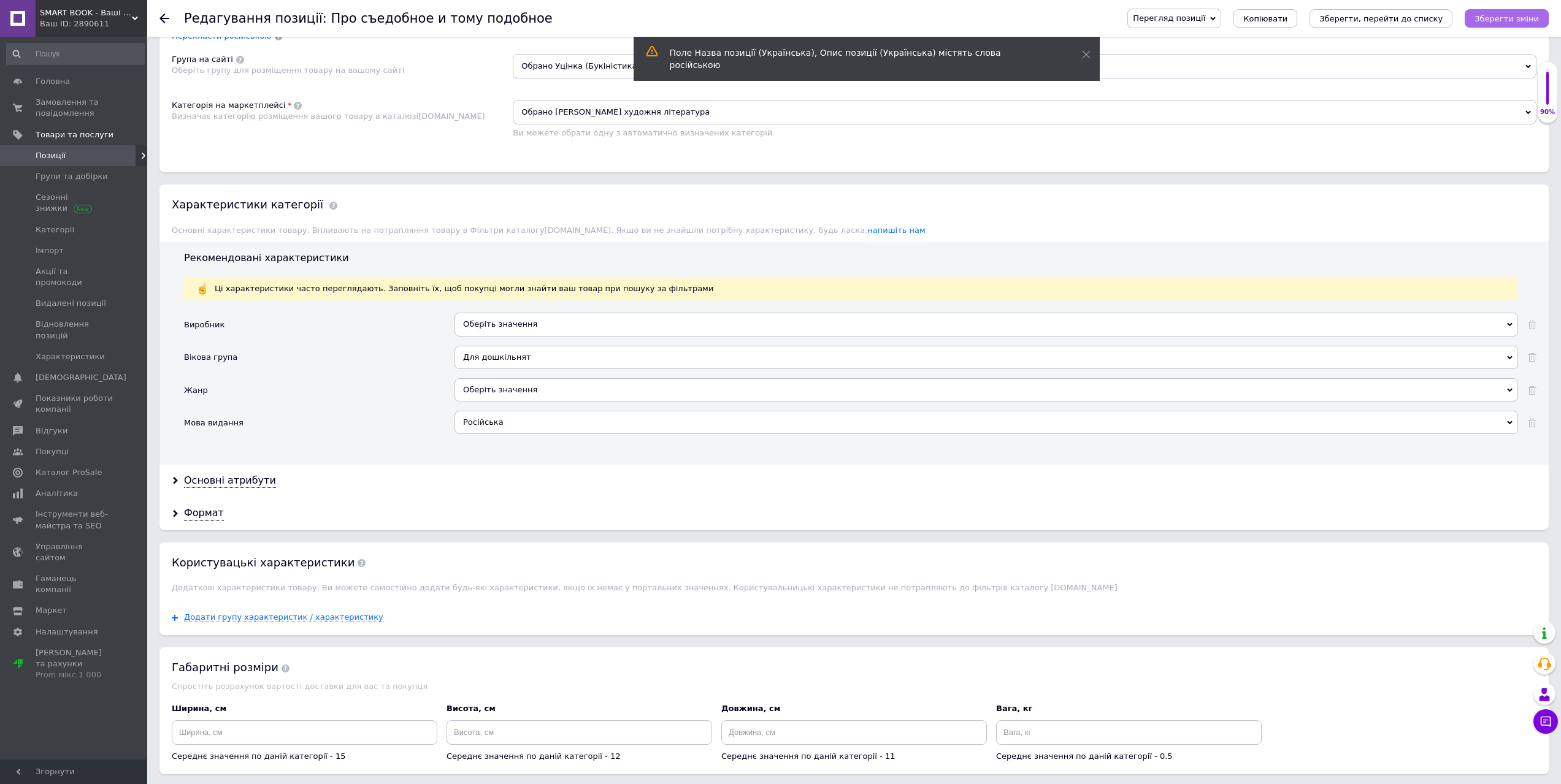
click at [1514, 21] on icon "Зберегти зміни" at bounding box center [1506, 19] width 64 height 9
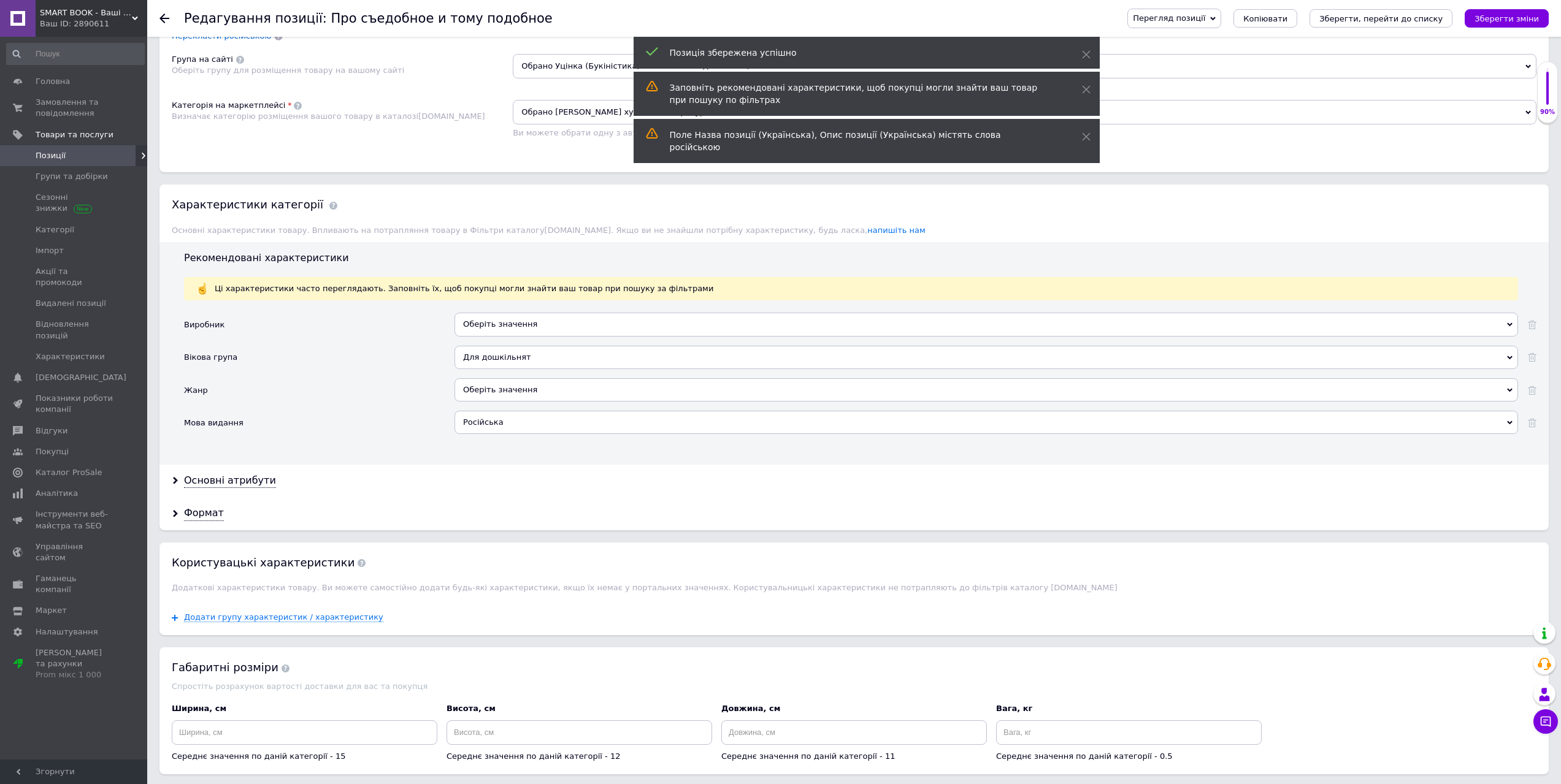
click at [78, 158] on span "Позиції" at bounding box center [74, 155] width 78 height 11
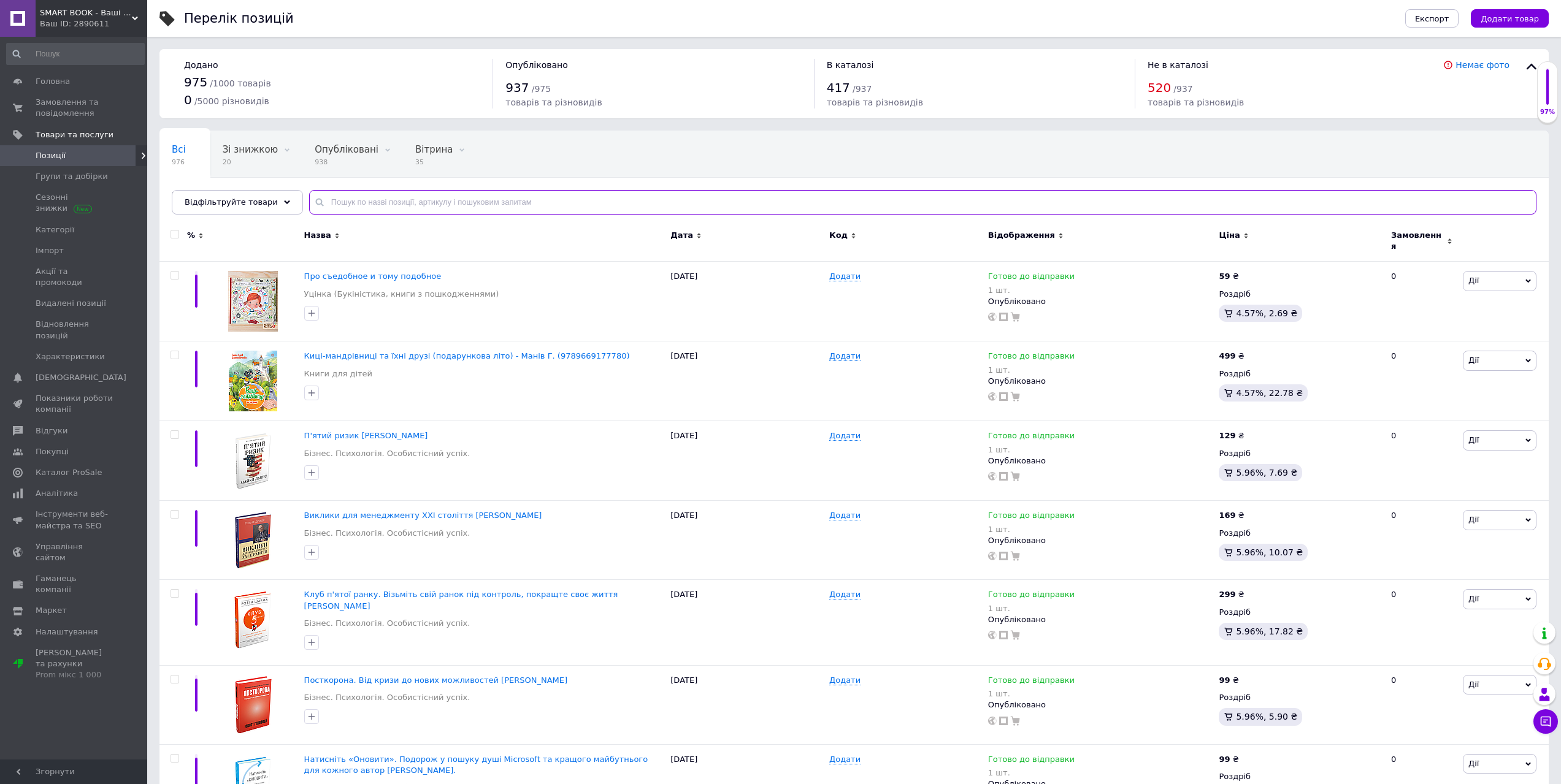
click at [404, 195] on input "text" at bounding box center [922, 202] width 1227 height 24
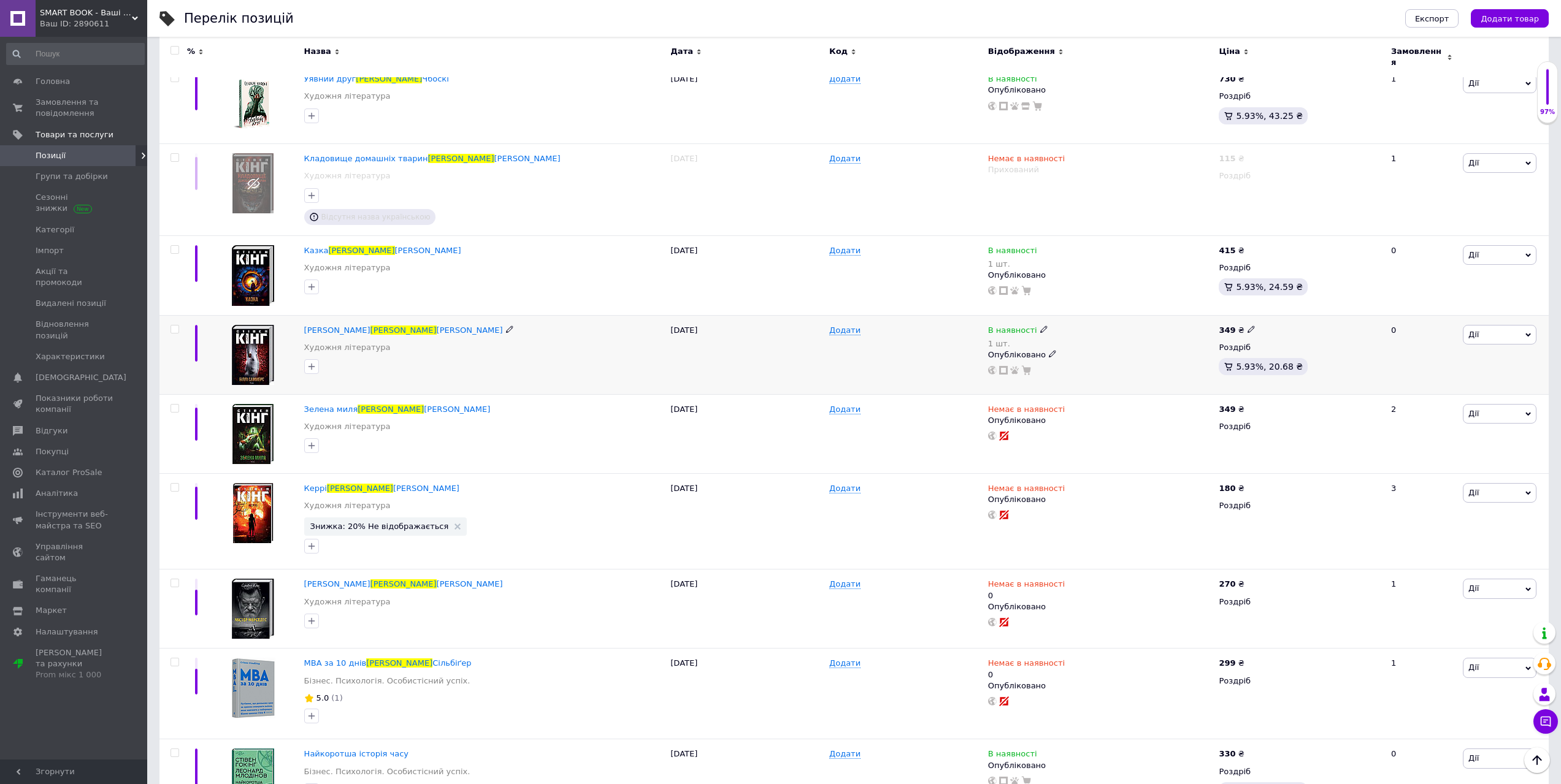
scroll to position [473, 0]
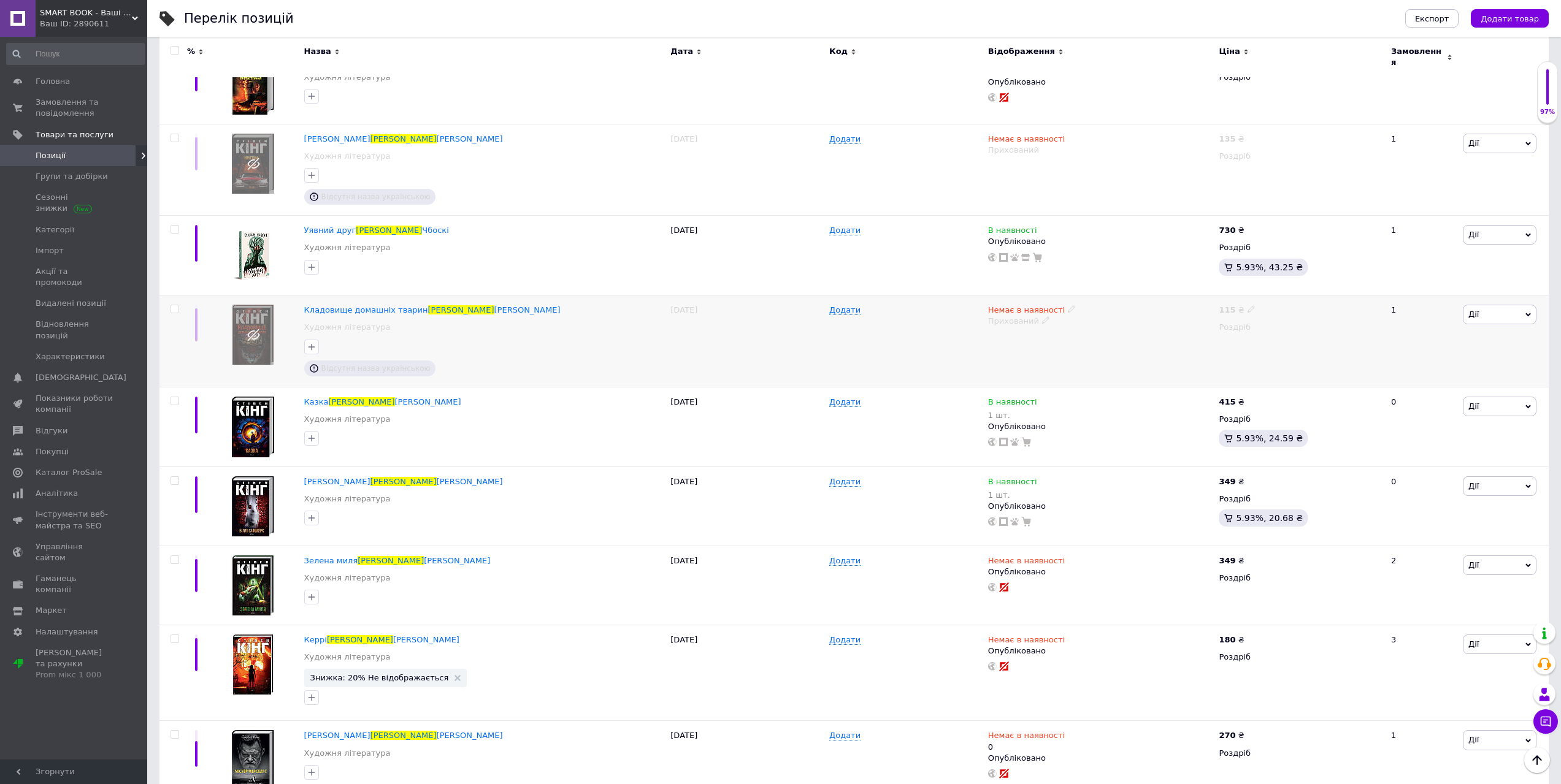
type input "[PERSON_NAME]"
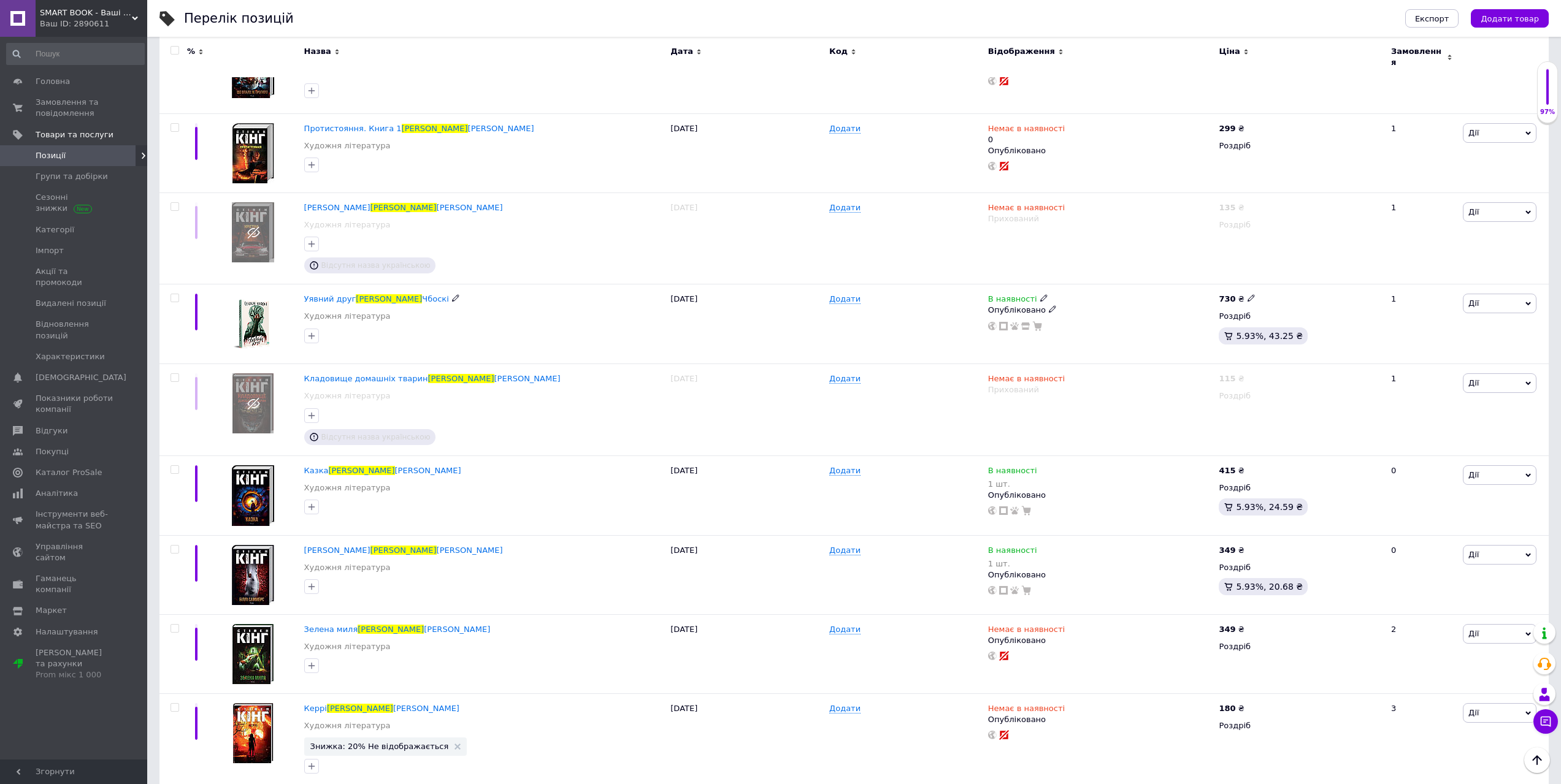
scroll to position [167, 0]
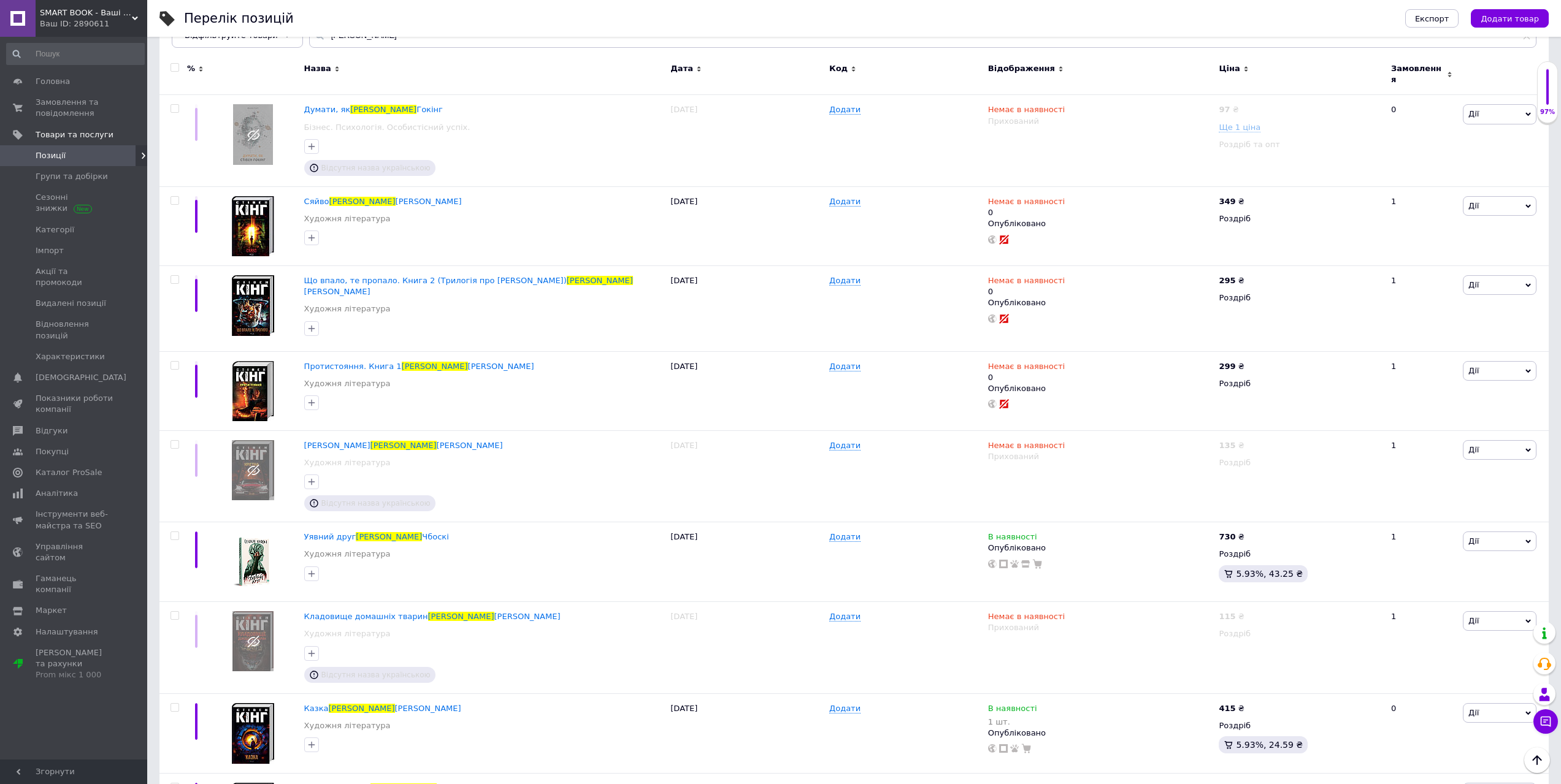
click at [78, 154] on span "Позиції" at bounding box center [74, 155] width 78 height 11
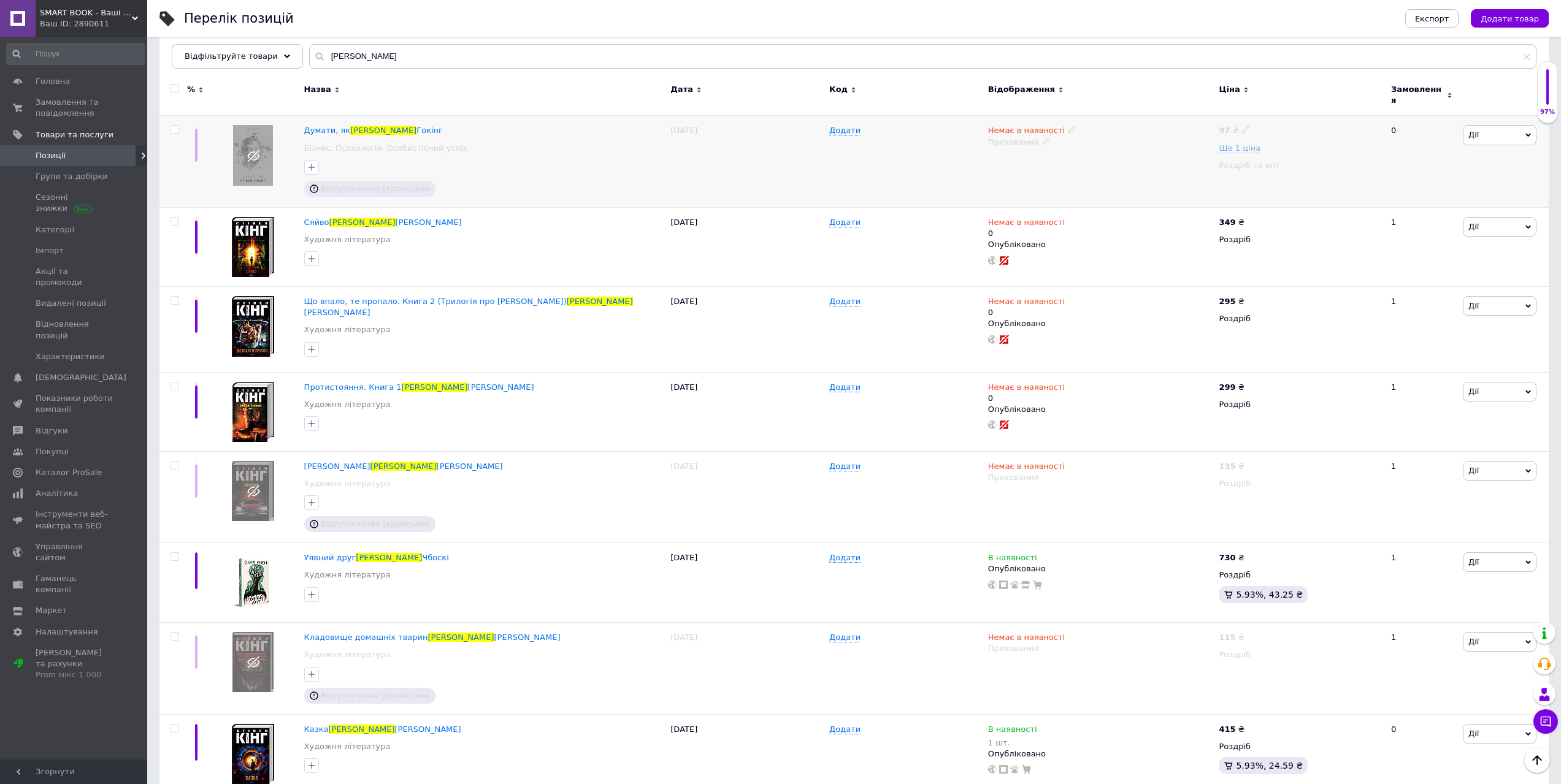
scroll to position [44, 0]
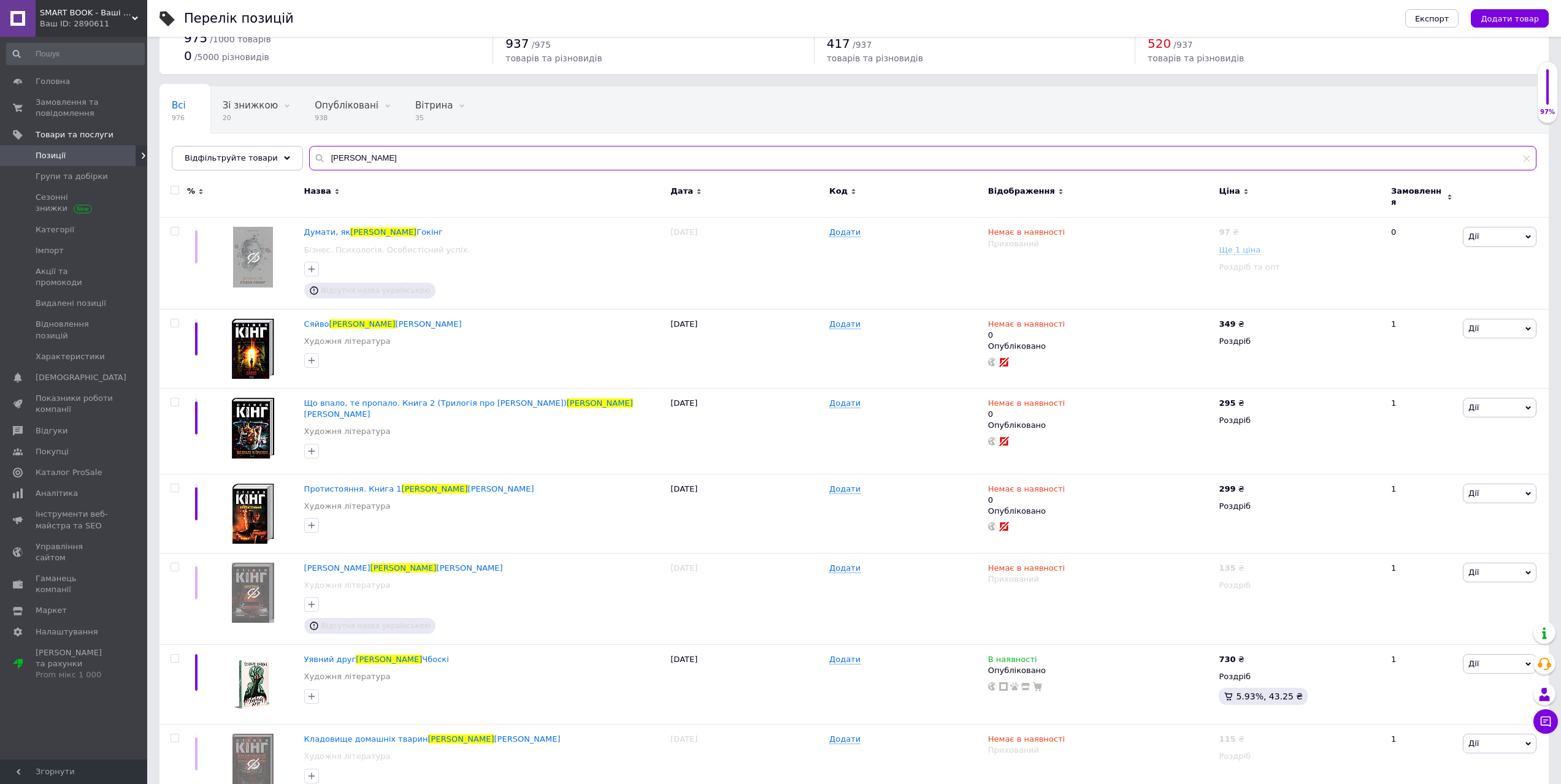
click at [364, 161] on input "[PERSON_NAME]" at bounding box center [922, 158] width 1227 height 24
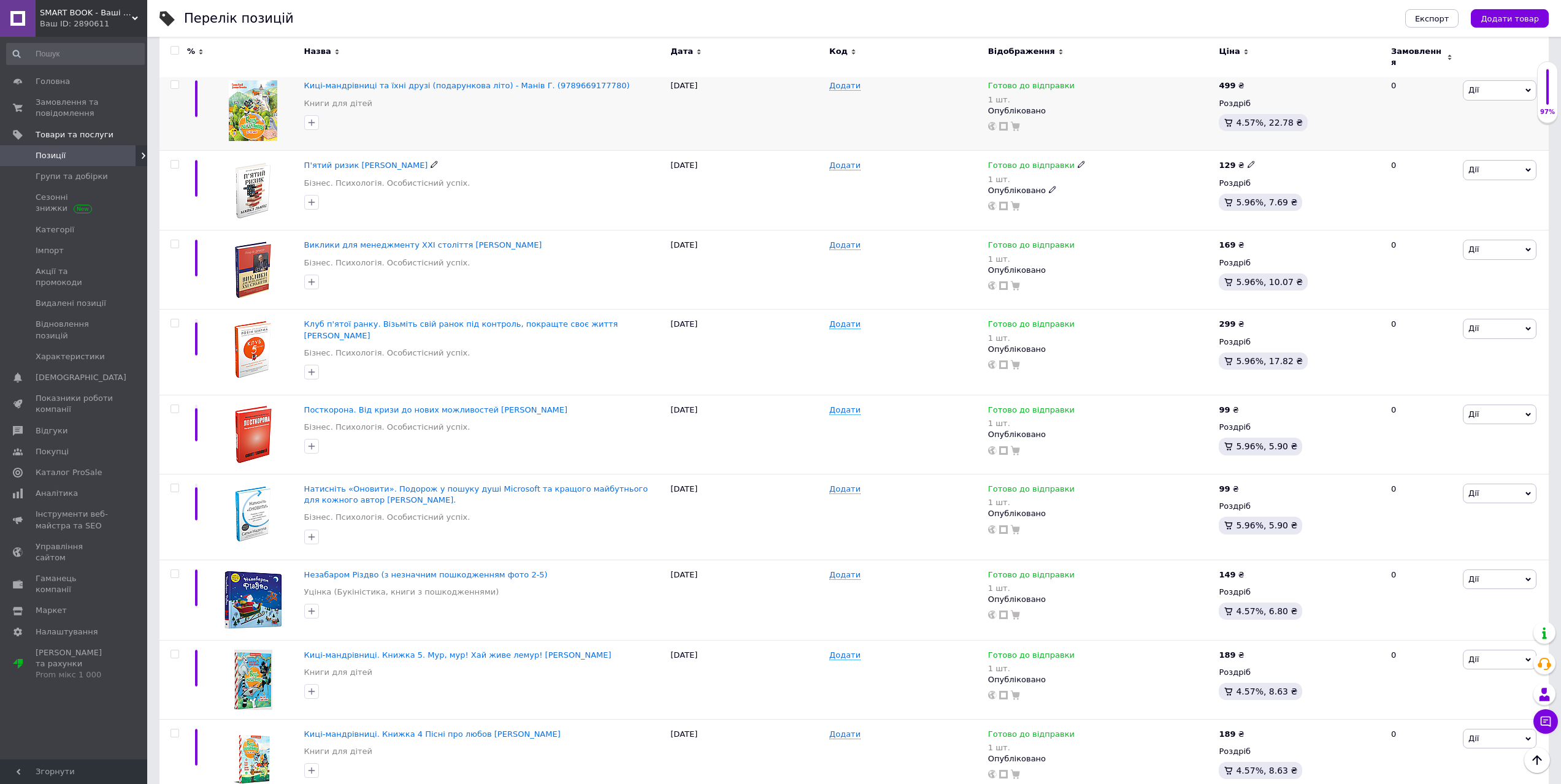
scroll to position [351, 0]
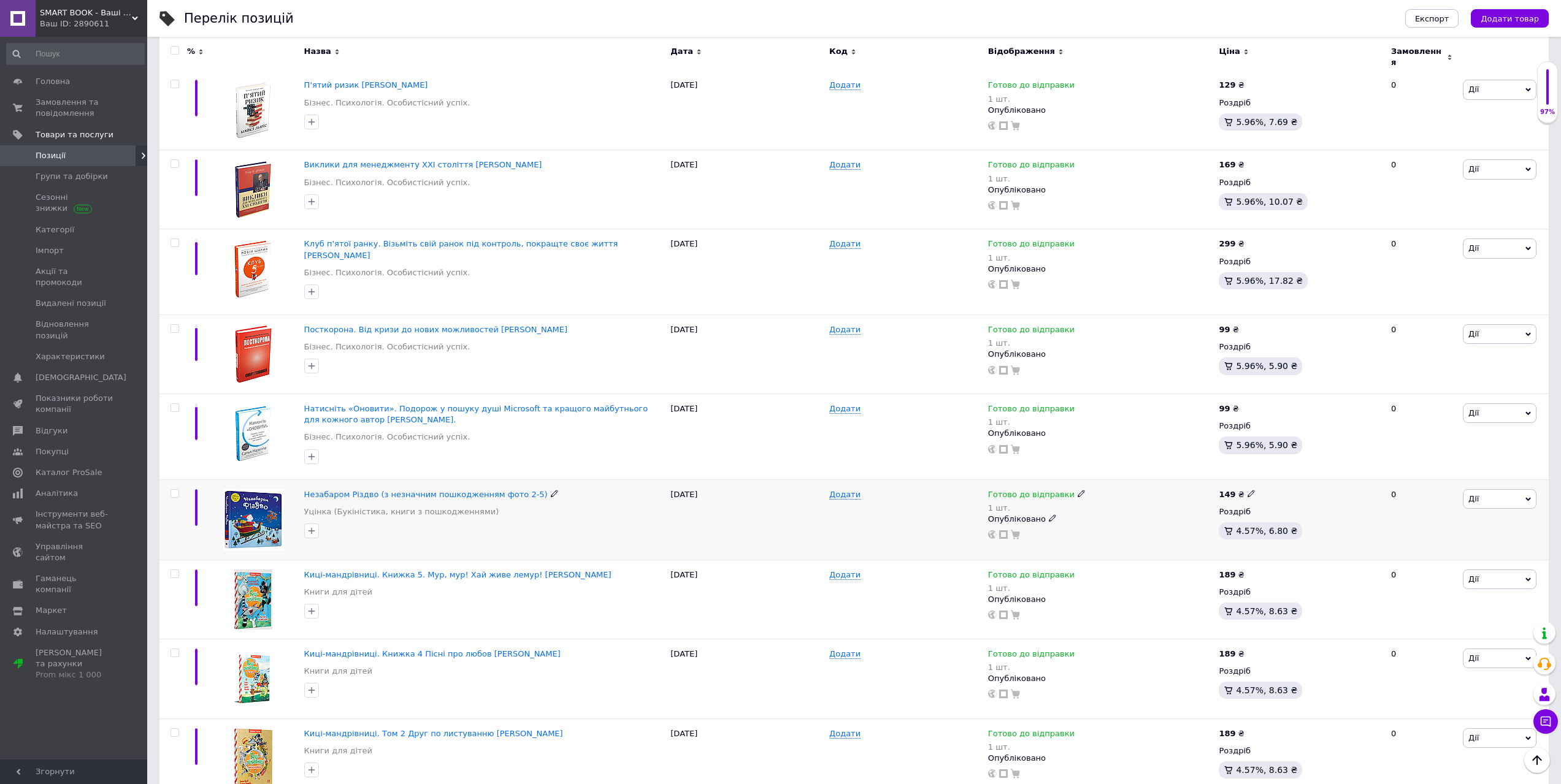
click at [1465, 495] on div "[PERSON_NAME] Підняти на початок групи Копіювати Знижка Подарунок Супутні Прихо…" at bounding box center [1499, 499] width 73 height 20
click at [1434, 549] on li "Копіювати" at bounding box center [1454, 556] width 162 height 17
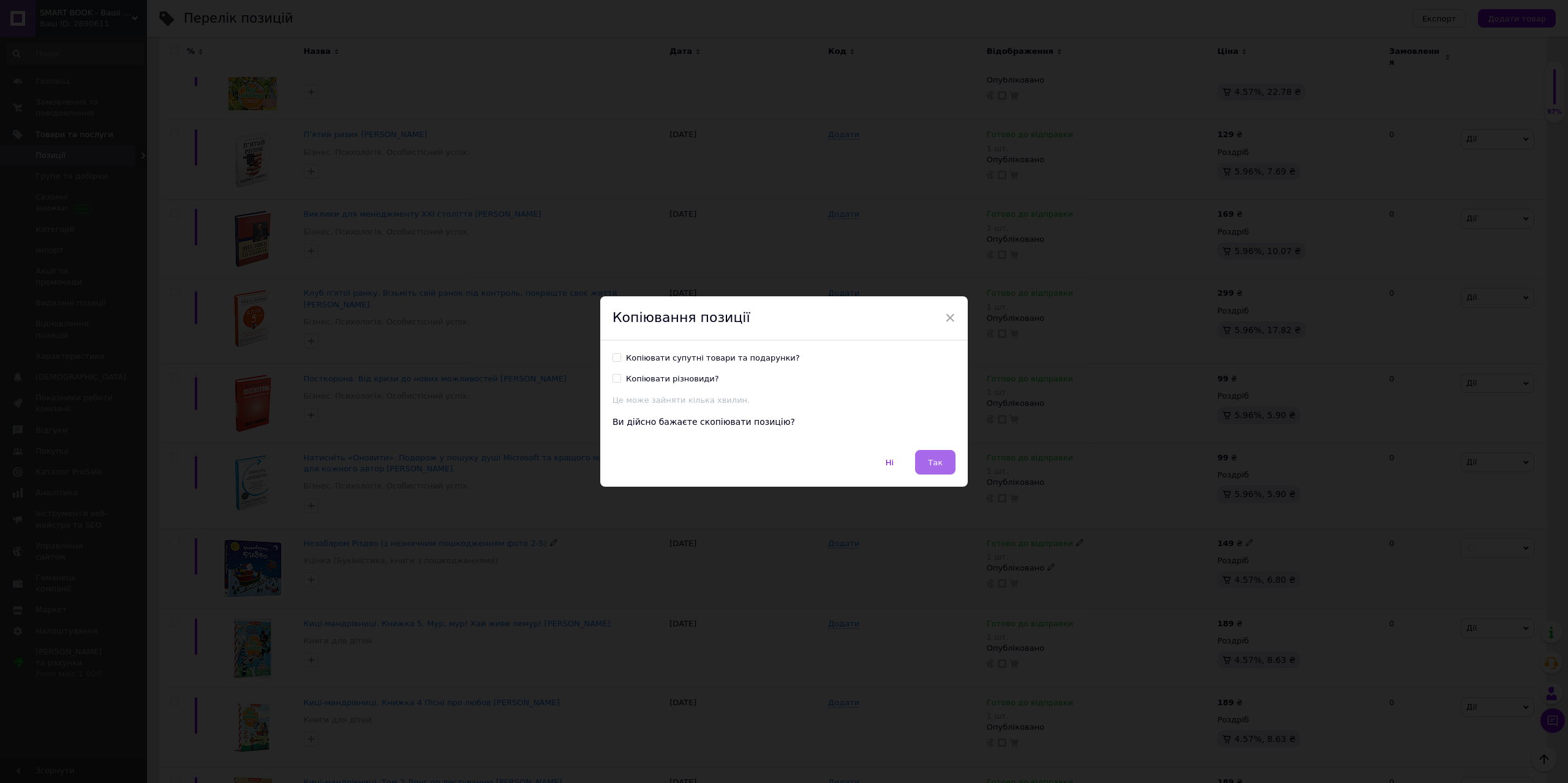
click at [935, 466] on span "Так" at bounding box center [936, 463] width 15 height 9
